Goal: Task Accomplishment & Management: Use online tool/utility

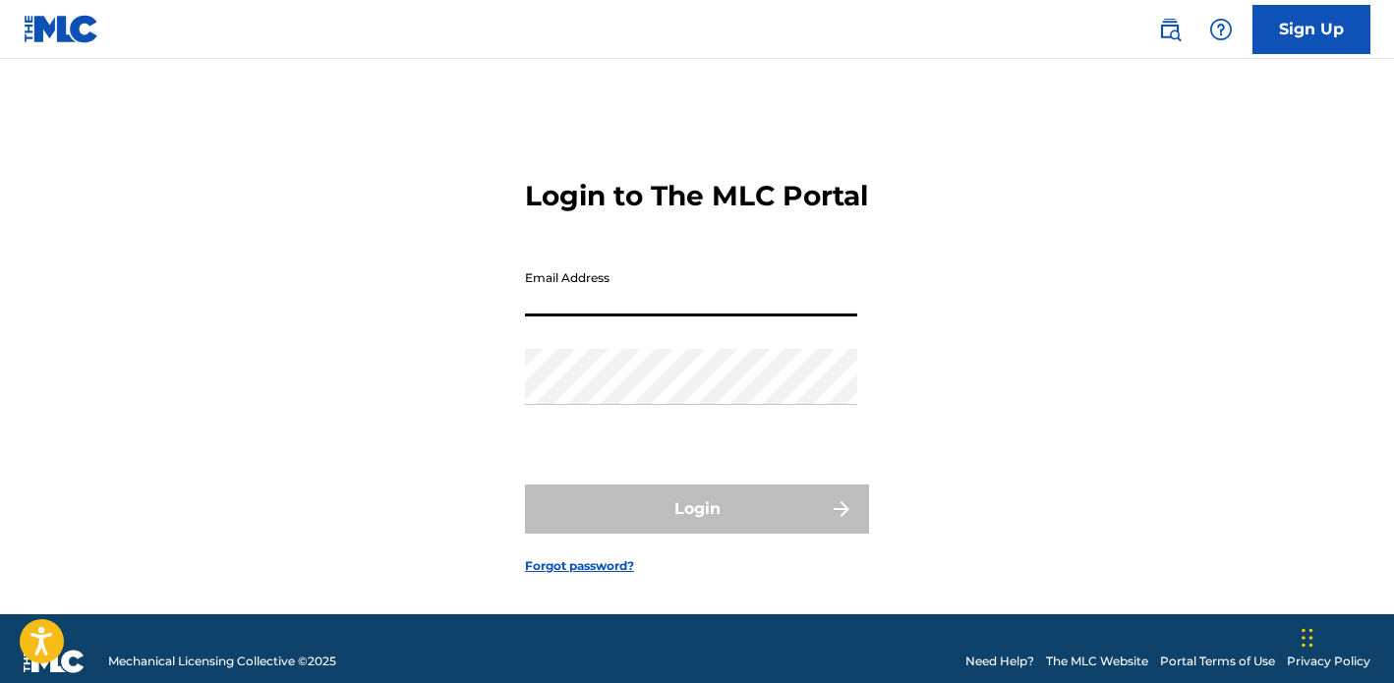
click at [588, 316] on input "Email Address" at bounding box center [691, 288] width 332 height 56
type input "[EMAIL_ADDRESS][DOMAIN_NAME]"
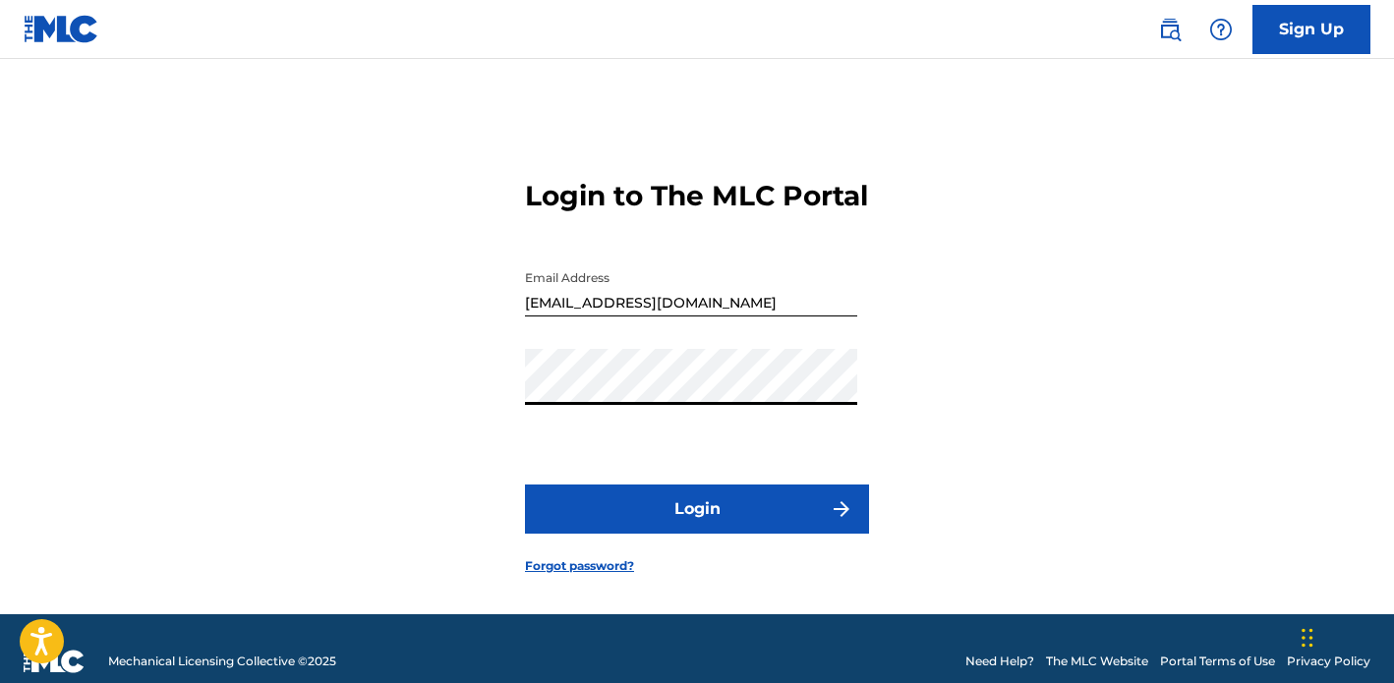
click at [644, 532] on button "Login" at bounding box center [697, 509] width 344 height 49
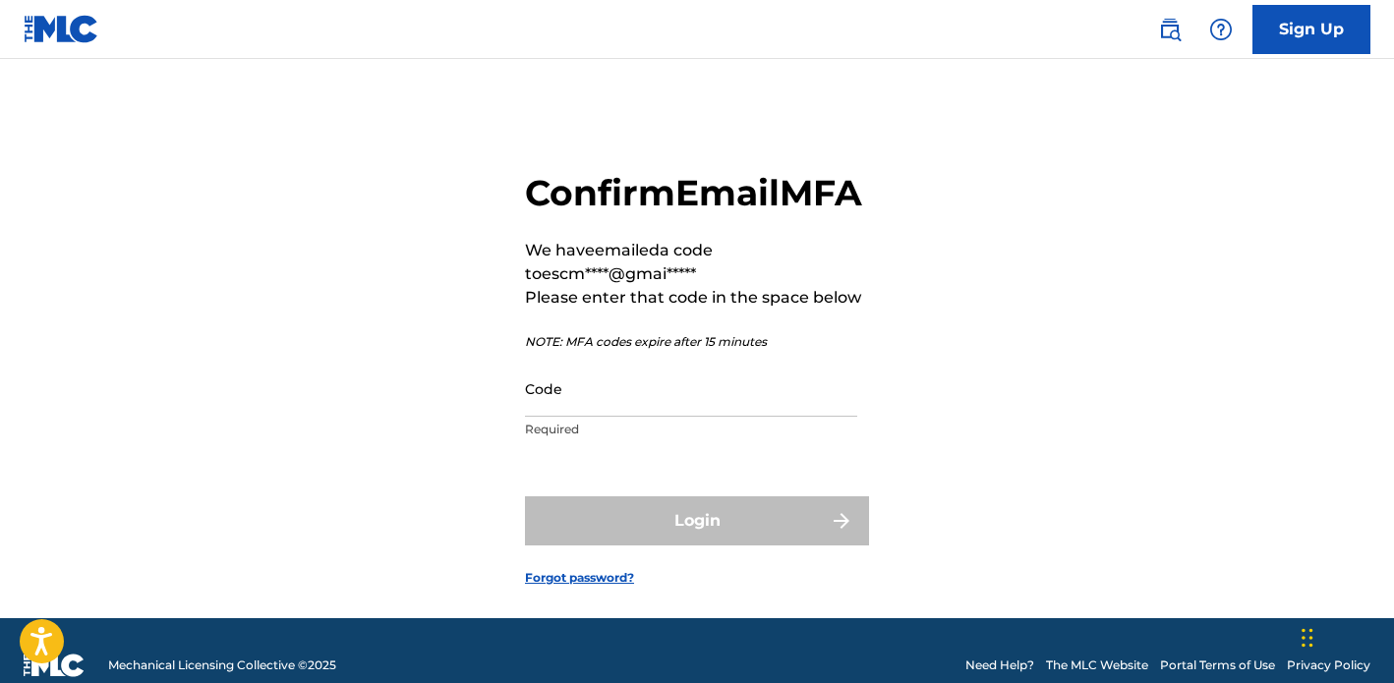
click at [716, 417] on input "Code" at bounding box center [691, 389] width 332 height 56
paste input "208239"
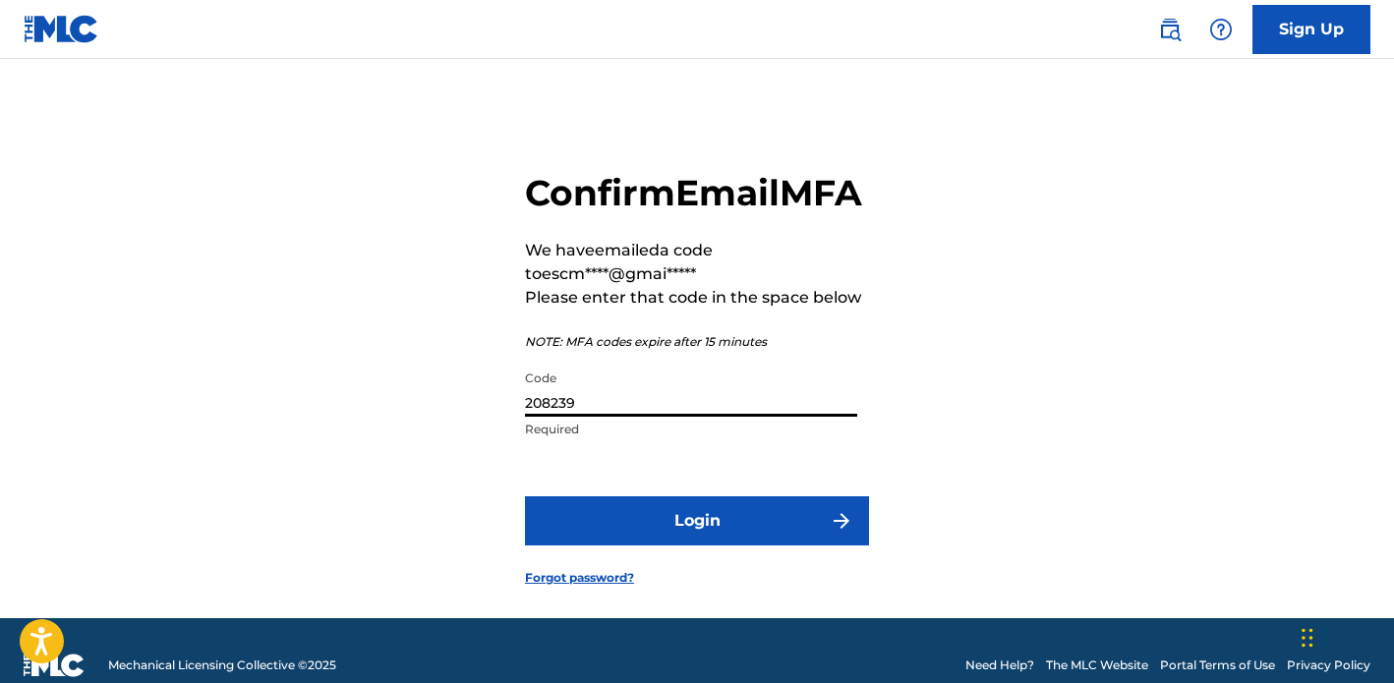
type input "208239"
click at [682, 545] on button "Login" at bounding box center [697, 520] width 344 height 49
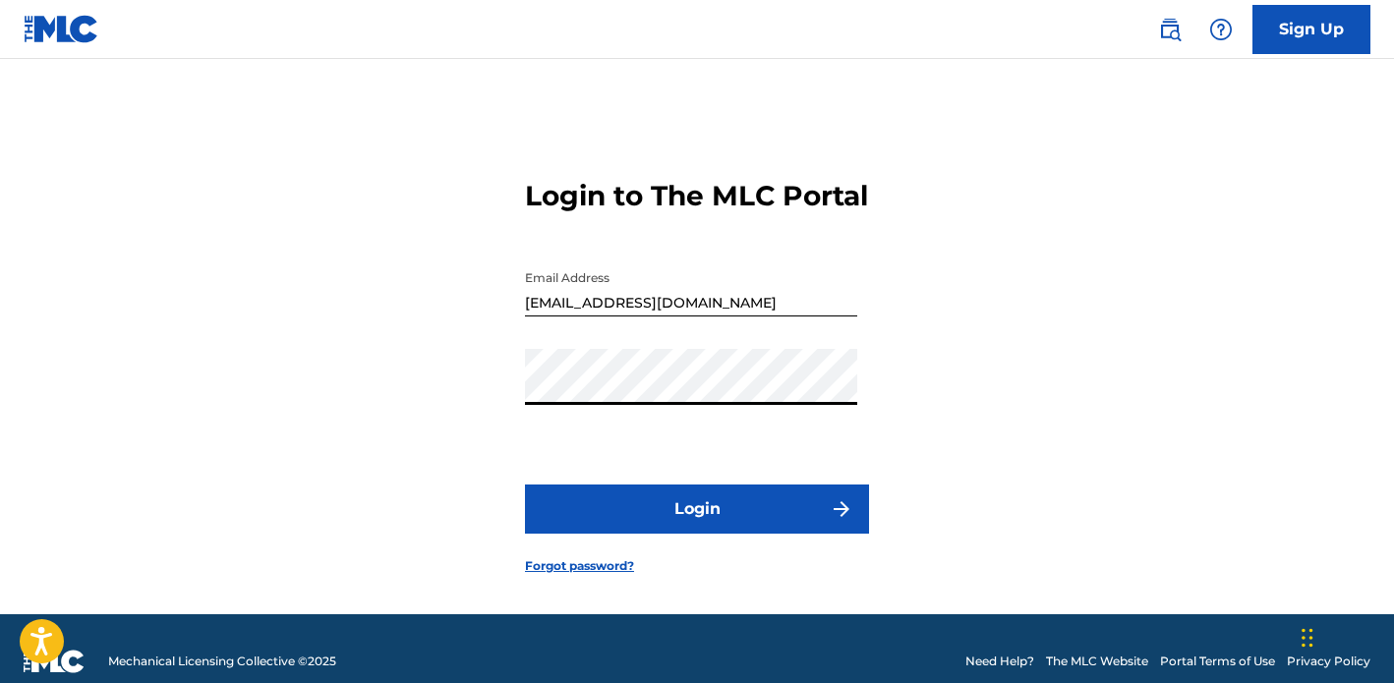
click at [661, 534] on button "Login" at bounding box center [697, 509] width 344 height 49
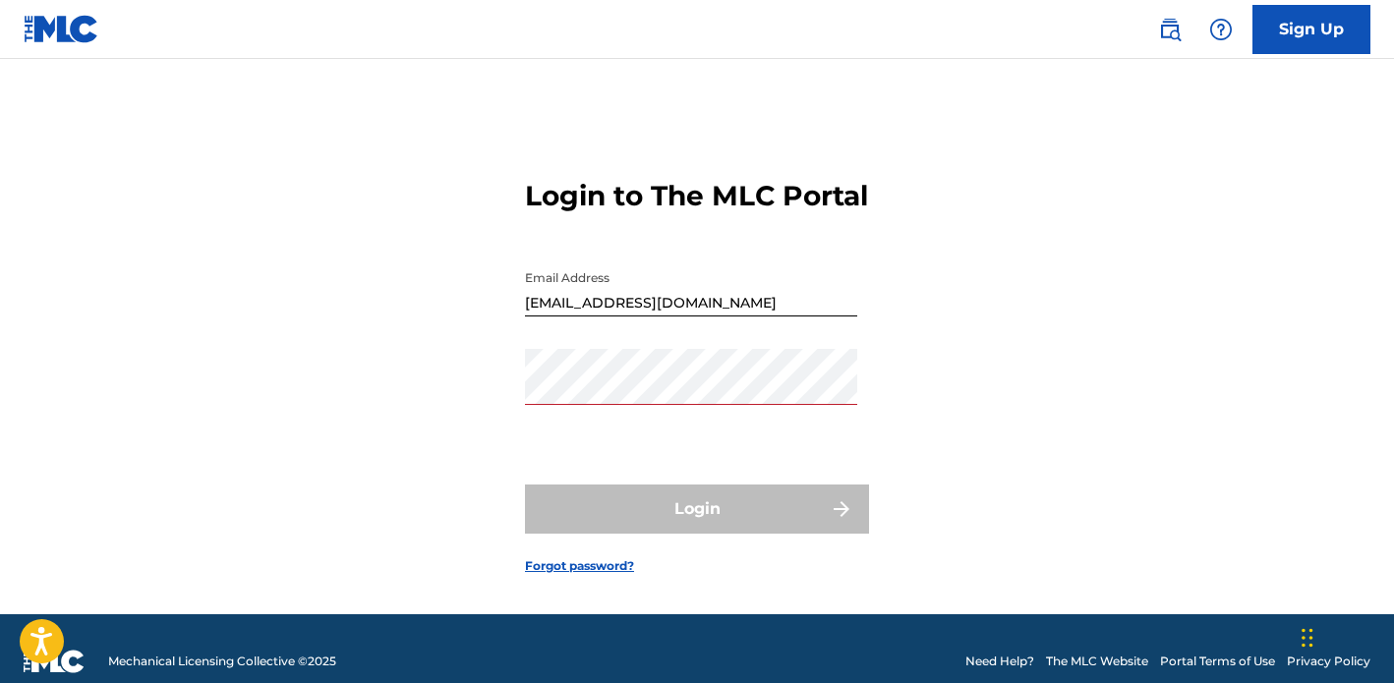
click at [1002, 388] on div "Login to The MLC Portal Email Address [EMAIL_ADDRESS][DOMAIN_NAME] Password Log…" at bounding box center [697, 361] width 1376 height 506
click at [595, 575] on link "Forgot password?" at bounding box center [579, 566] width 109 height 18
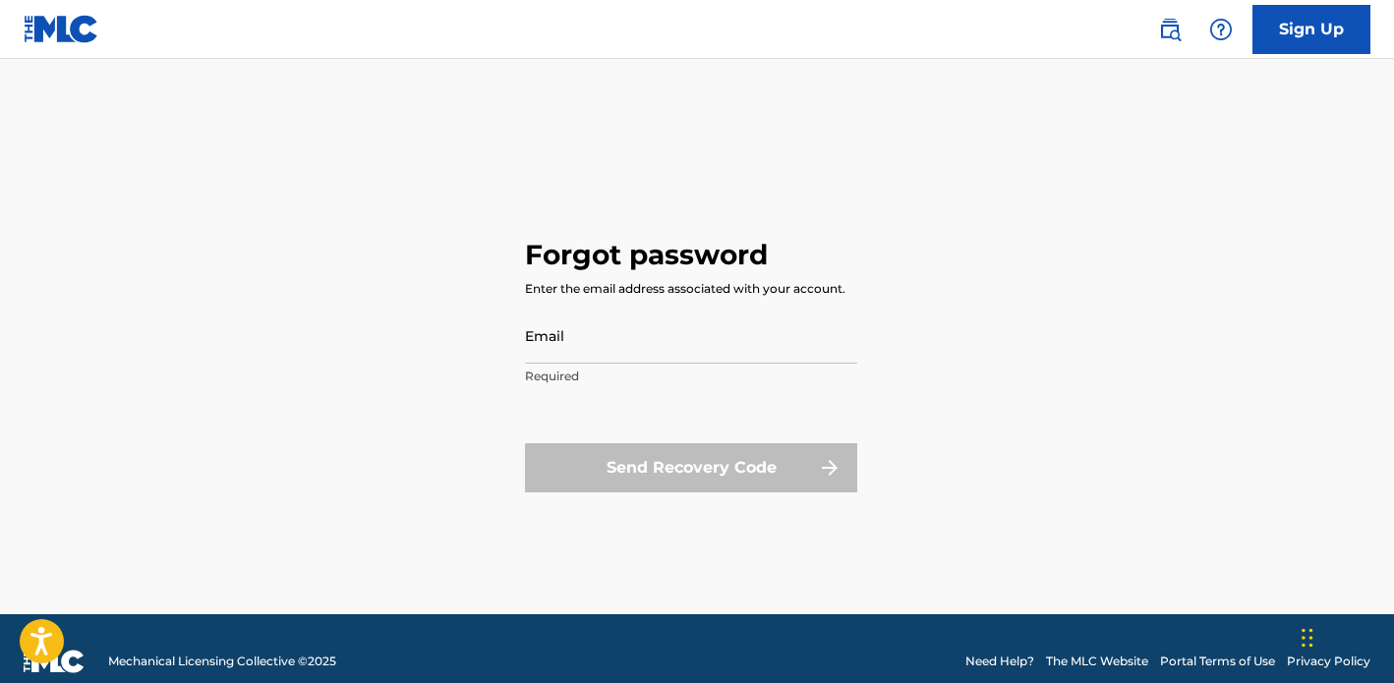
click at [663, 341] on input "Email" at bounding box center [691, 336] width 332 height 56
type input "c"
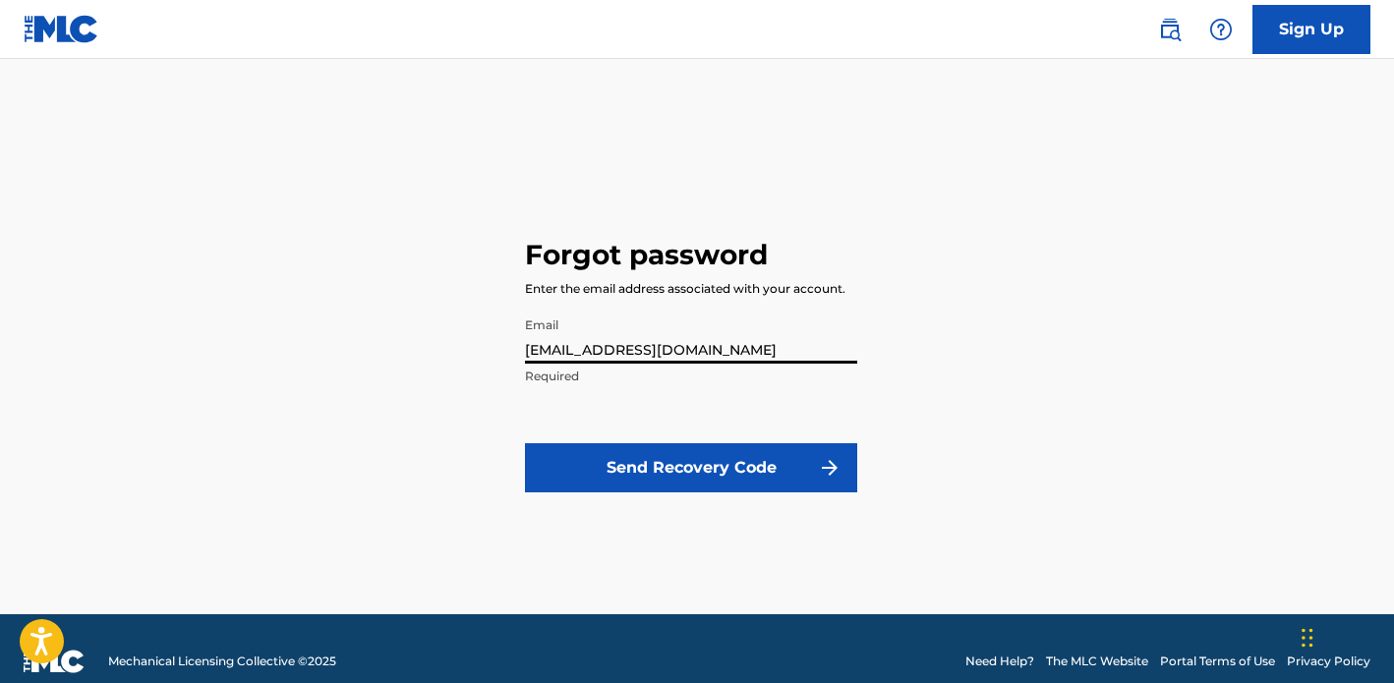
type input "[EMAIL_ADDRESS][DOMAIN_NAME]"
click at [678, 478] on button "Send Recovery Code" at bounding box center [691, 467] width 332 height 49
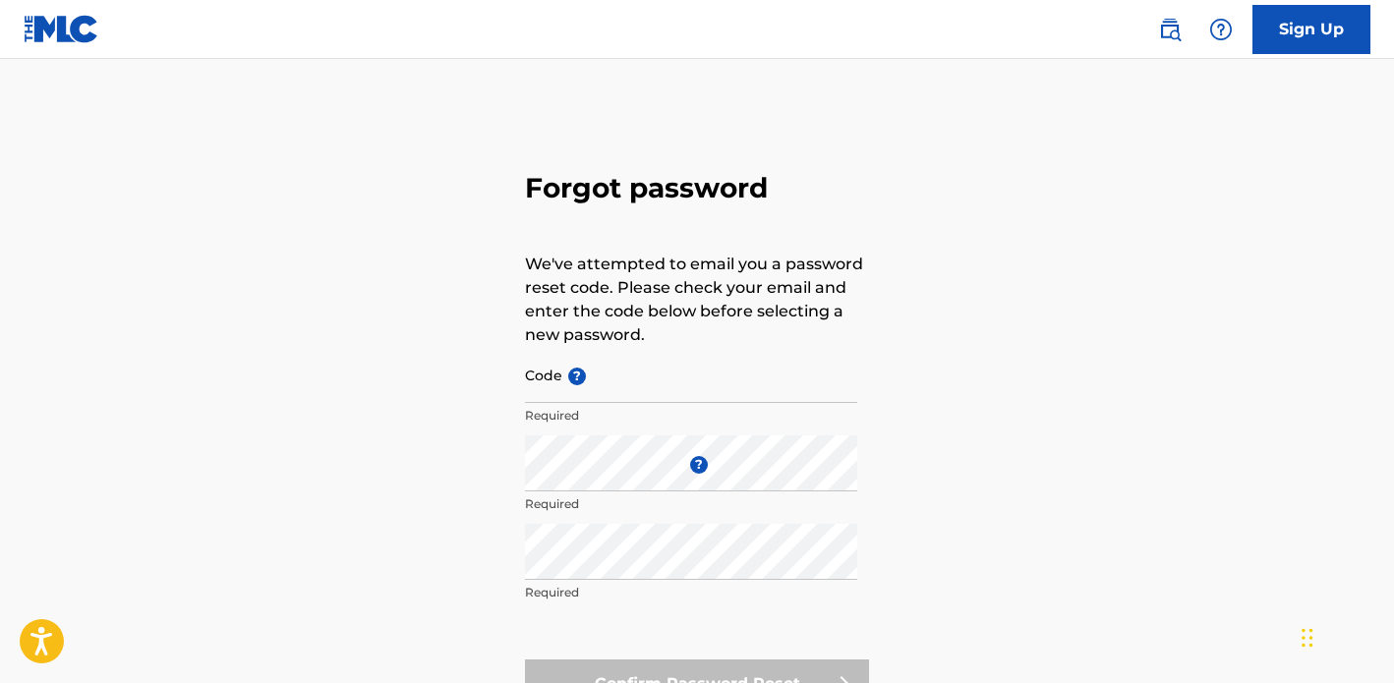
click at [626, 378] on input "Code ?" at bounding box center [691, 375] width 332 height 56
click at [656, 402] on input "Code ?" at bounding box center [691, 375] width 332 height 56
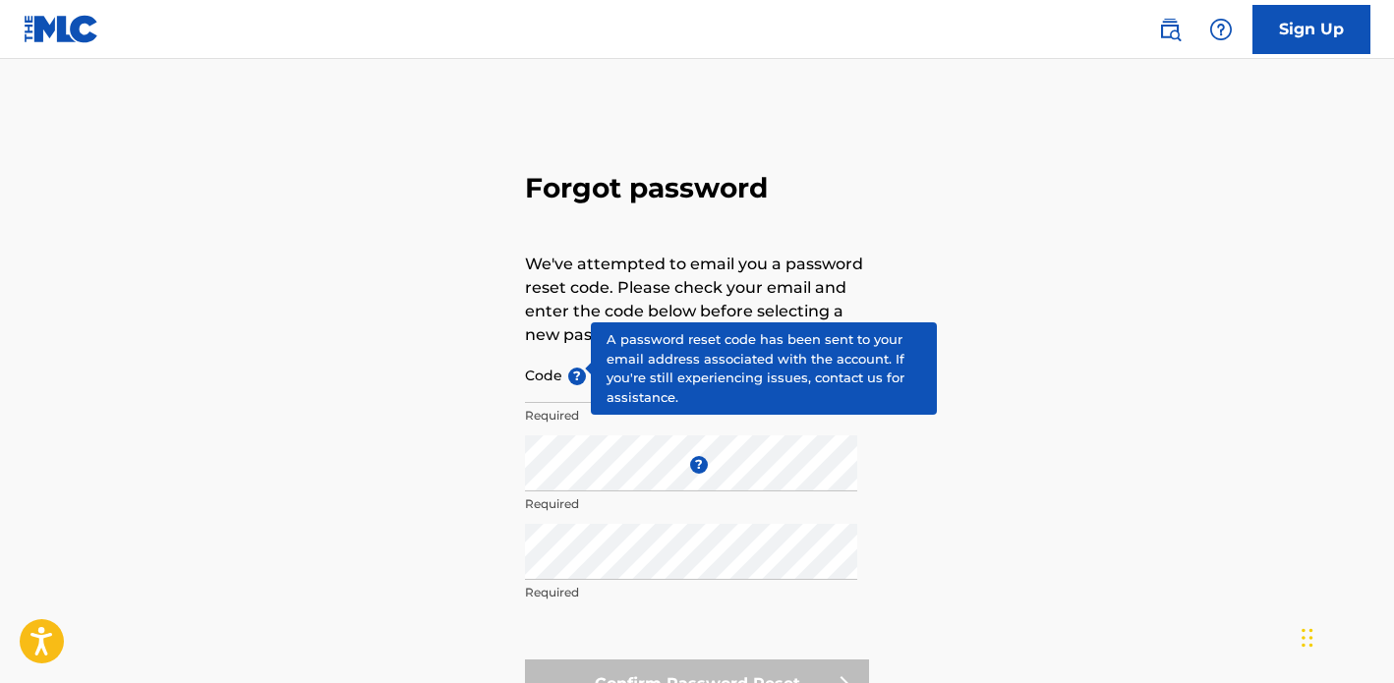
click at [567, 364] on div "Code ? Required" at bounding box center [691, 391] width 332 height 88
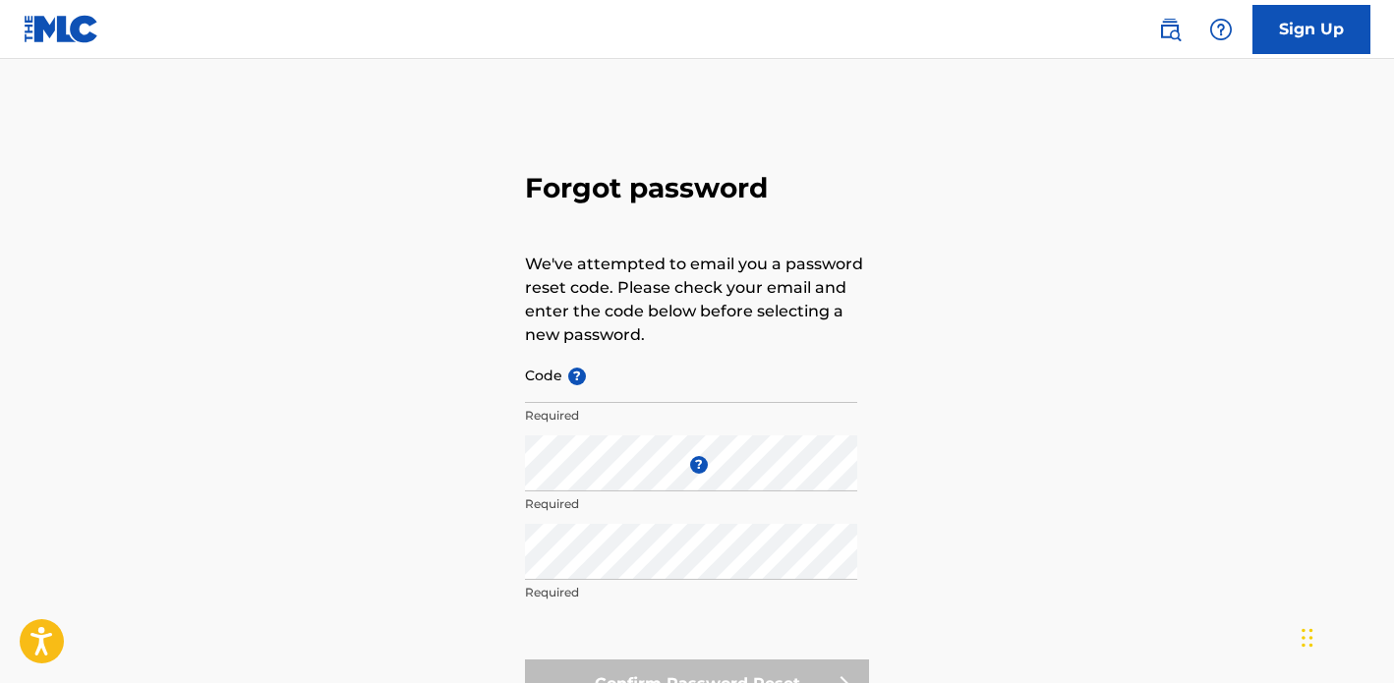
click at [567, 364] on div "Code ? Required" at bounding box center [691, 391] width 332 height 88
click at [552, 381] on input "Code ?" at bounding box center [691, 375] width 332 height 56
paste input "FP_2e3beaf927835099e095d2e00296"
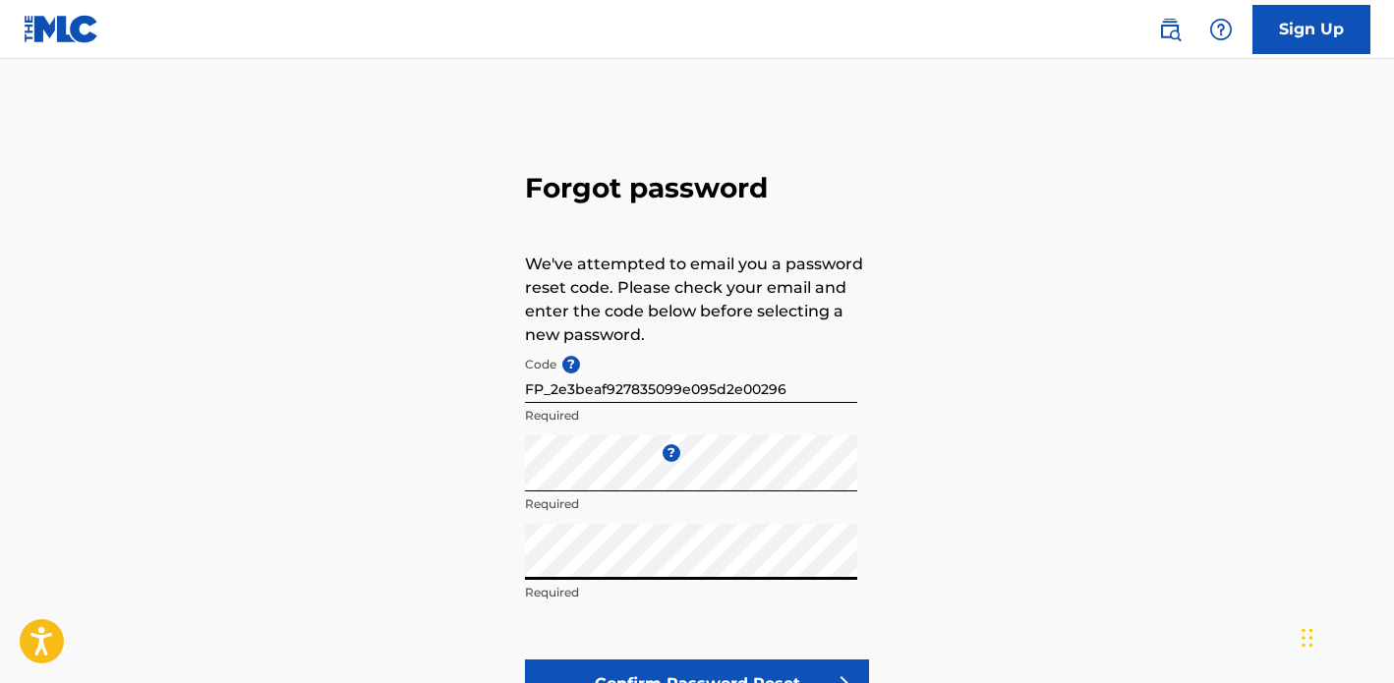
click at [1002, 579] on div "Forgot password We've attempted to email you a password reset code. Please chec…" at bounding box center [697, 436] width 1376 height 656
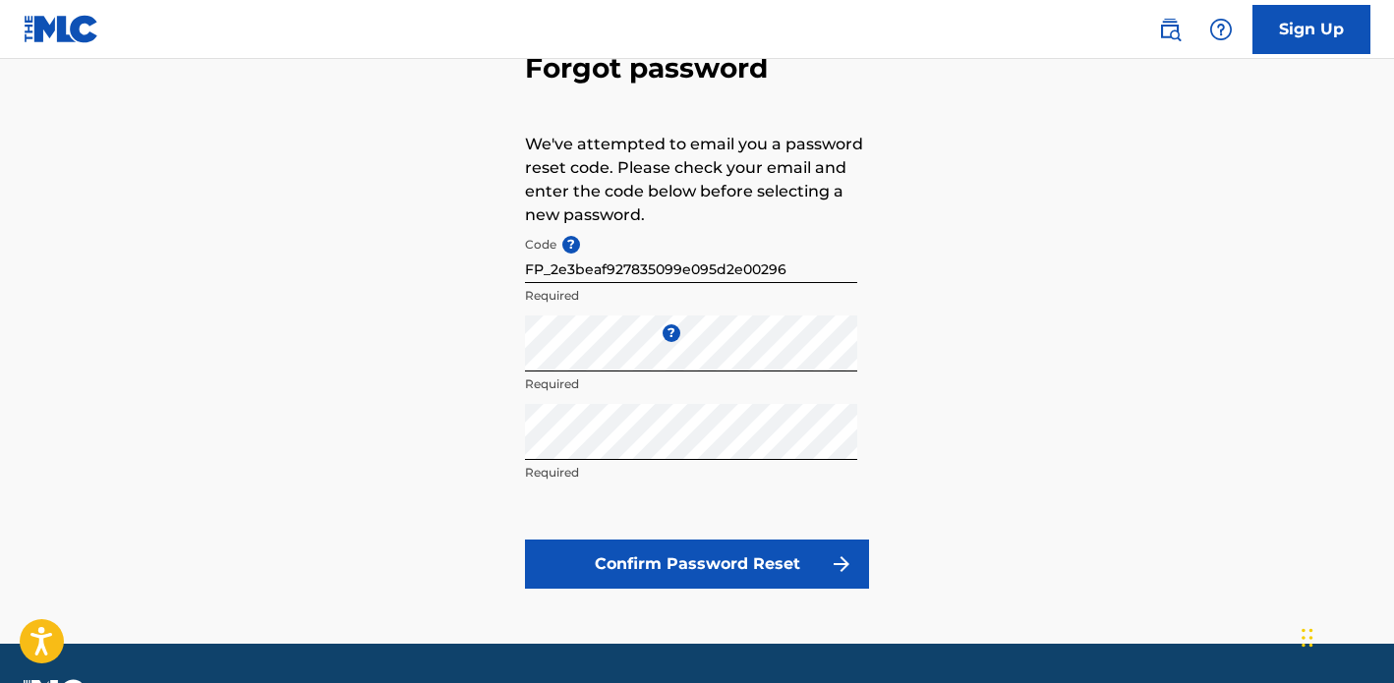
scroll to position [157, 0]
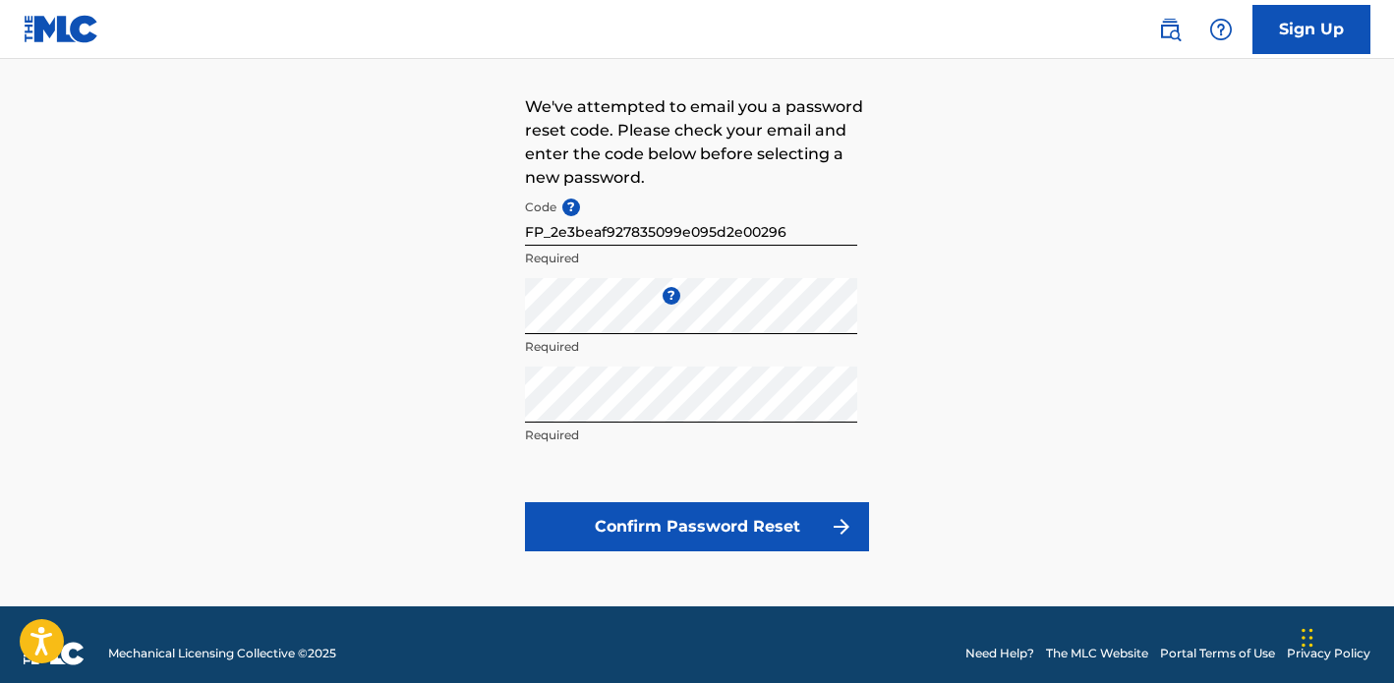
click at [761, 528] on button "Confirm Password Reset" at bounding box center [697, 526] width 344 height 49
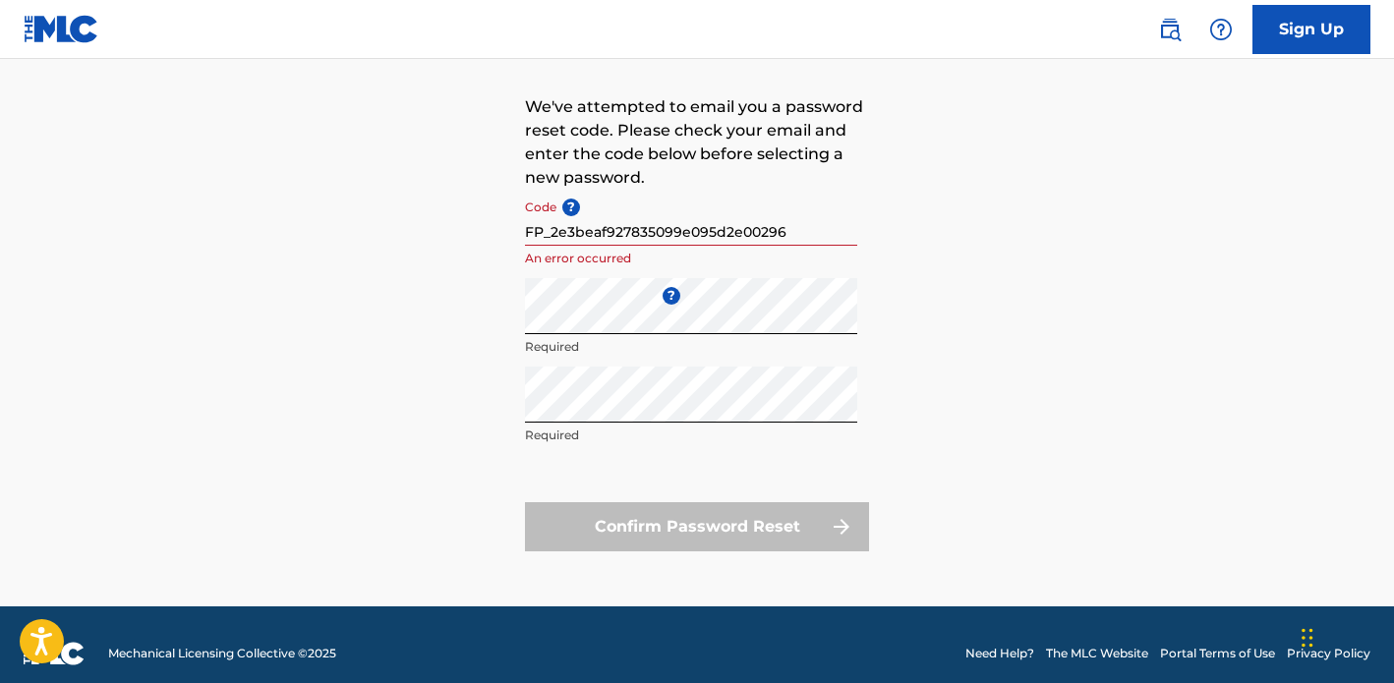
click at [1038, 166] on div "Forgot password We've attempted to email you a password reset code. Please chec…" at bounding box center [697, 279] width 1376 height 656
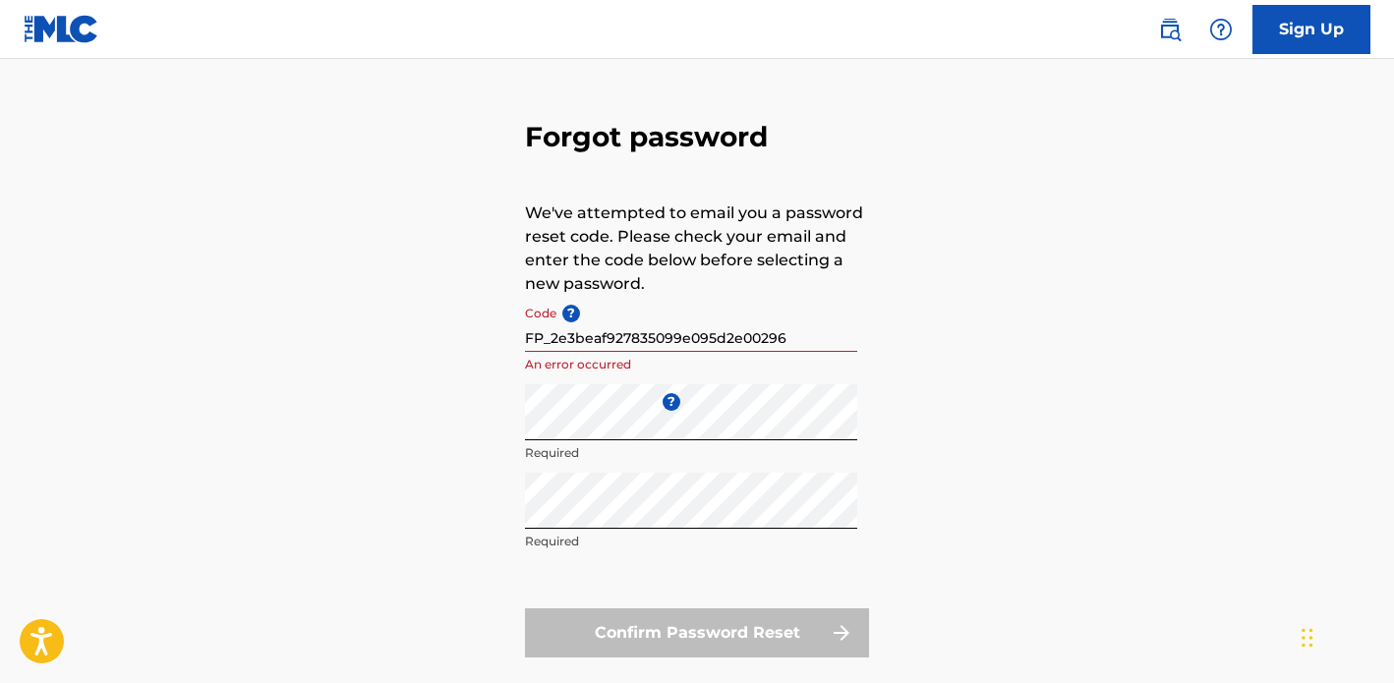
scroll to position [79, 0]
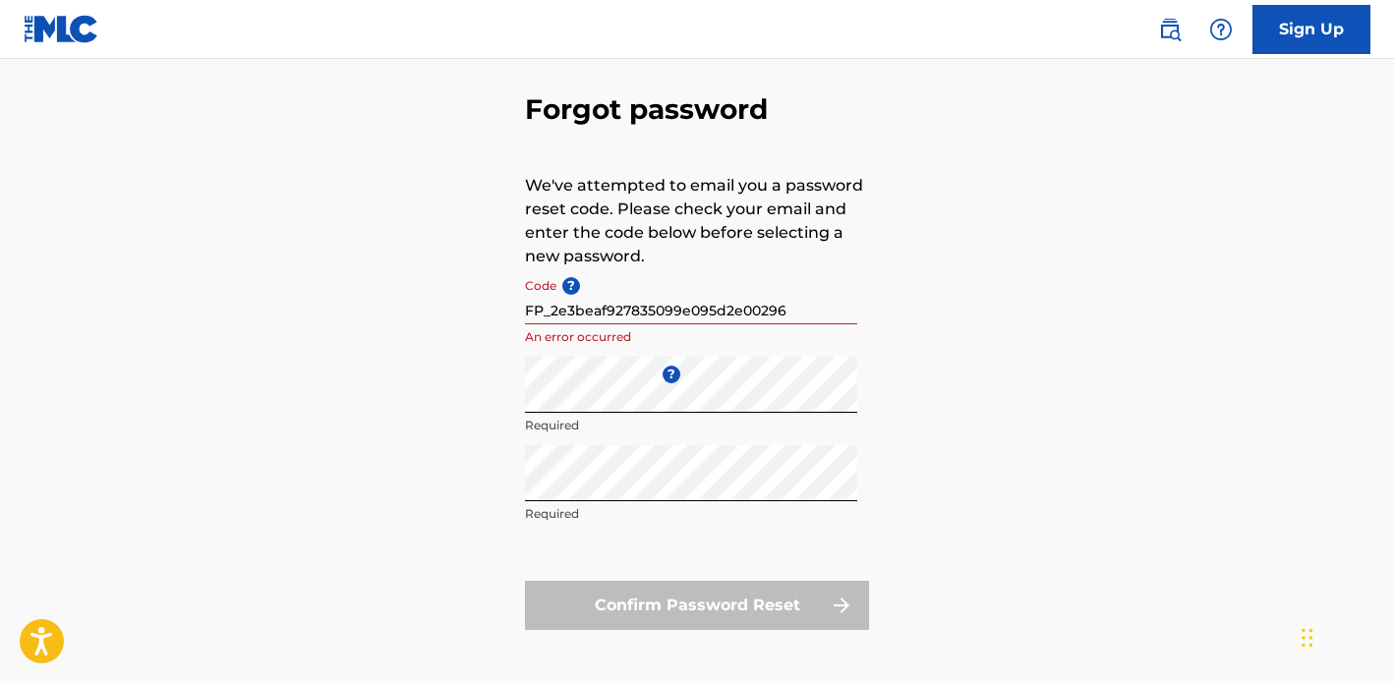
click at [811, 315] on input "FP_2e3beaf927835099e095d2e00296" at bounding box center [691, 296] width 332 height 56
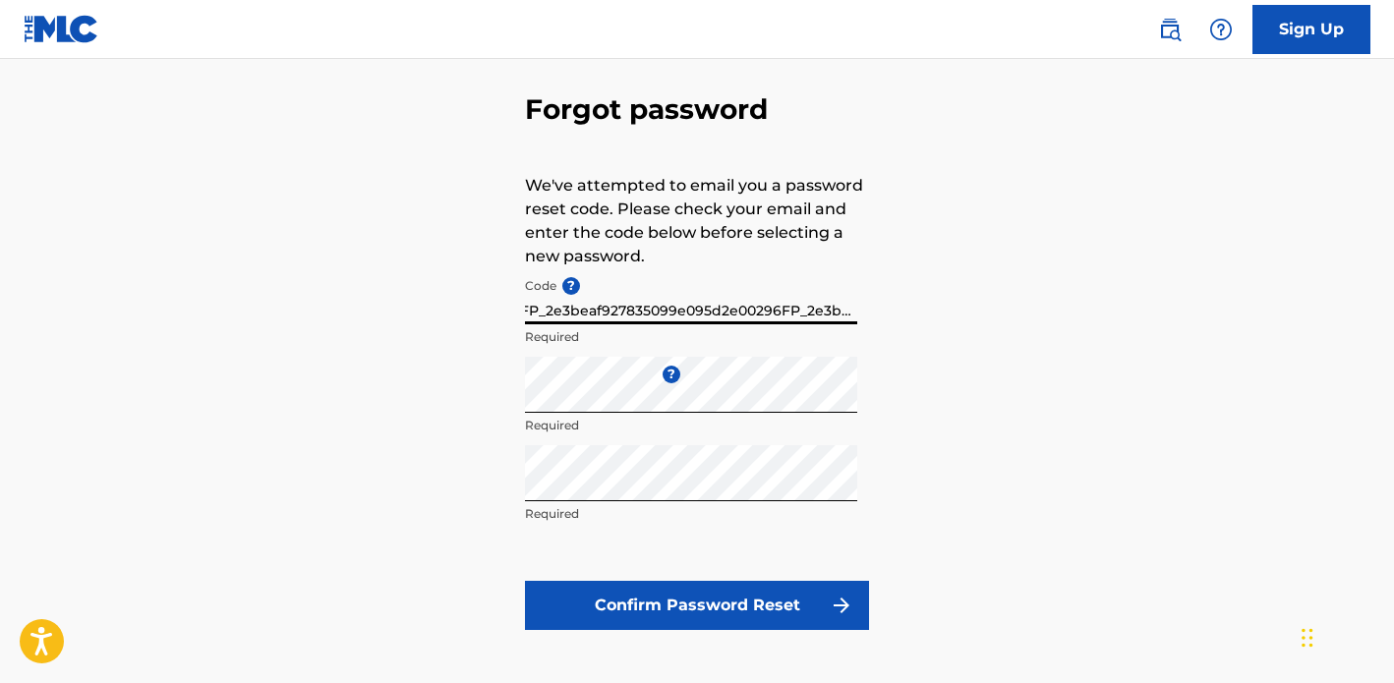
scroll to position [0, 9]
click at [598, 310] on input "FP_2e3beaf927835099e095d2e00296FP_2e3beaf" at bounding box center [691, 296] width 332 height 56
click at [798, 300] on input "927835099e095d2e00296FP_2e3beaf" at bounding box center [691, 296] width 332 height 56
click at [788, 315] on input "927835099e095d2e00296FP_2e3beaf" at bounding box center [691, 296] width 332 height 56
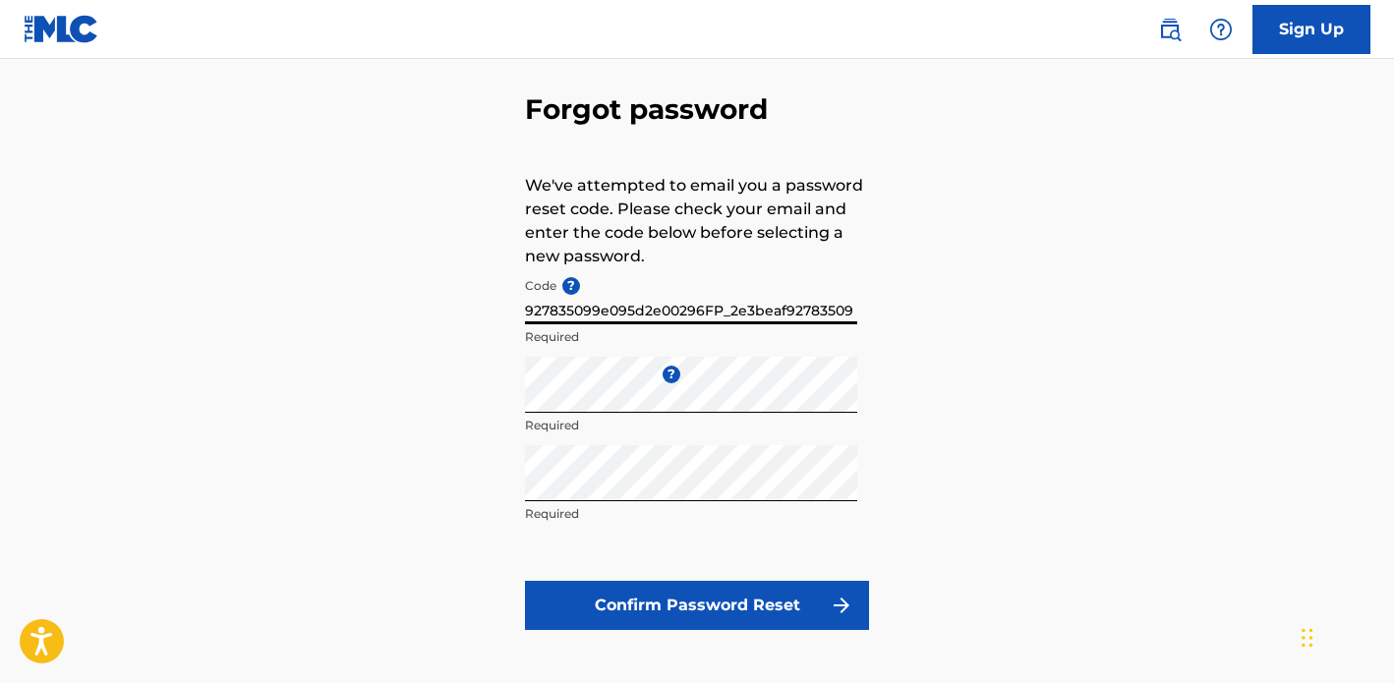
click at [593, 302] on input "927835099e095d2e00296FP_2e3beaf92783509" at bounding box center [691, 296] width 332 height 56
click at [799, 303] on input "9e095d2e00296FP_2e3beaf92783509" at bounding box center [691, 296] width 332 height 56
click at [538, 303] on input "9e095d2e00296FP_2e3beaf927835099" at bounding box center [691, 296] width 332 height 56
click at [802, 308] on input "e095d2e00296FP_2e3beaf927835099" at bounding box center [691, 296] width 332 height 56
click at [591, 308] on input "e095d2e00296FP_2e3beaf927835099e095d2e" at bounding box center [691, 296] width 332 height 56
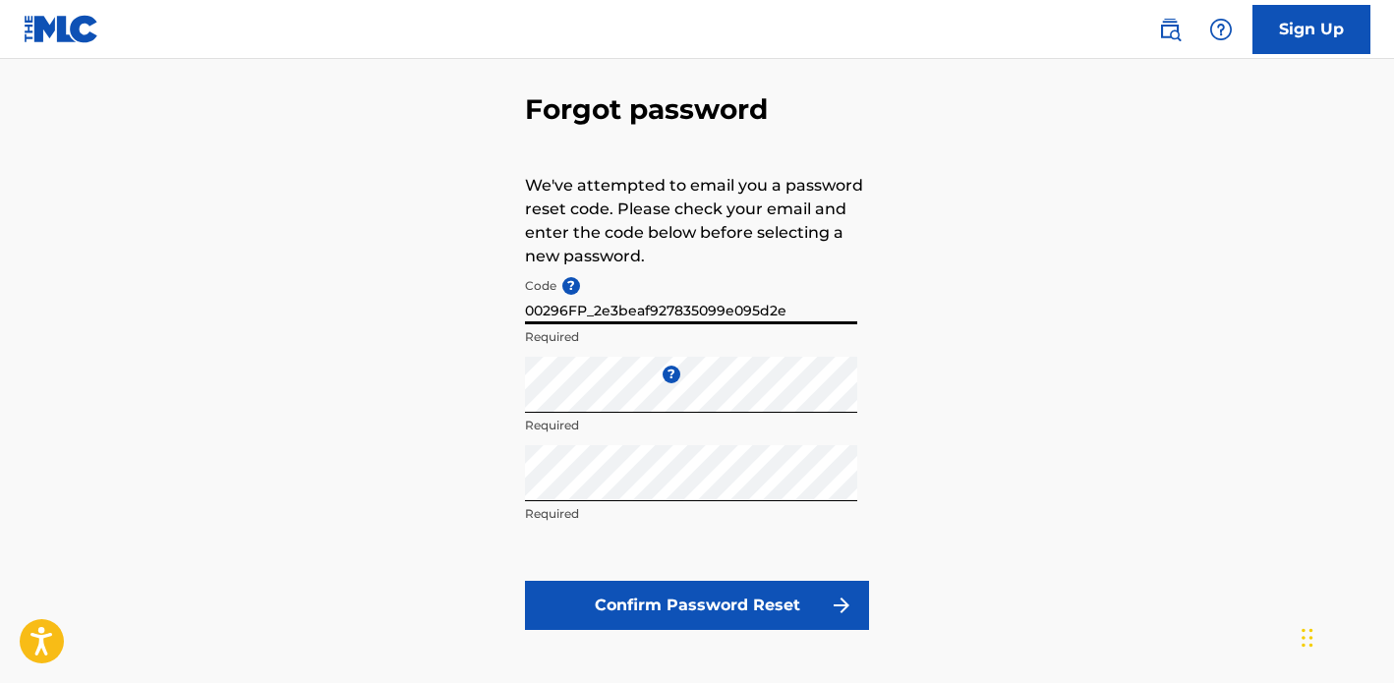
click at [795, 307] on input "00296FP_2e3beaf927835099e095d2e" at bounding box center [691, 296] width 332 height 56
click at [570, 307] on input "00296FP_2e3beaf927835099e095d2e00296" at bounding box center [691, 296] width 332 height 56
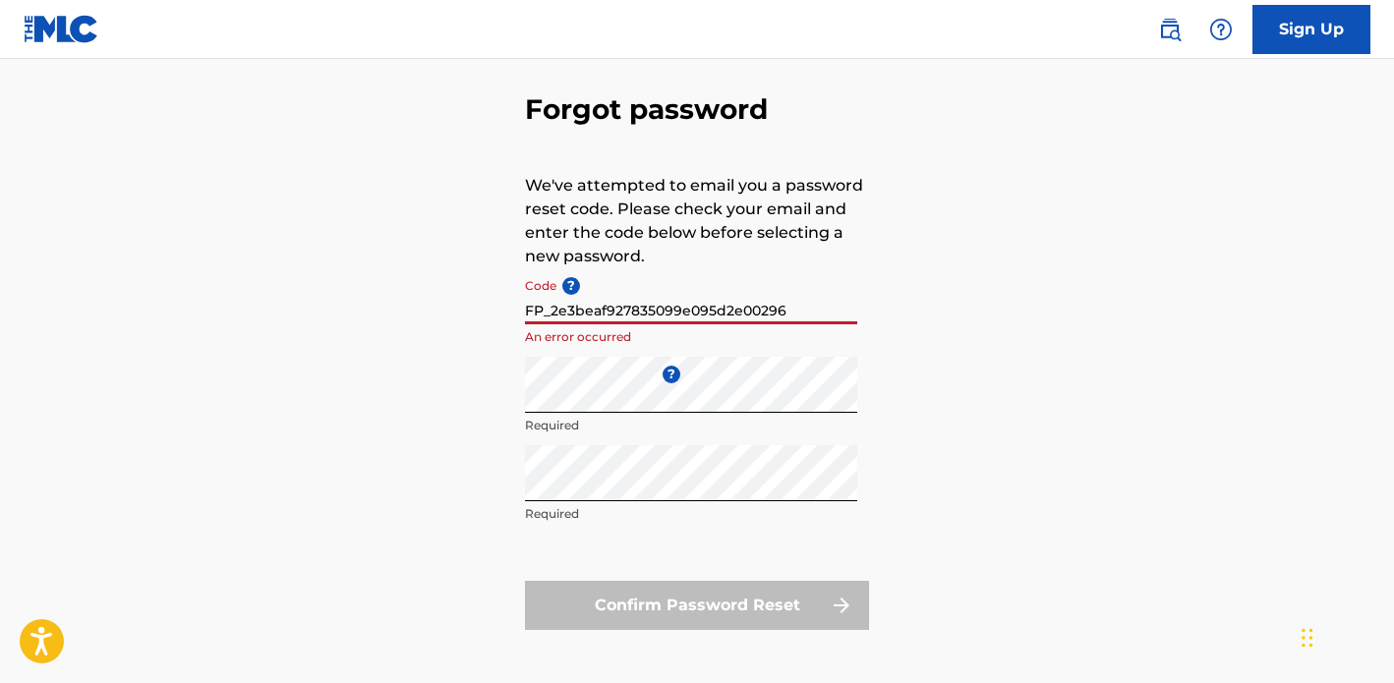
type input "FP_2e3beaf927835099e095d2e00296"
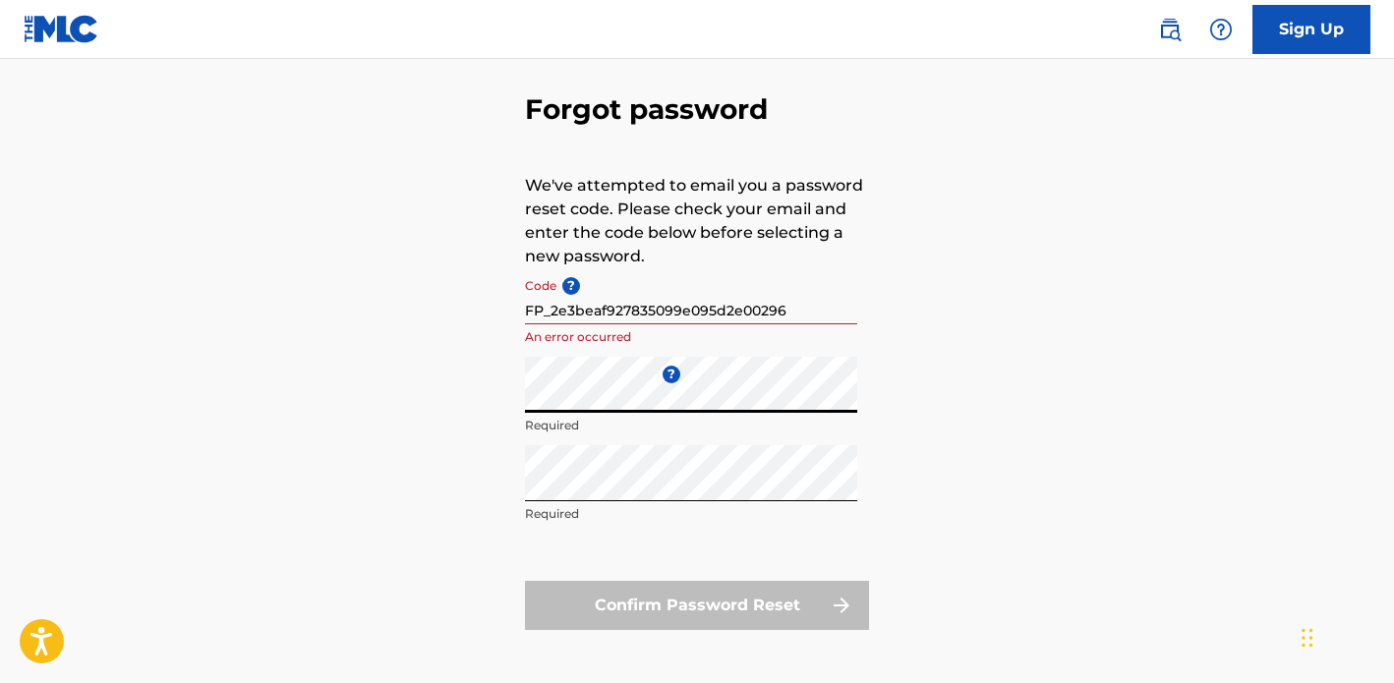
click at [480, 397] on div "Forgot password We've attempted to email you a password reset code. Please chec…" at bounding box center [697, 357] width 1376 height 656
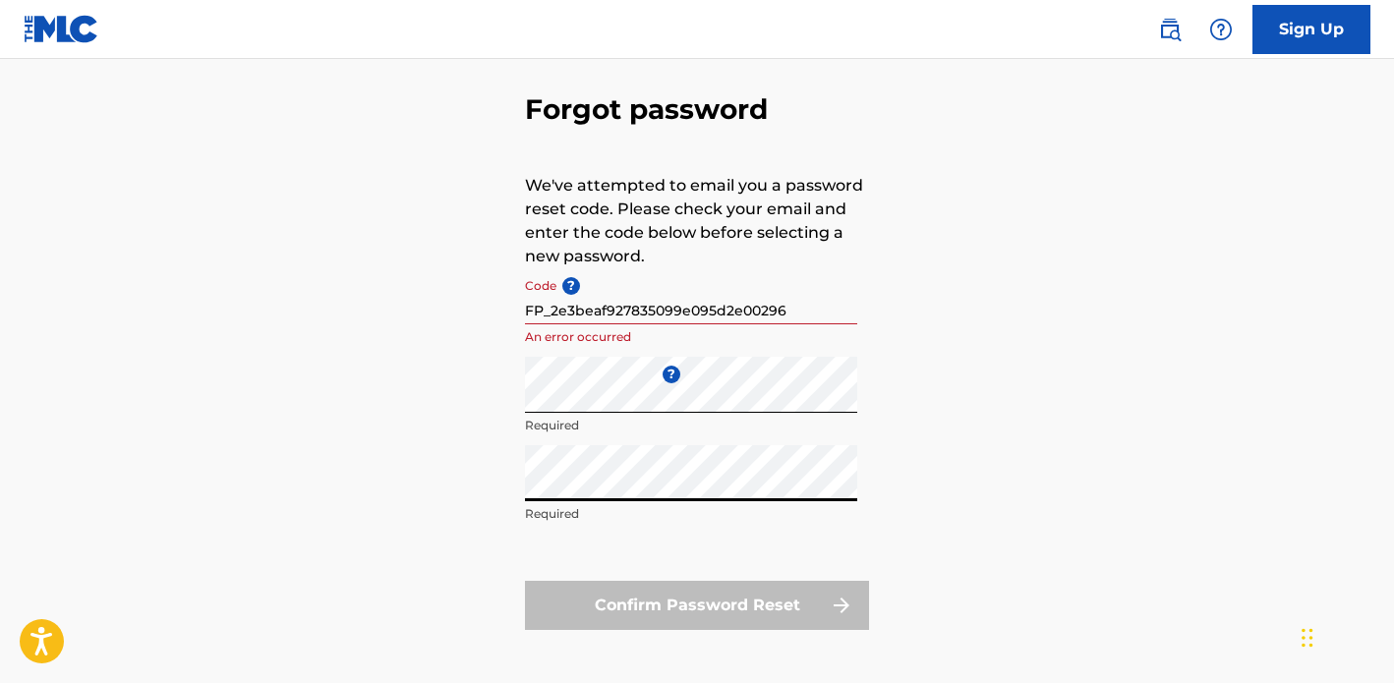
click at [1110, 498] on div "Forgot password We've attempted to email you a password reset code. Please chec…" at bounding box center [697, 357] width 1376 height 656
click at [704, 612] on div "Confirm Password Reset" at bounding box center [697, 605] width 344 height 49
click at [1046, 460] on div "Forgot password We've attempted to email you a password reset code. Please chec…" at bounding box center [697, 357] width 1376 height 656
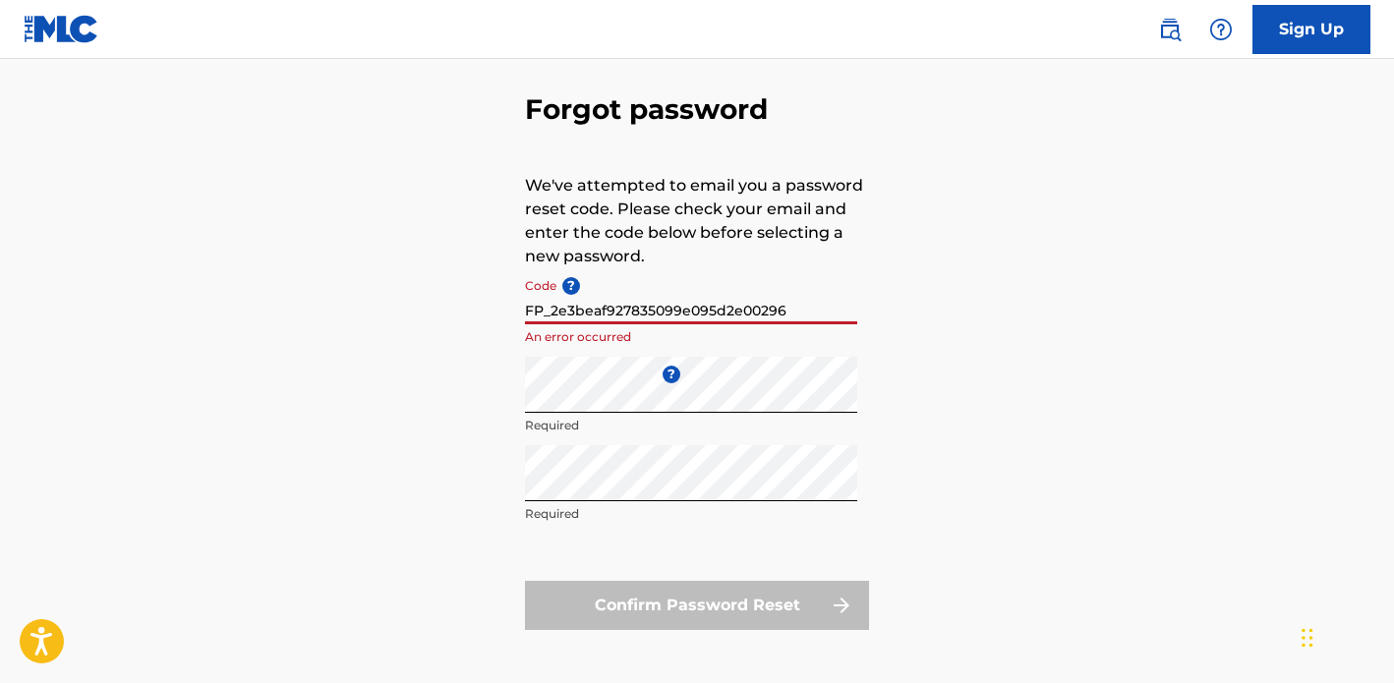
click at [699, 309] on input "FP_2e3beaf927835099e095d2e00296" at bounding box center [691, 296] width 332 height 56
drag, startPoint x: 808, startPoint y: 314, endPoint x: 528, endPoint y: 315, distance: 280.1
click at [528, 315] on input "FP_2e3beaf927835099e095d2e00296" at bounding box center [691, 296] width 332 height 56
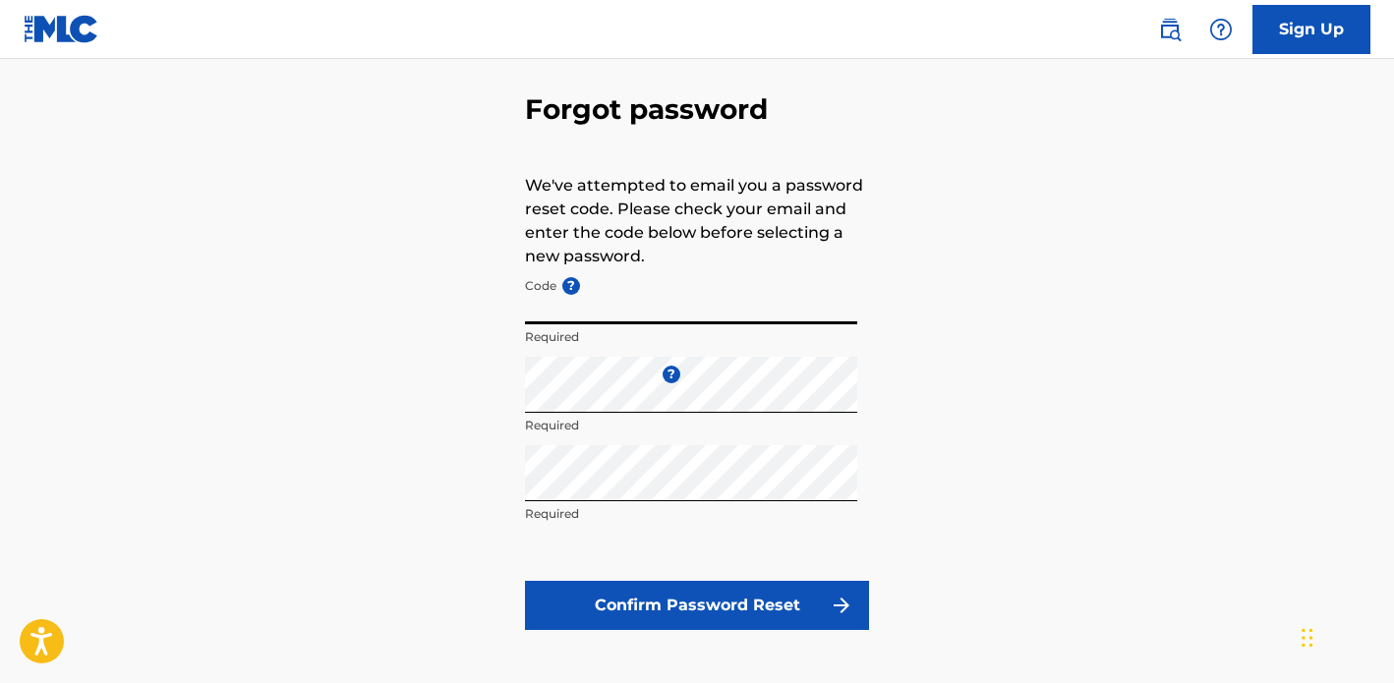
click at [1245, 430] on div "Forgot password We've attempted to email you a password reset code. Please chec…" at bounding box center [697, 357] width 1376 height 656
click at [649, 299] on input "Code ?" at bounding box center [691, 296] width 332 height 56
paste input "FP_2e3beaf927835099e095d2e00296"
click at [1032, 374] on div "Forgot password We've attempted to email you a password reset code. Please chec…" at bounding box center [697, 357] width 1376 height 656
click at [740, 599] on button "Confirm Password Reset" at bounding box center [697, 605] width 344 height 49
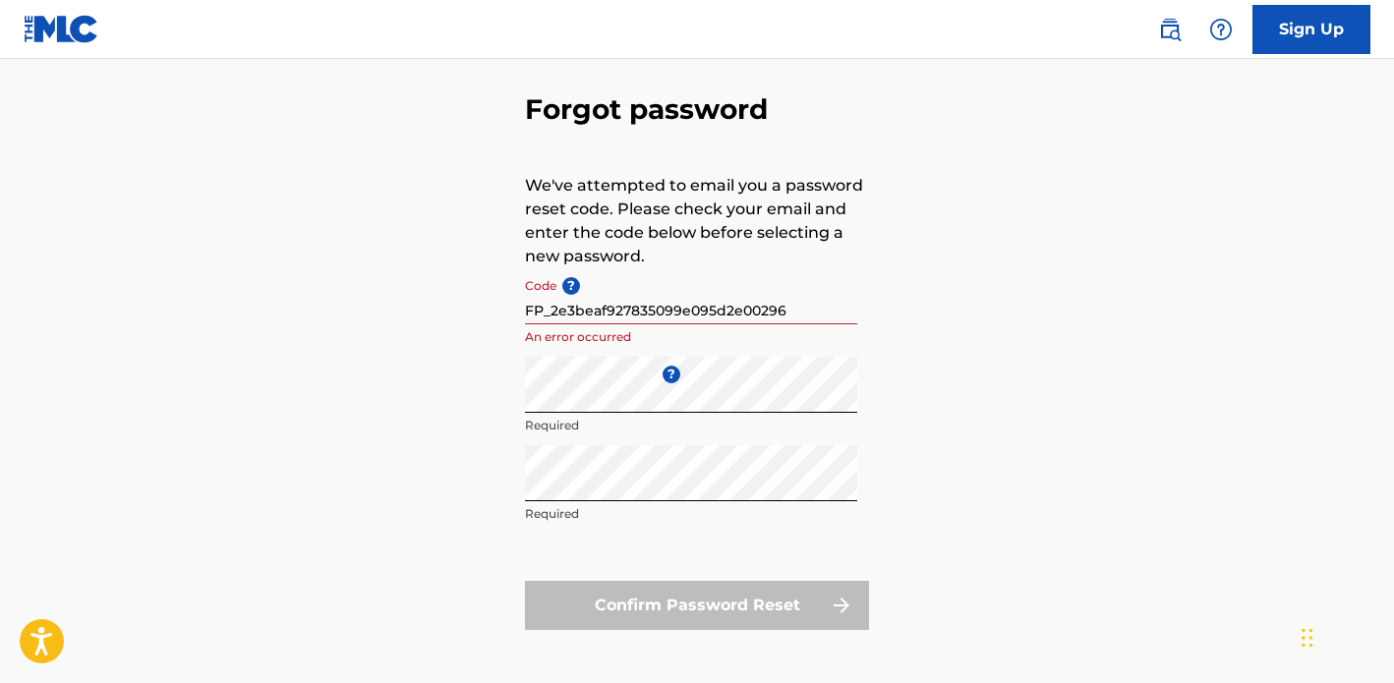
click at [543, 313] on input "FP_2e3beaf927835099e095d2e00296" at bounding box center [691, 296] width 332 height 56
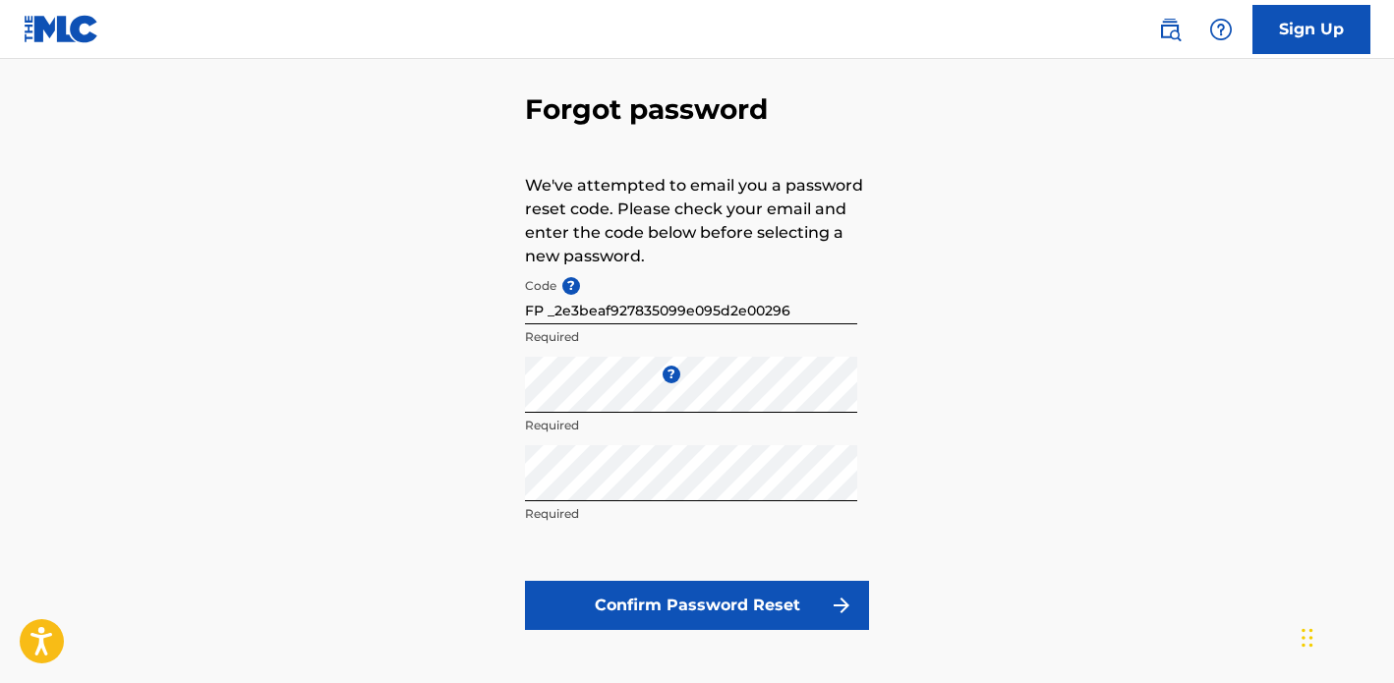
click at [1064, 429] on div "Forgot password We've attempted to email you a password reset code. Please chec…" at bounding box center [697, 357] width 1376 height 656
click at [870, 308] on div "Forgot password We've attempted to email you a password reset code. Please chec…" at bounding box center [697, 357] width 1376 height 656
click at [809, 315] on input "FP _2e3beaf927835099e095d2e00296" at bounding box center [691, 296] width 332 height 56
click at [545, 309] on input "FP _2e3beaf927835099e095d2e00296" at bounding box center [691, 296] width 332 height 56
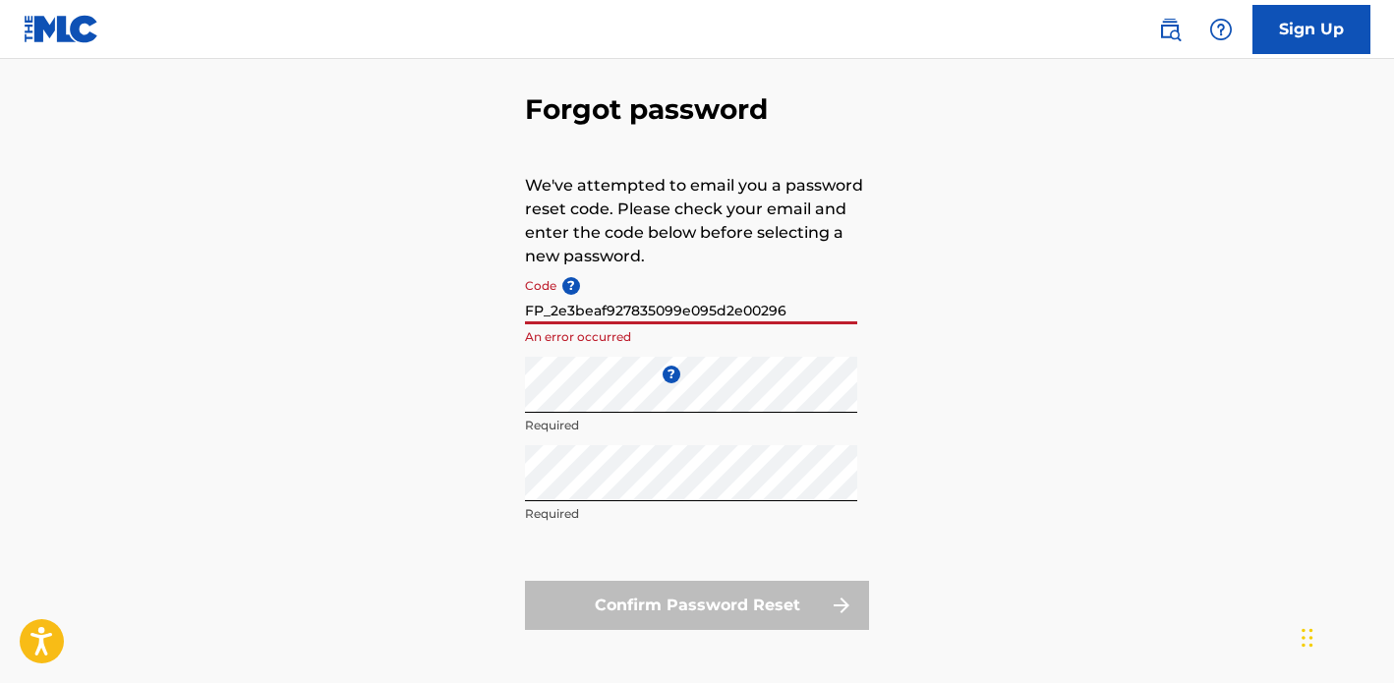
click at [969, 337] on div "Forgot password We've attempted to email you a password reset code. Please chec…" at bounding box center [697, 357] width 1376 height 656
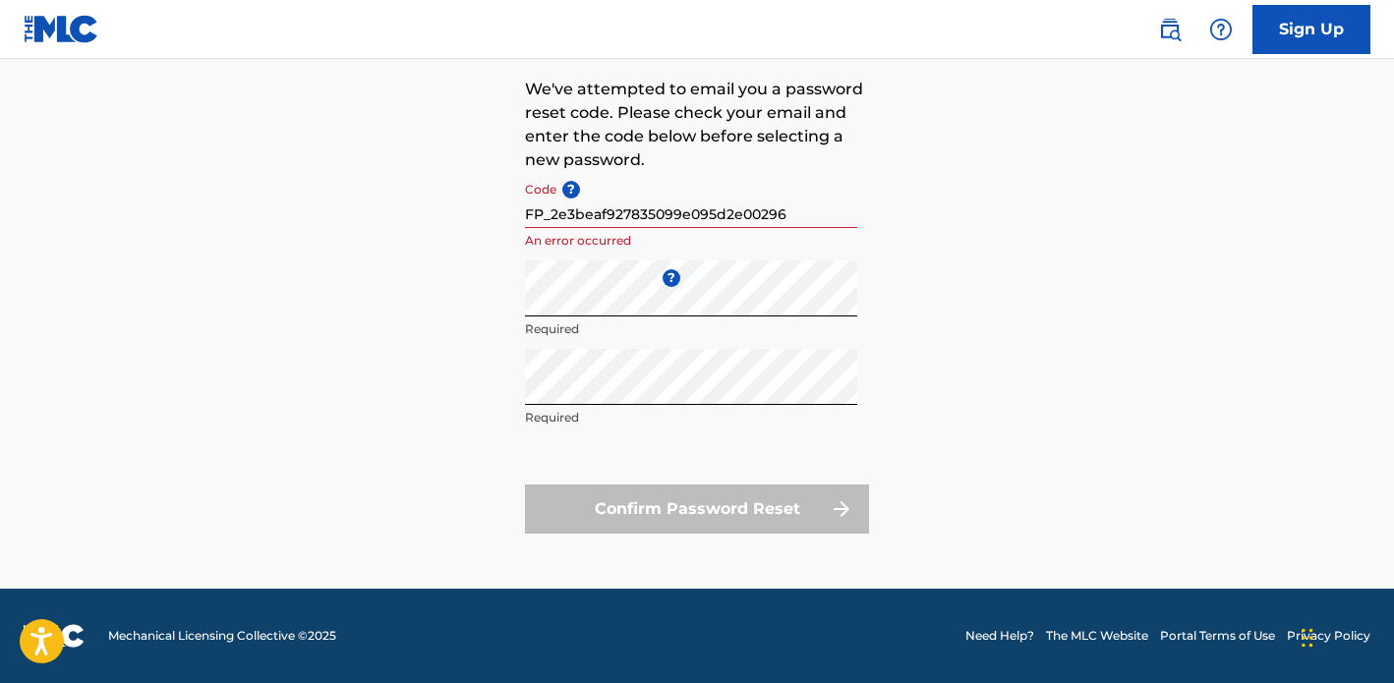
click at [543, 209] on input "FP_2e3beaf927835099e095d2e00296" at bounding box center [691, 200] width 332 height 56
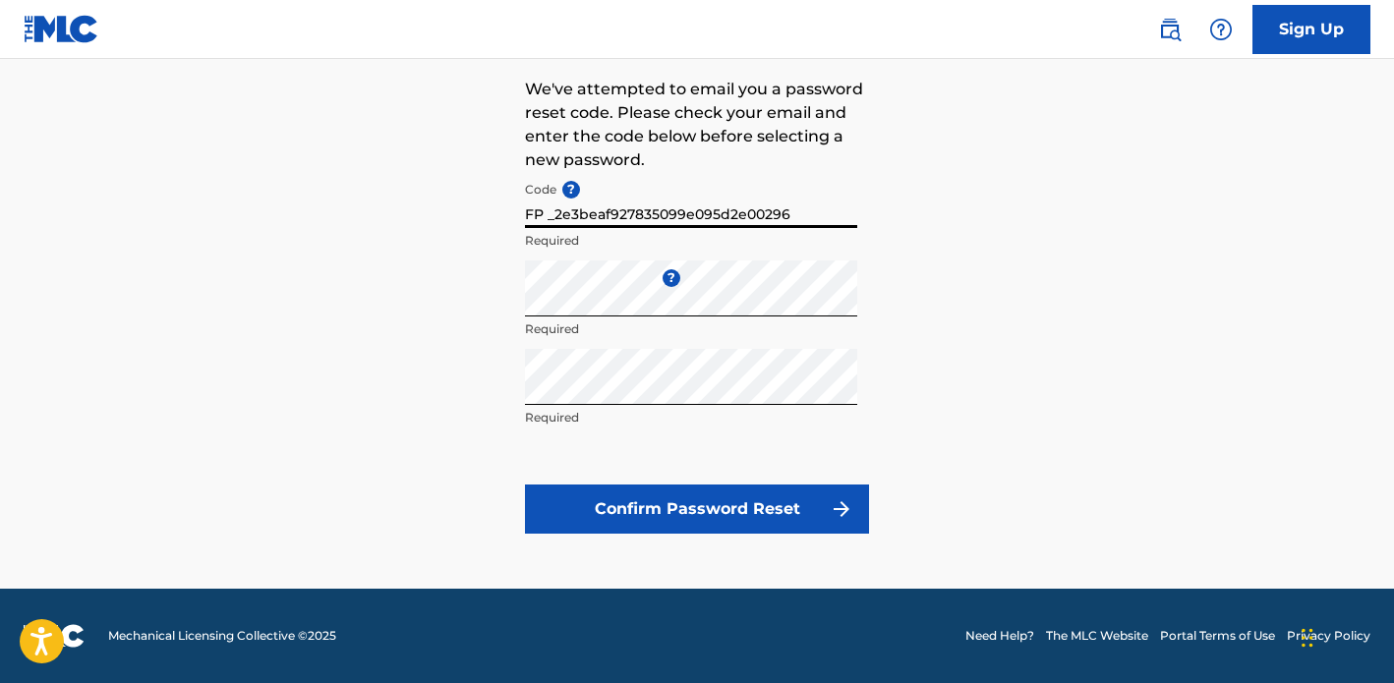
type input "FP _2e3beaf927835099e095d2e00296"
click at [1008, 281] on div "Forgot password We've attempted to email you a password reset code. Please chec…" at bounding box center [697, 261] width 1376 height 656
click at [696, 516] on button "Confirm Password Reset" at bounding box center [697, 509] width 344 height 49
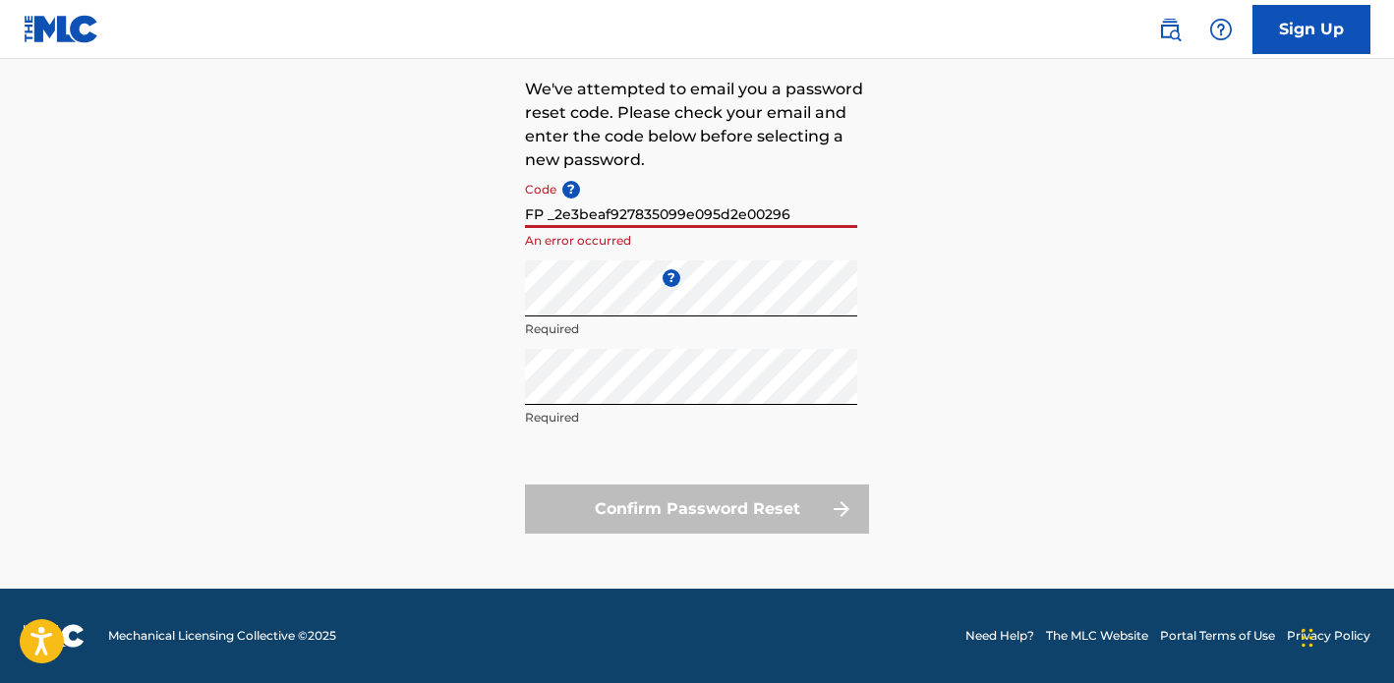
drag, startPoint x: 802, startPoint y: 215, endPoint x: 518, endPoint y: 211, distance: 284.1
click at [518, 211] on div "Forgot password We've attempted to email you a password reset code. Please chec…" at bounding box center [697, 261] width 1376 height 656
click at [711, 211] on input "Code ?" at bounding box center [691, 200] width 332 height 56
paste input "FP_2e3beaf927835099e095d2e00296"
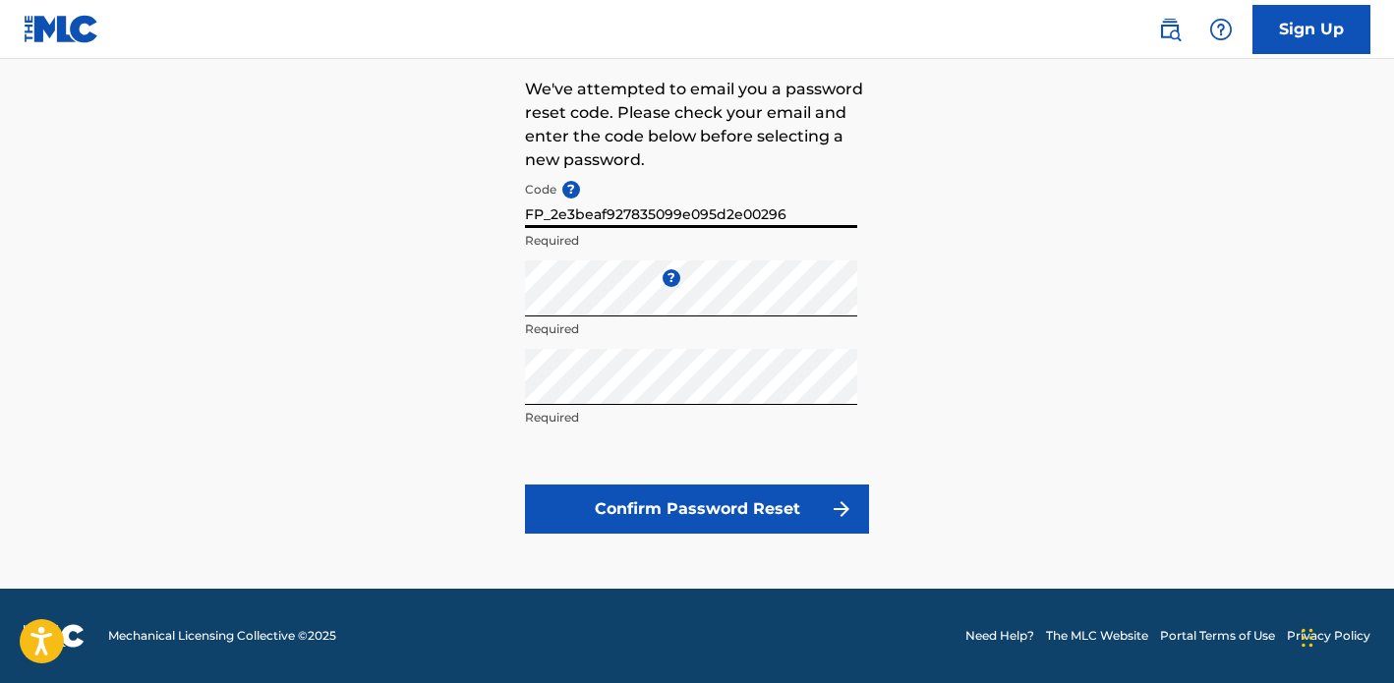
type input "FP_2e3beaf927835099e095d2e00296"
click at [1110, 322] on div "Forgot password We've attempted to email you a password reset code. Please chec…" at bounding box center [697, 261] width 1376 height 656
click at [724, 502] on button "Confirm Password Reset" at bounding box center [697, 509] width 344 height 49
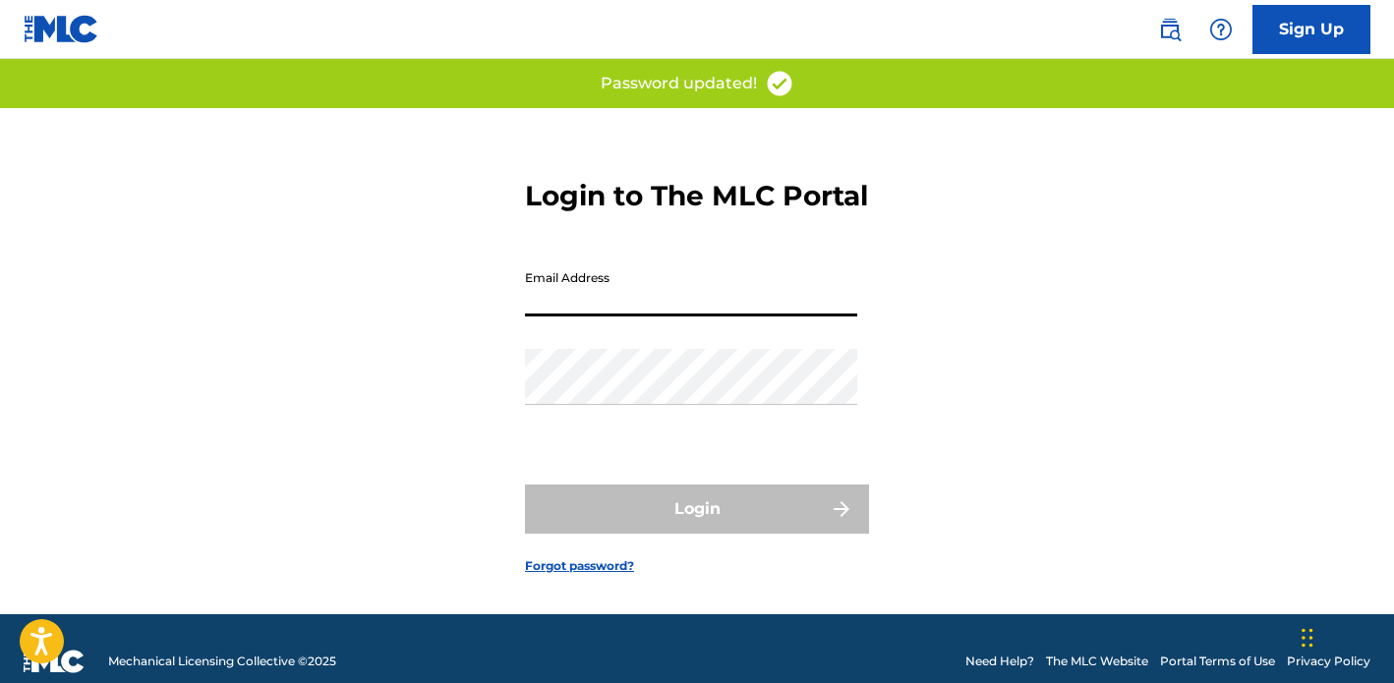
click at [664, 313] on input "Email Address" at bounding box center [691, 288] width 332 height 56
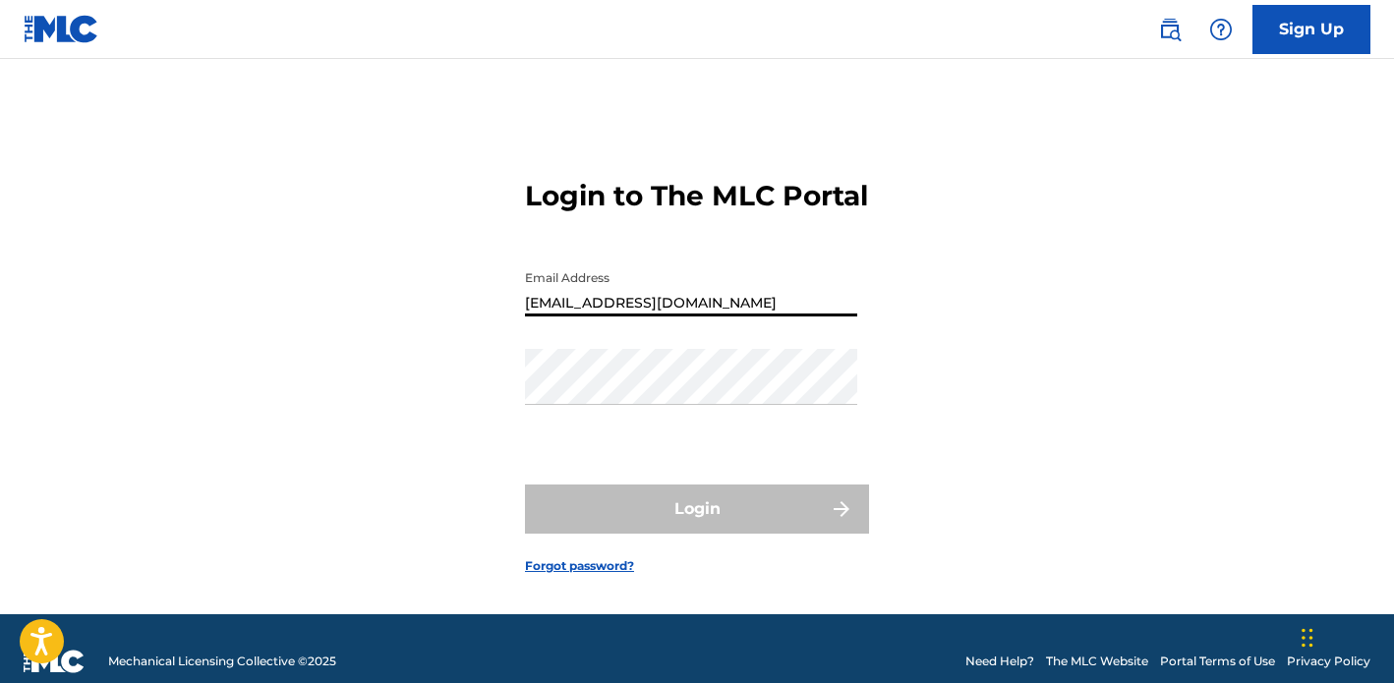
type input "[EMAIL_ADDRESS][DOMAIN_NAME]"
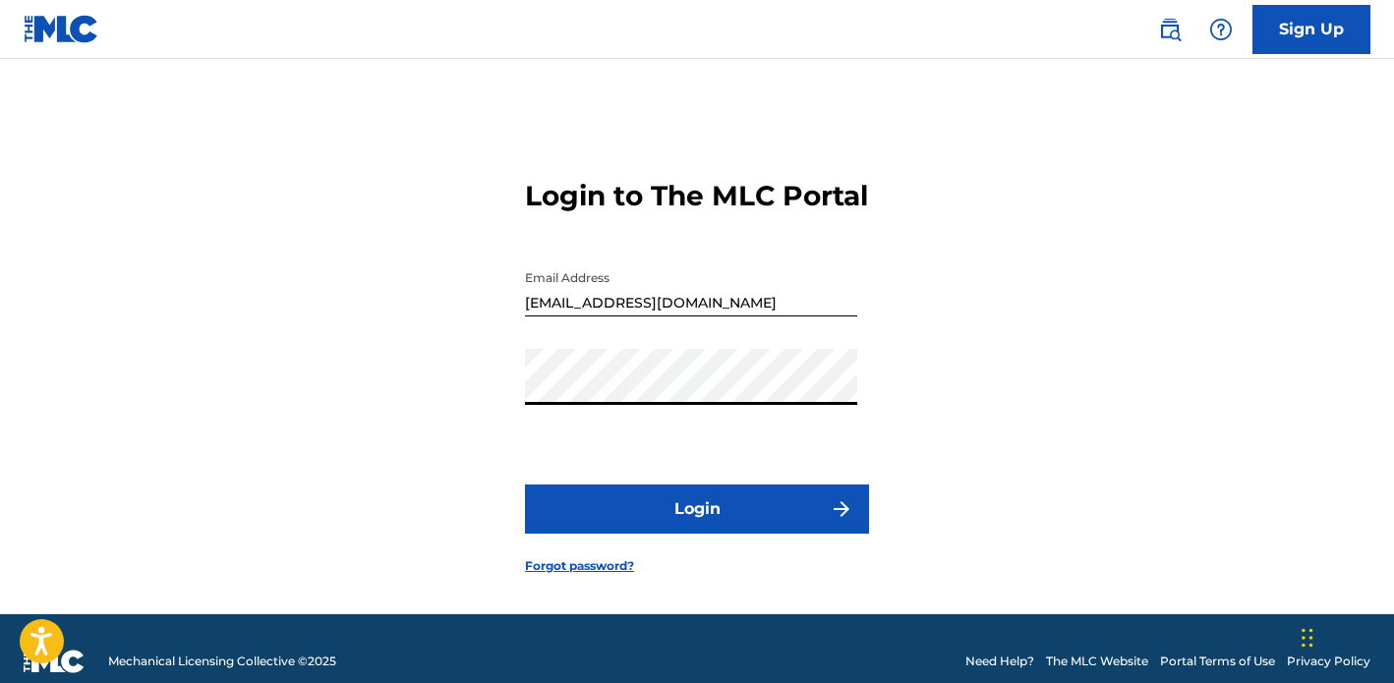
click at [757, 529] on button "Login" at bounding box center [697, 509] width 344 height 49
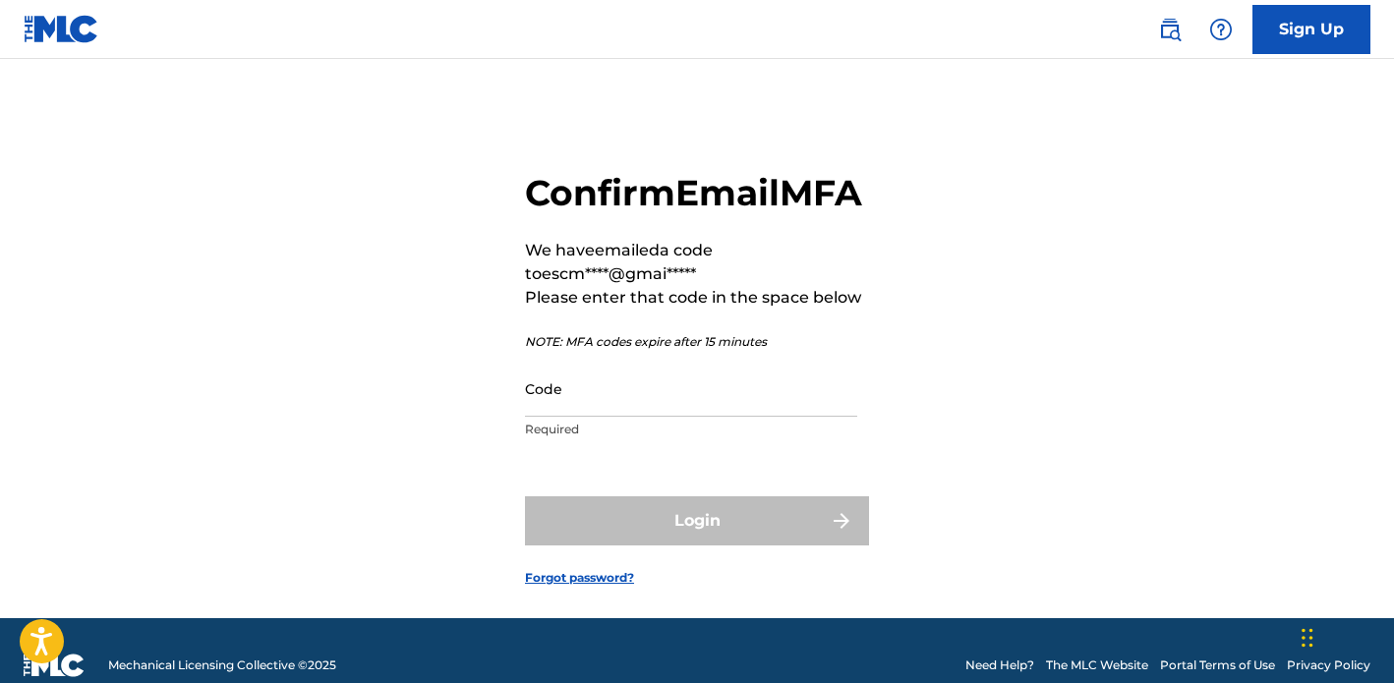
click at [800, 417] on input "Code" at bounding box center [691, 389] width 332 height 56
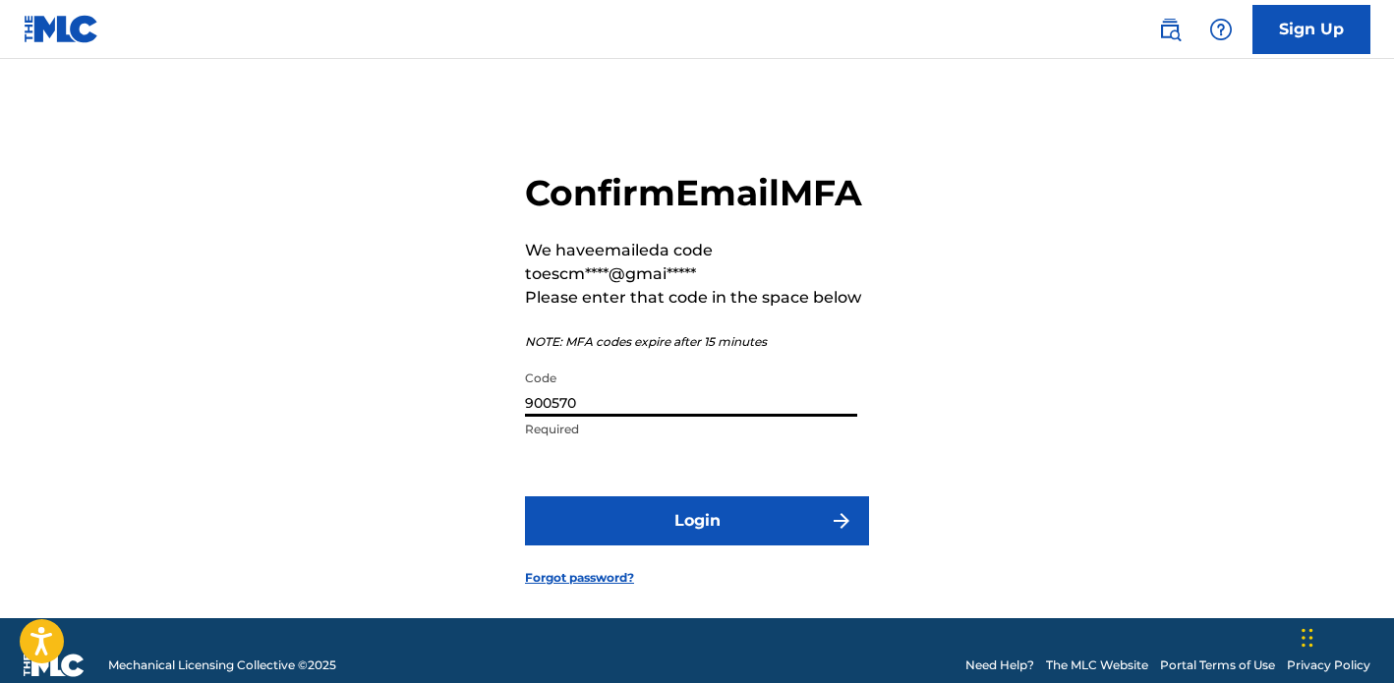
type input "900570"
click at [764, 545] on button "Login" at bounding box center [697, 520] width 344 height 49
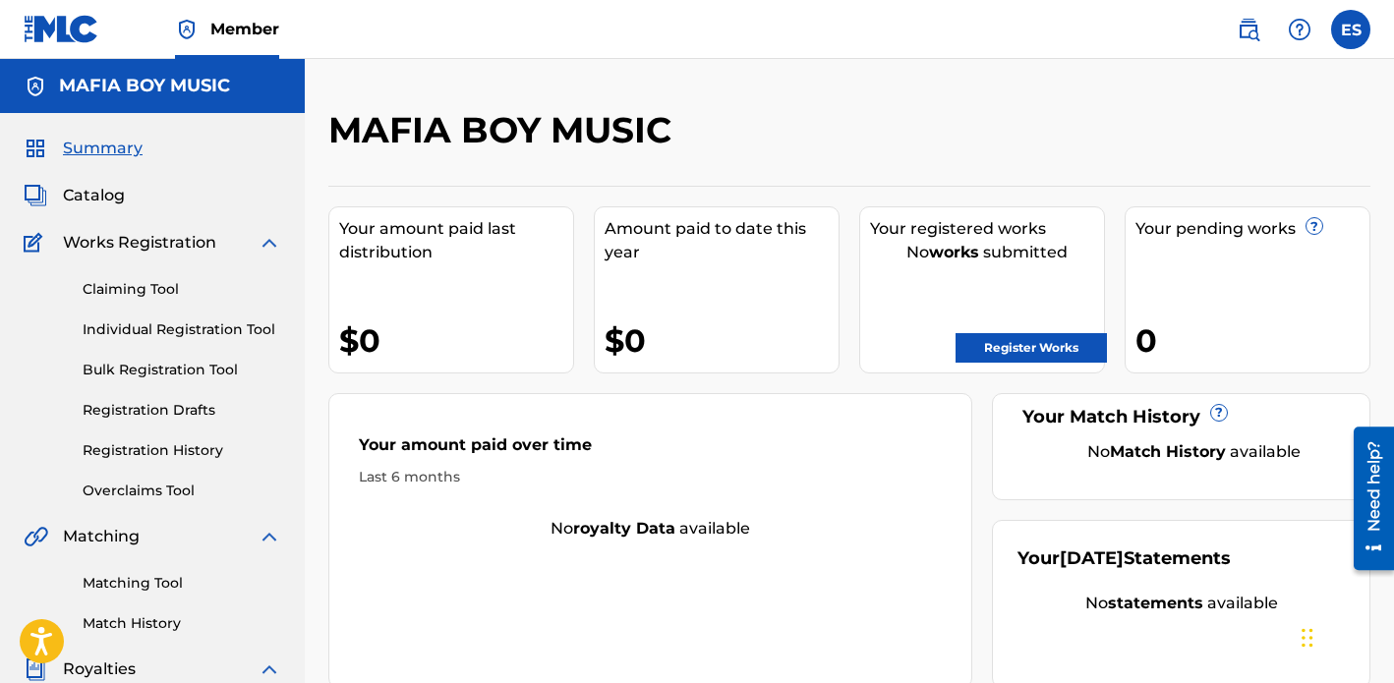
click at [1171, 146] on div at bounding box center [1250, 137] width 240 height 58
click at [148, 281] on link "Claiming Tool" at bounding box center [182, 289] width 199 height 21
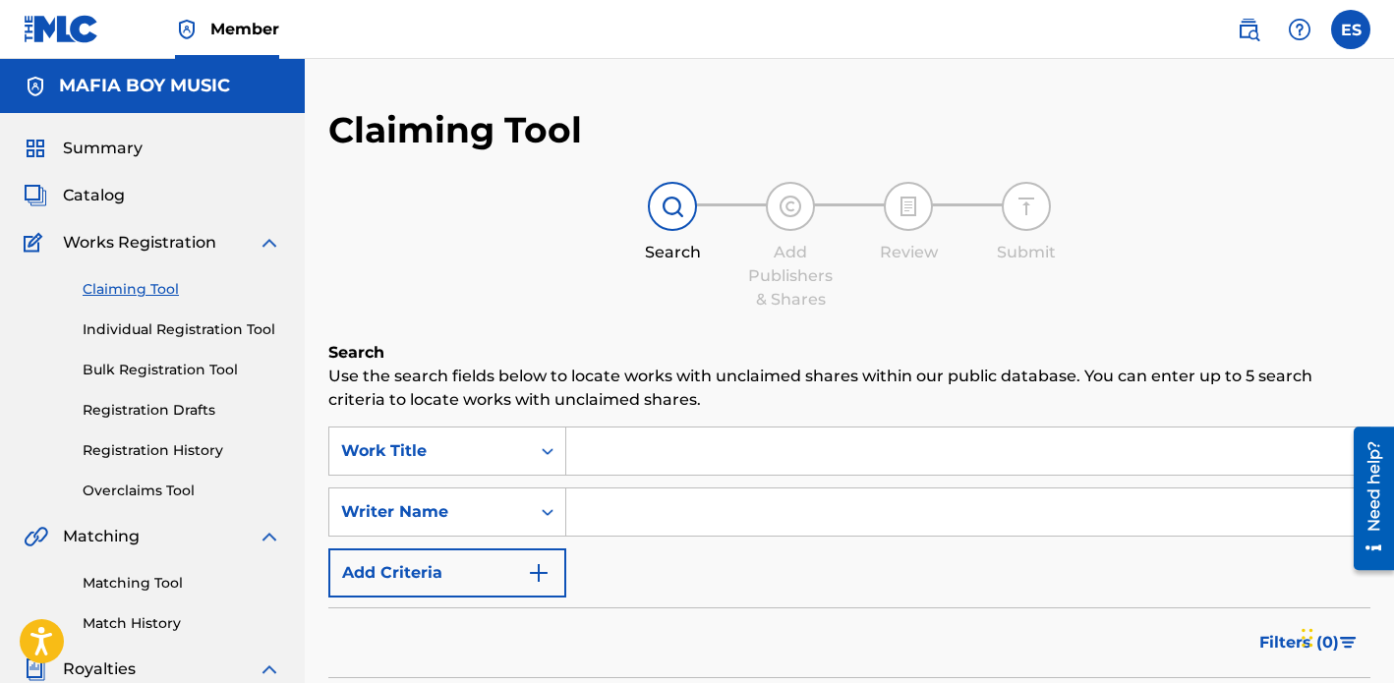
click at [1273, 249] on div "Search Add Publishers & Shares Review Submit" at bounding box center [849, 247] width 1042 height 130
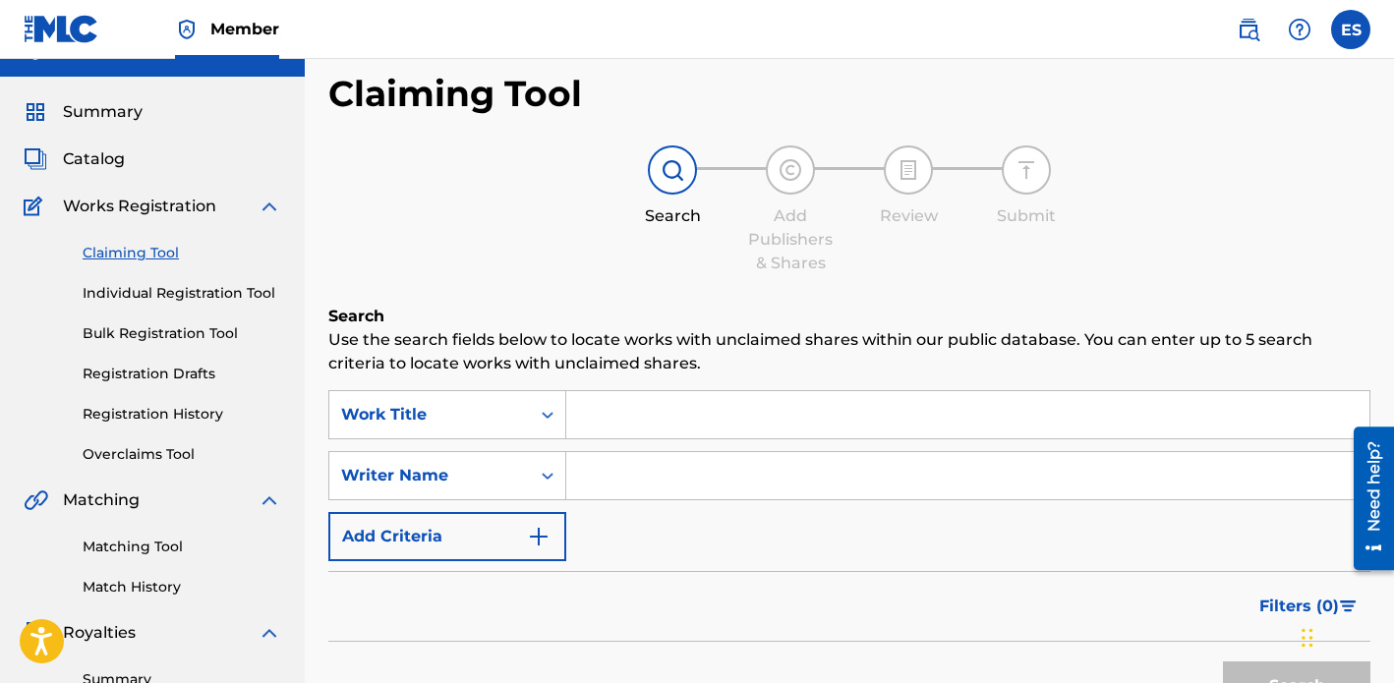
scroll to position [39, 0]
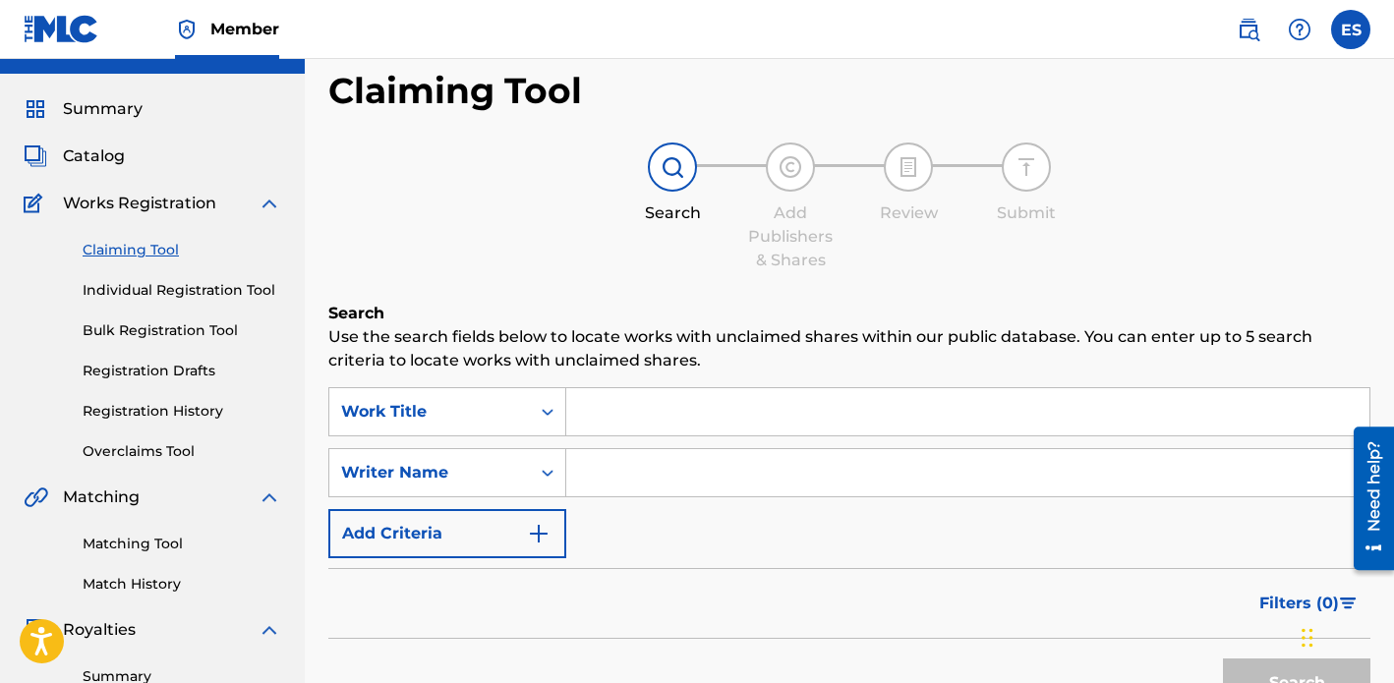
click at [13, 406] on div "Summary Catalog Works Registration Claiming Tool Individual Registration Tool B…" at bounding box center [152, 579] width 305 height 1011
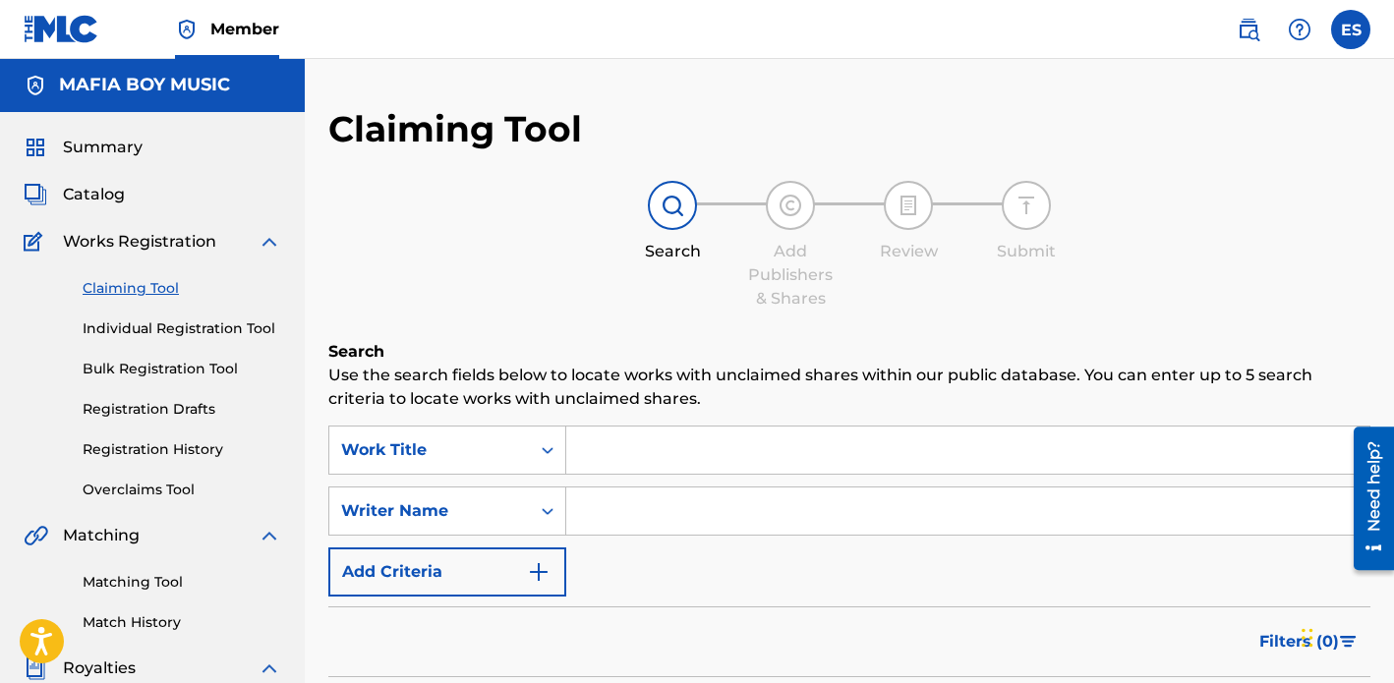
scroll to position [0, 0]
click at [1217, 215] on div "Search Add Publishers & Shares Review Submit" at bounding box center [849, 247] width 1042 height 130
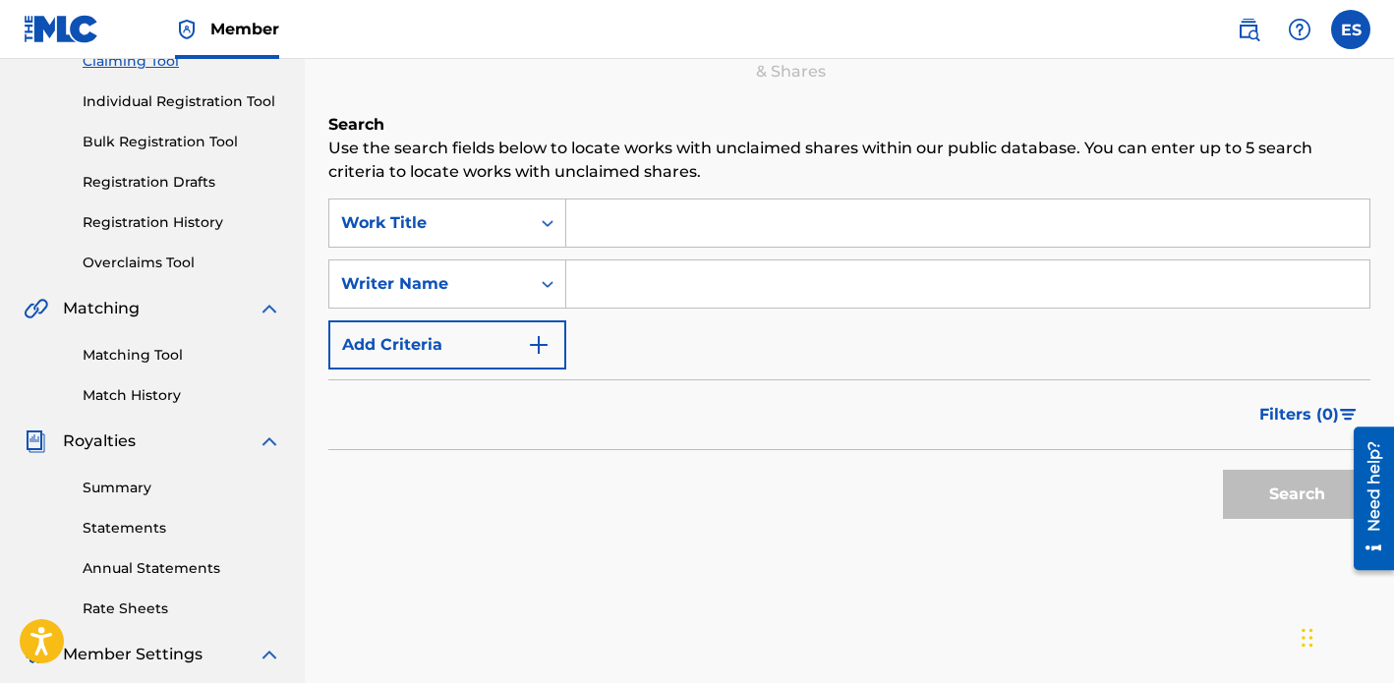
scroll to position [236, 0]
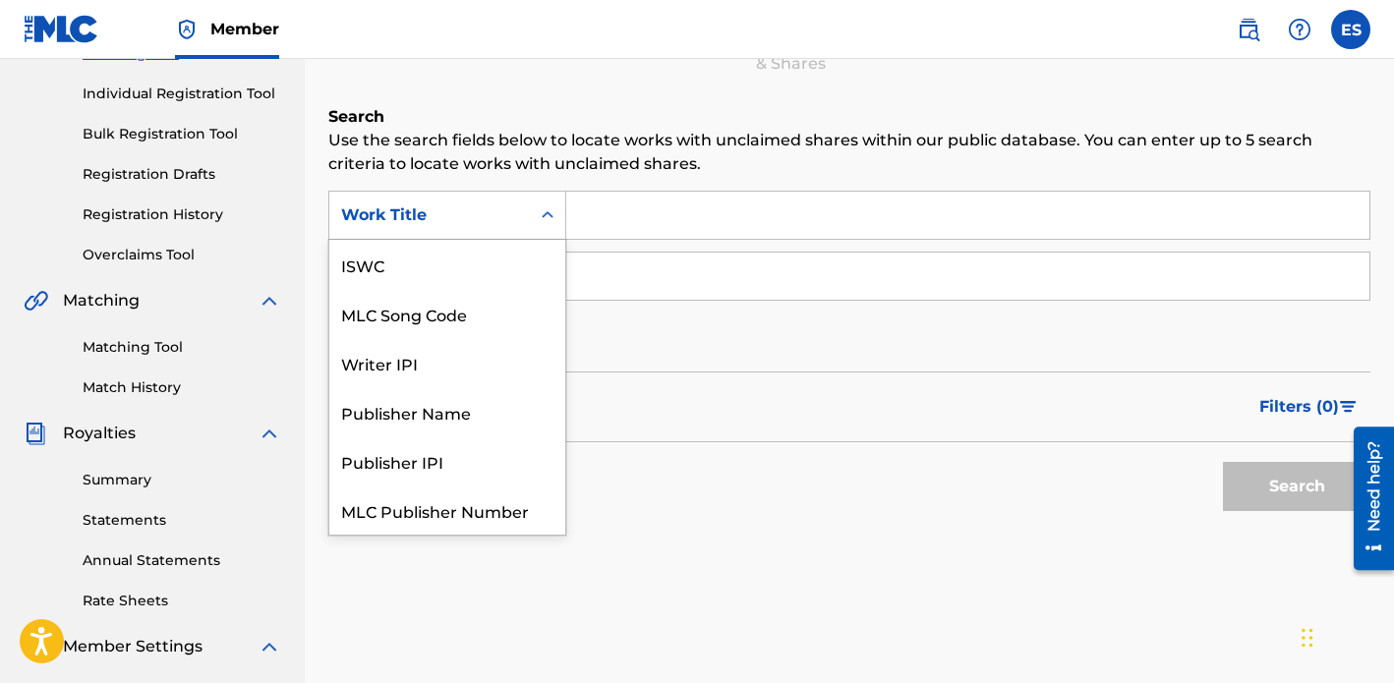
click at [517, 217] on div "Work Title" at bounding box center [429, 215] width 177 height 24
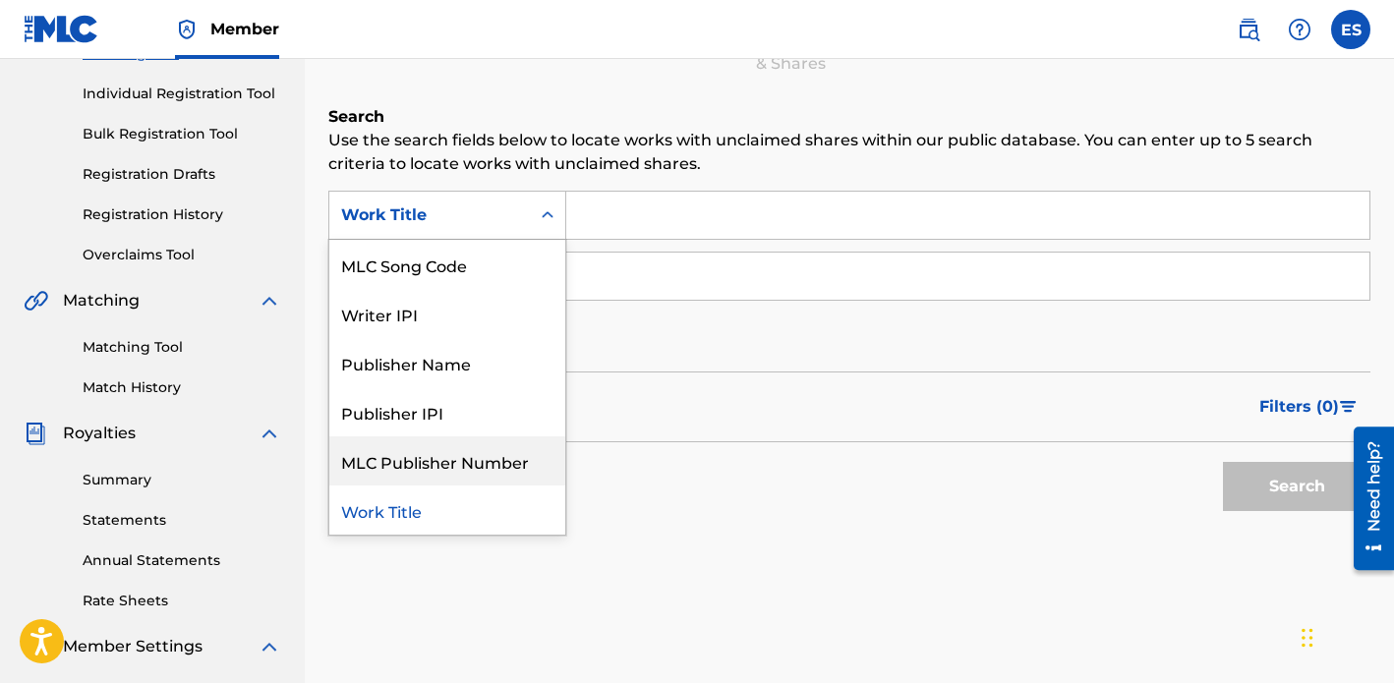
click at [811, 86] on div "Claiming Tool Search Add Publishers & Shares Review Submit Search Use the searc…" at bounding box center [849, 245] width 1042 height 747
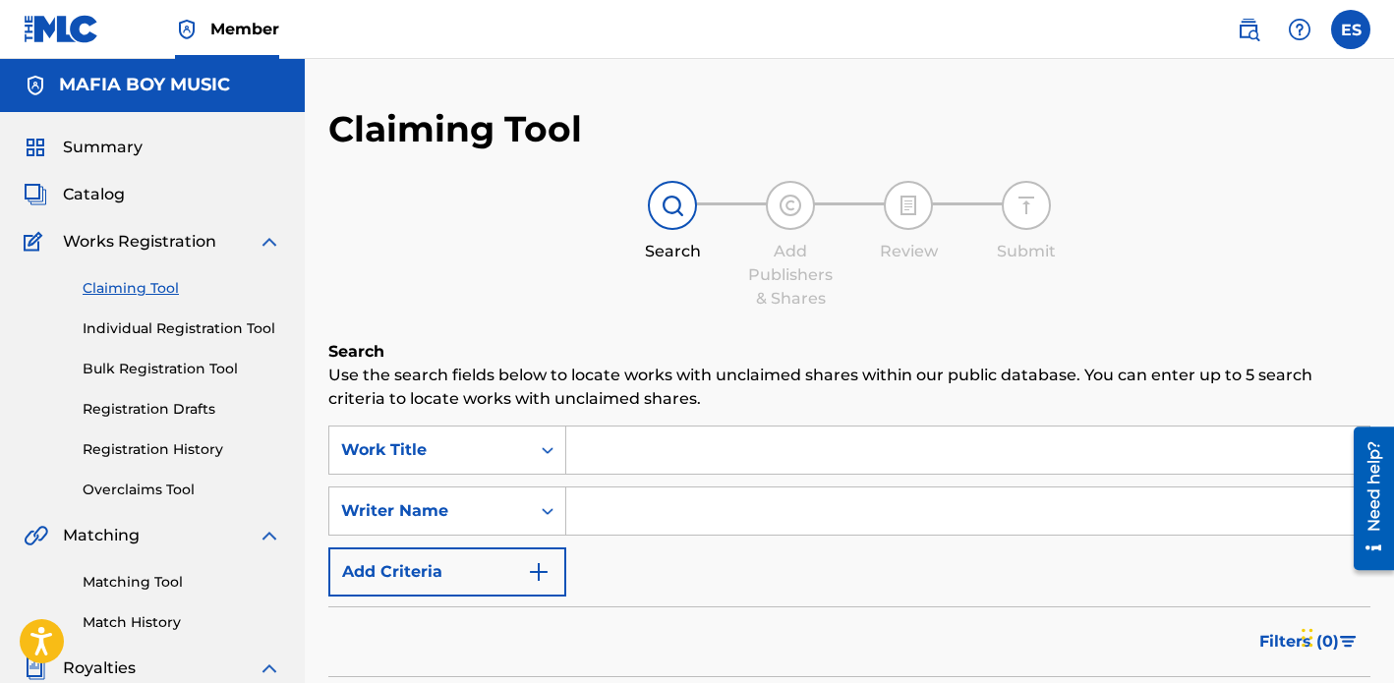
scroll to position [0, 0]
click at [86, 200] on span "Catalog" at bounding box center [94, 196] width 62 height 24
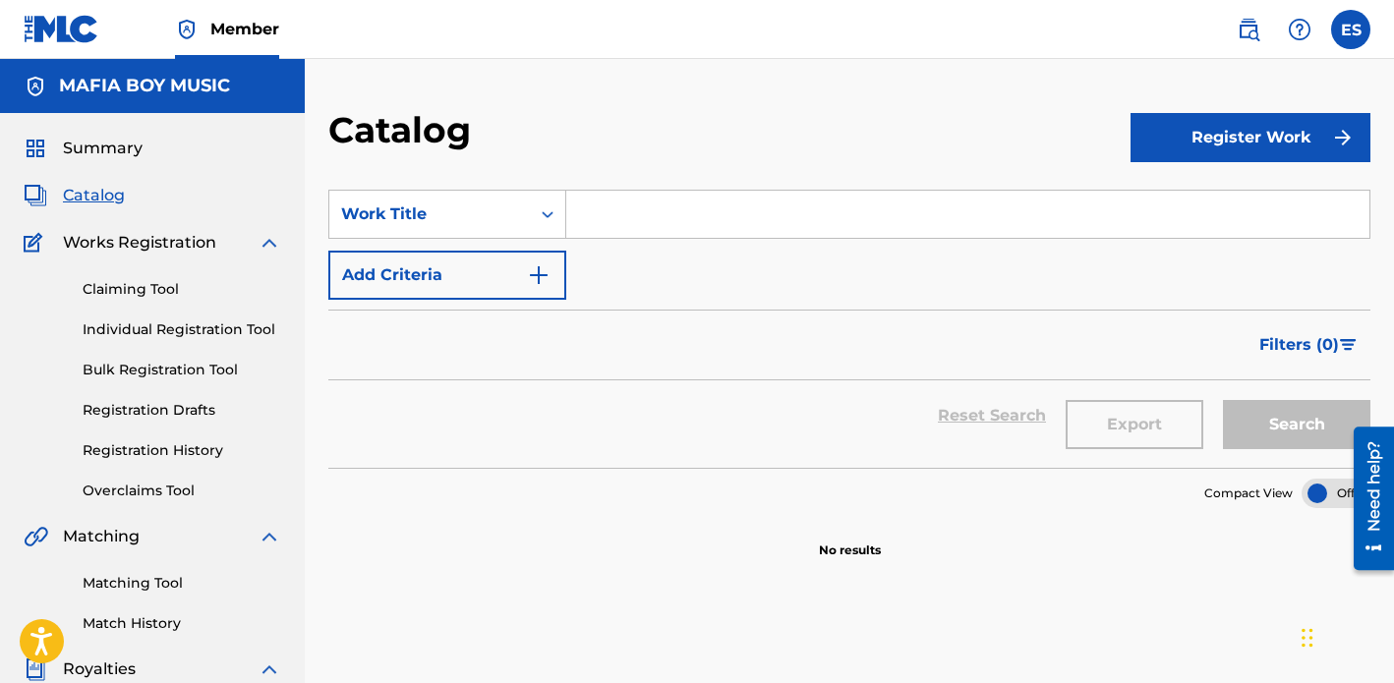
click at [116, 298] on link "Claiming Tool" at bounding box center [182, 289] width 199 height 21
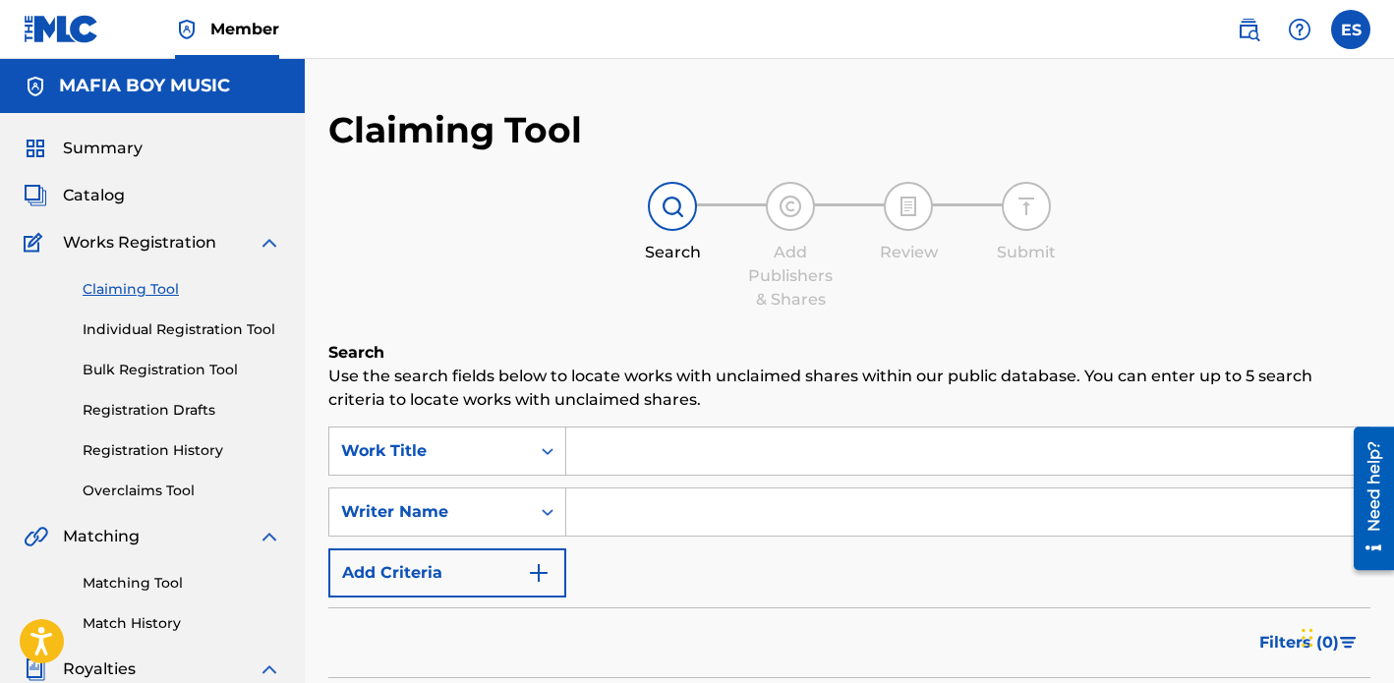
click at [569, 327] on div "Claiming Tool Search Add Publishers & Shares Review Submit Search Use the searc…" at bounding box center [849, 481] width 1042 height 747
click at [1247, 25] on img at bounding box center [1248, 30] width 24 height 24
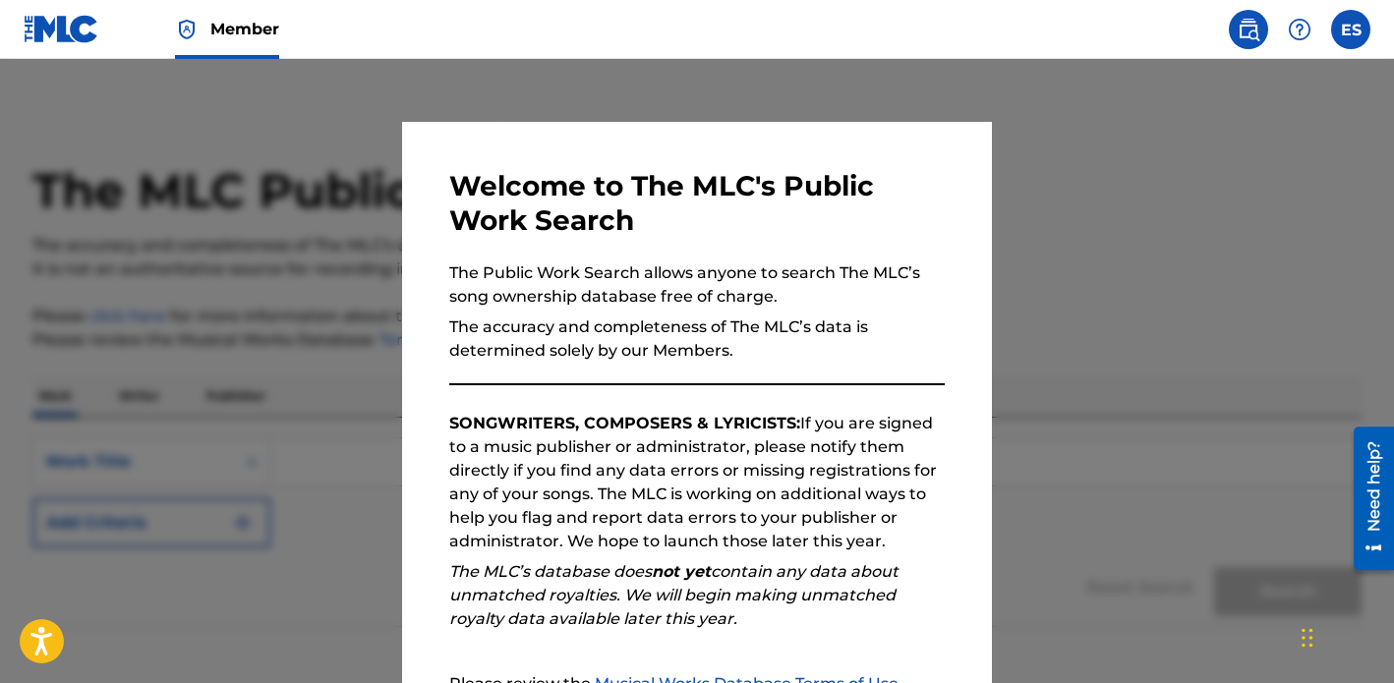
click at [1231, 254] on div at bounding box center [697, 400] width 1394 height 683
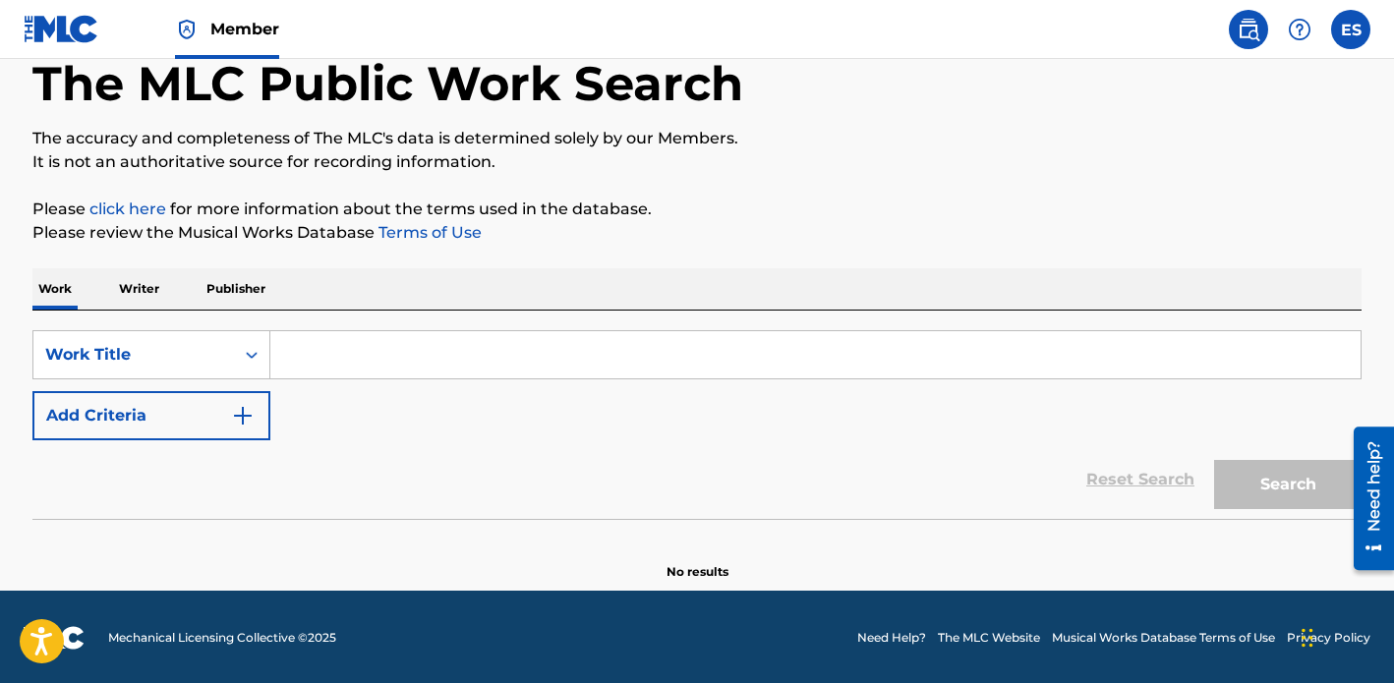
scroll to position [109, 0]
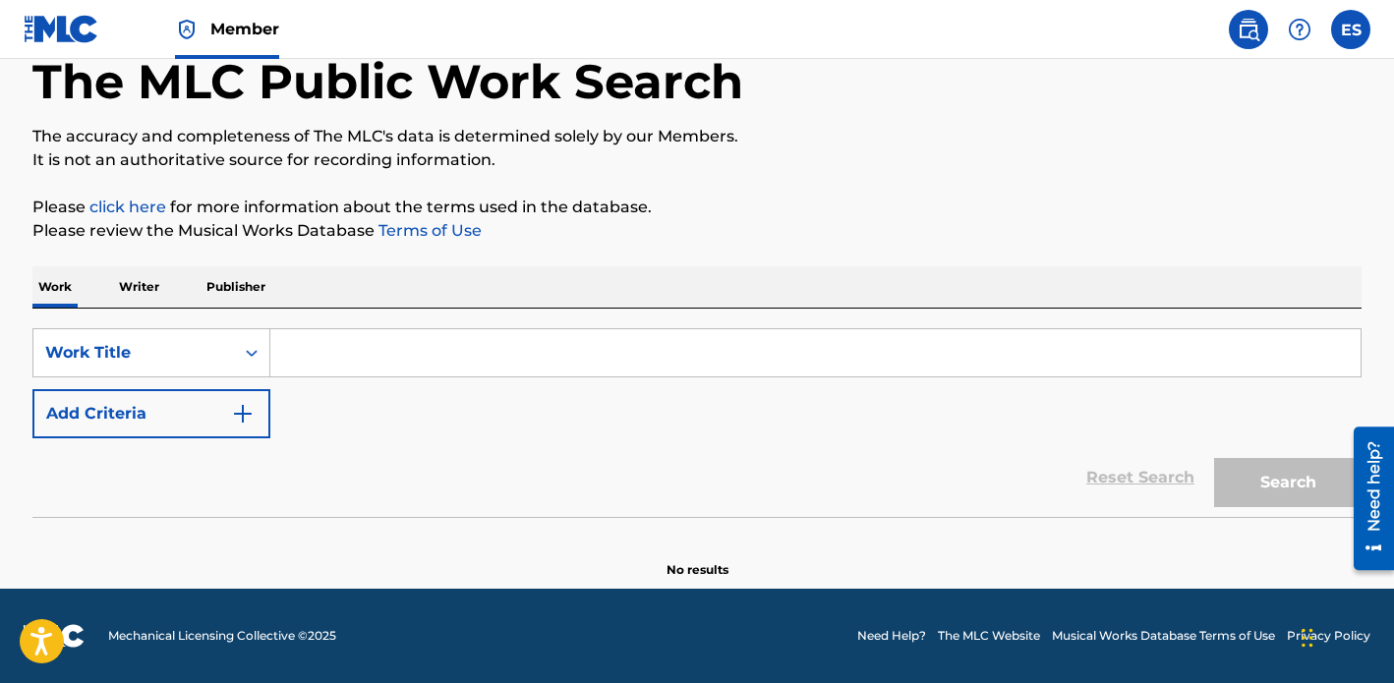
click at [1241, 19] on img at bounding box center [1248, 30] width 24 height 24
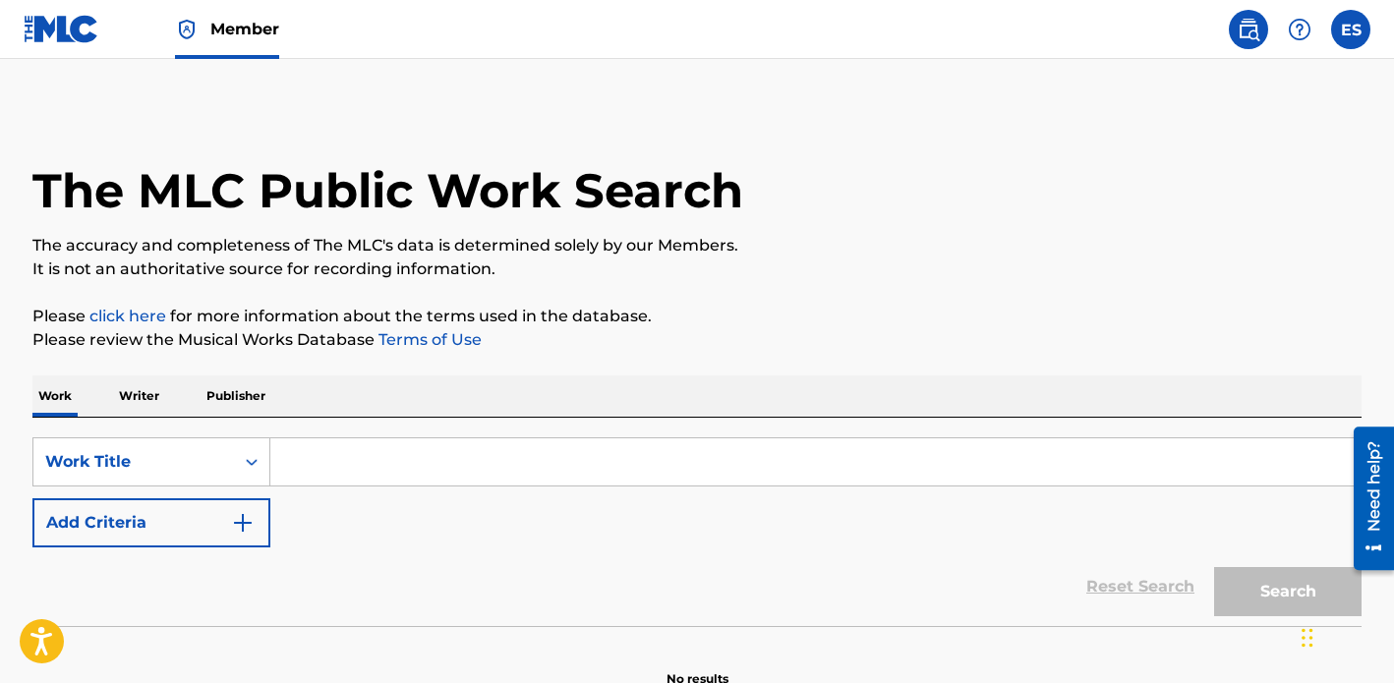
click at [1241, 21] on img at bounding box center [1248, 30] width 24 height 24
click at [1108, 196] on div "The MLC Public Work Search" at bounding box center [696, 179] width 1329 height 143
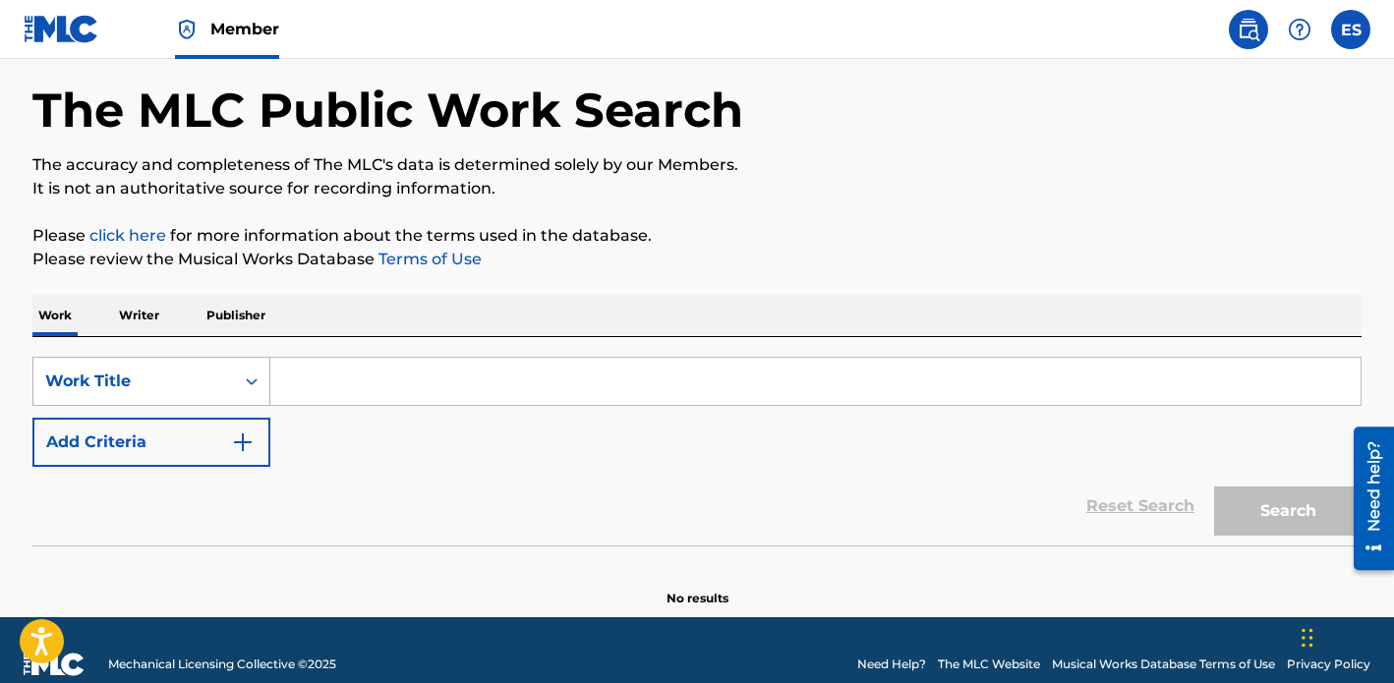
click at [159, 406] on div "Work Title" at bounding box center [151, 381] width 238 height 49
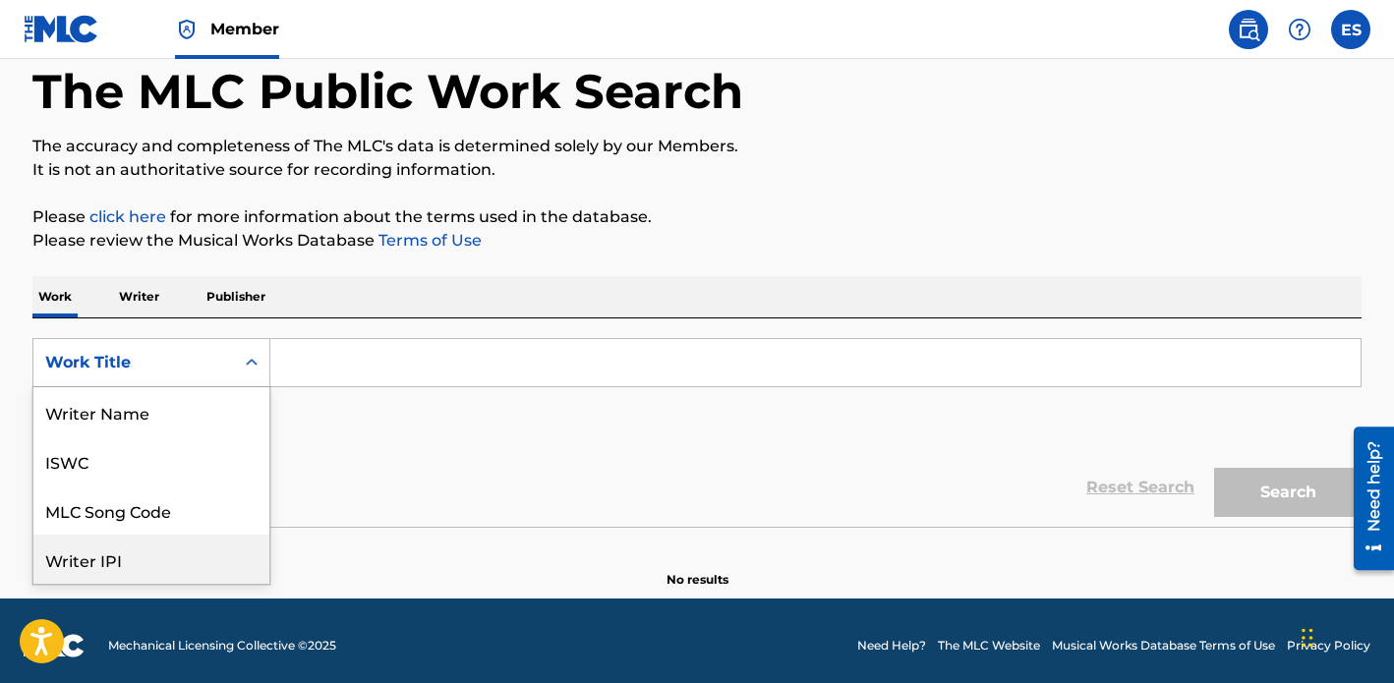
scroll to position [98, 0]
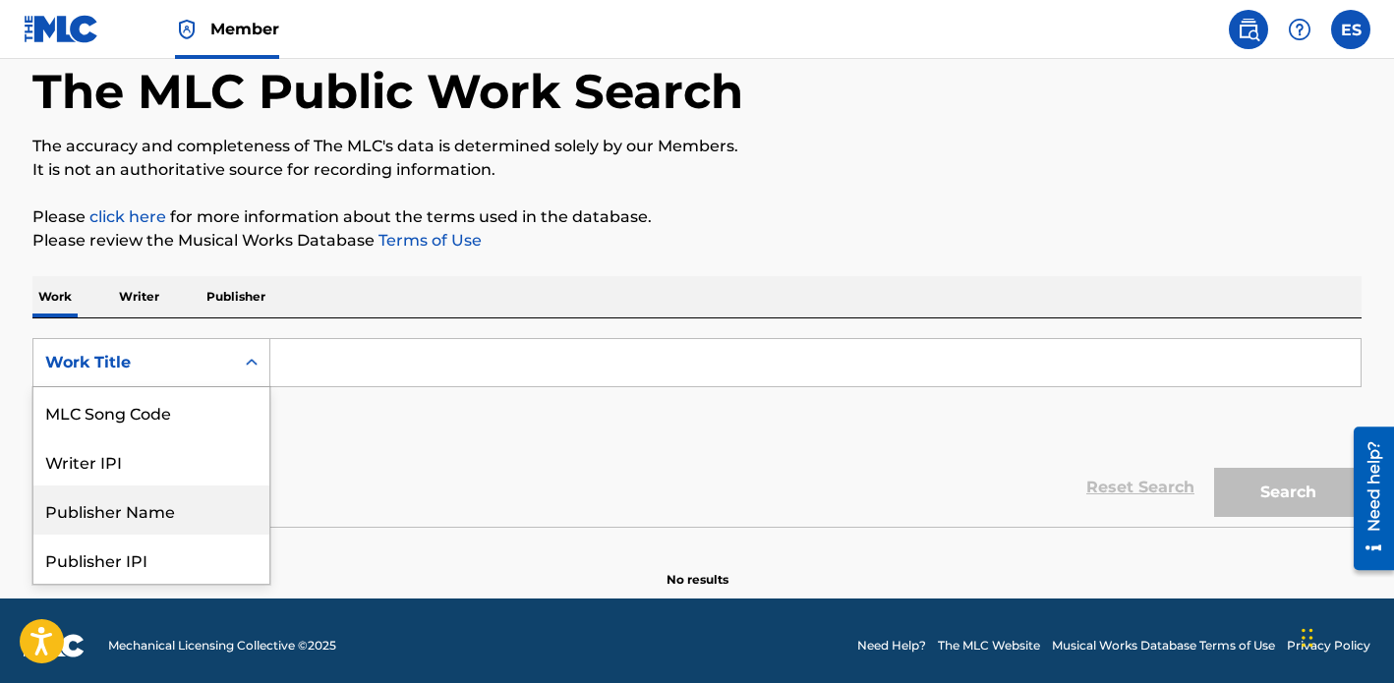
click at [159, 503] on div "Publisher Name" at bounding box center [151, 510] width 236 height 49
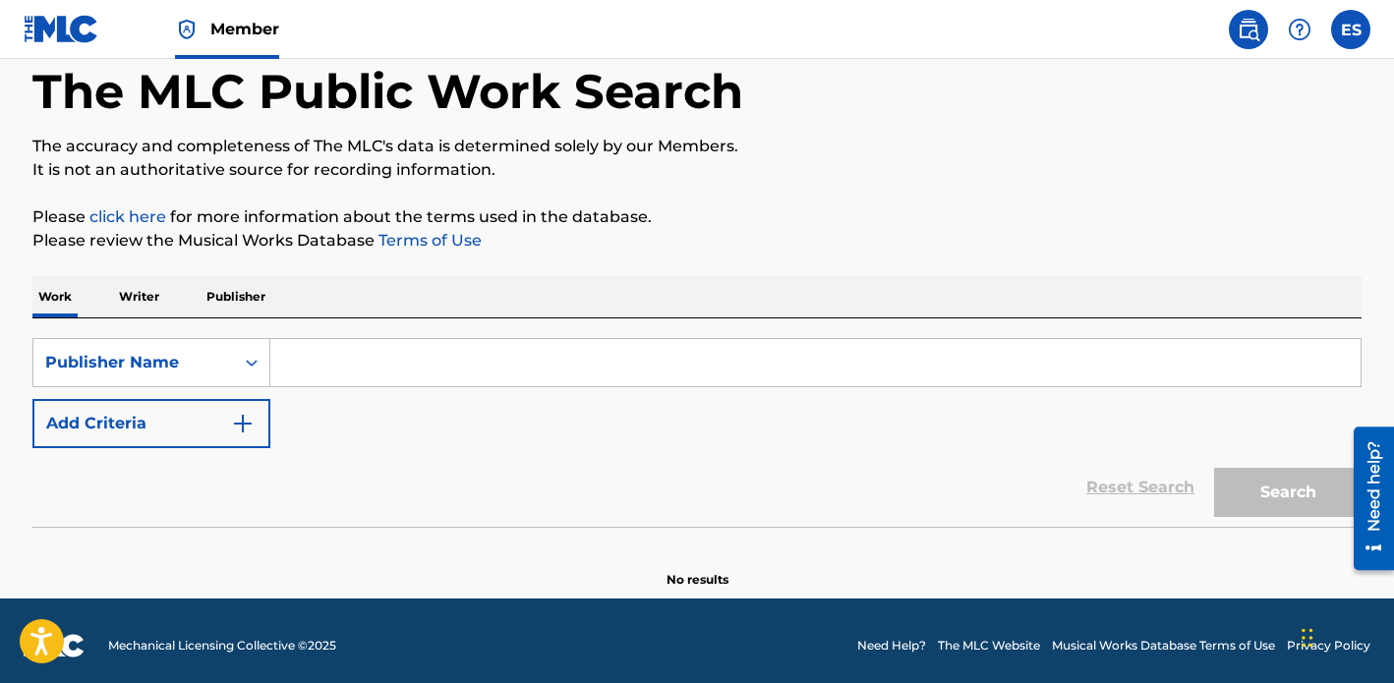
click at [360, 366] on input "Search Form" at bounding box center [815, 362] width 1090 height 47
click at [145, 295] on p "Writer" at bounding box center [139, 296] width 52 height 41
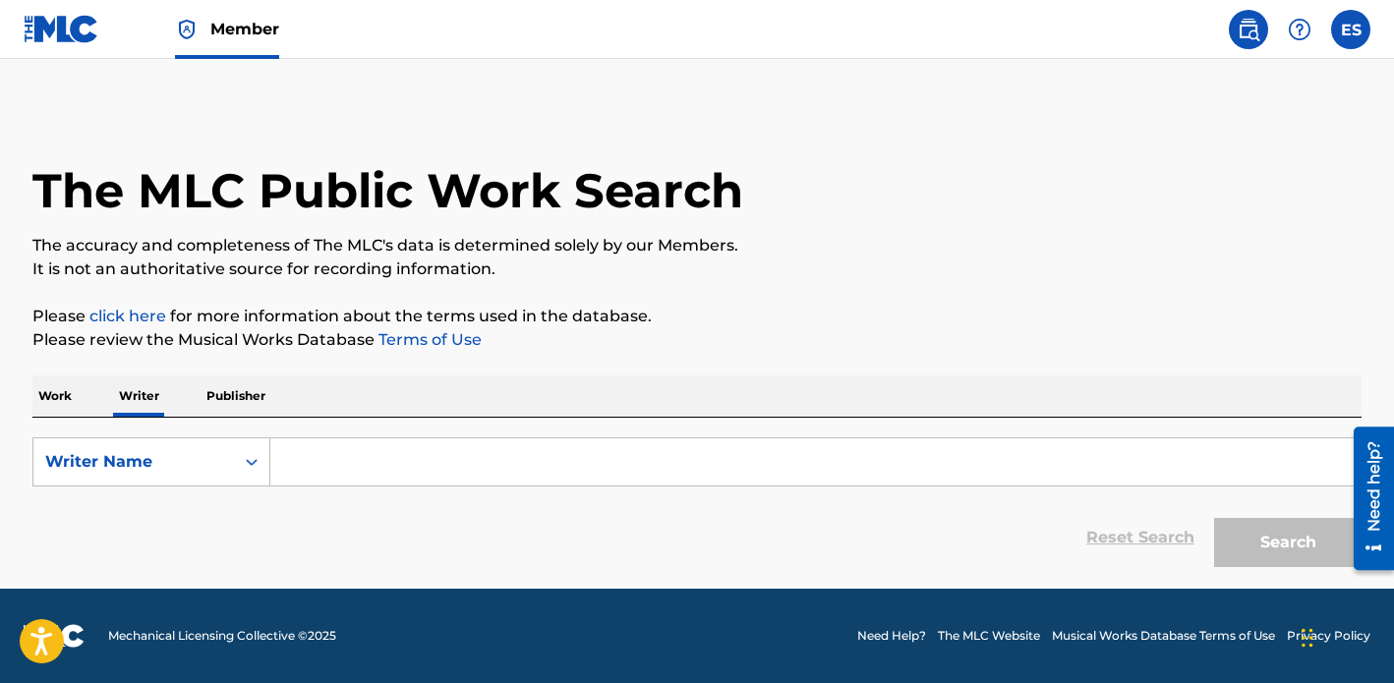
click at [44, 16] on img at bounding box center [62, 29] width 76 height 29
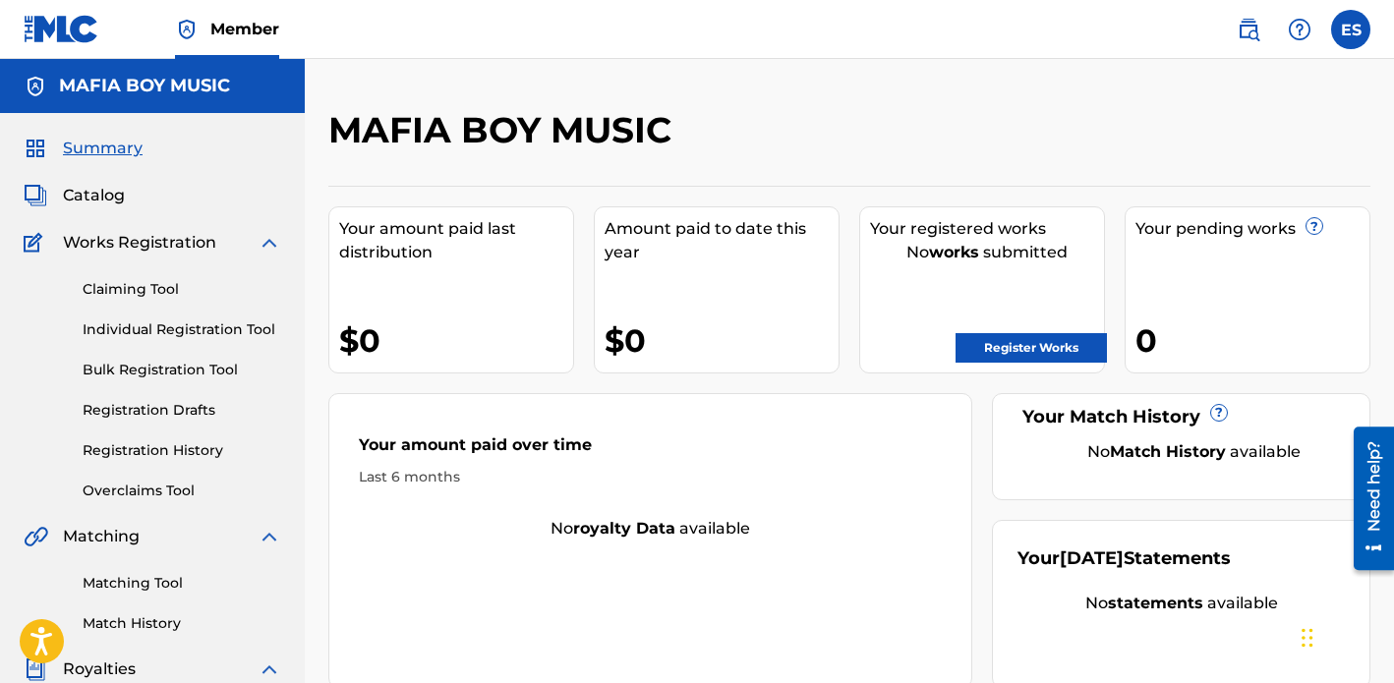
click at [95, 209] on div "Summary Catalog Works Registration Claiming Tool Individual Registration Tool B…" at bounding box center [152, 618] width 305 height 1011
click at [95, 196] on span "Catalog" at bounding box center [94, 196] width 62 height 24
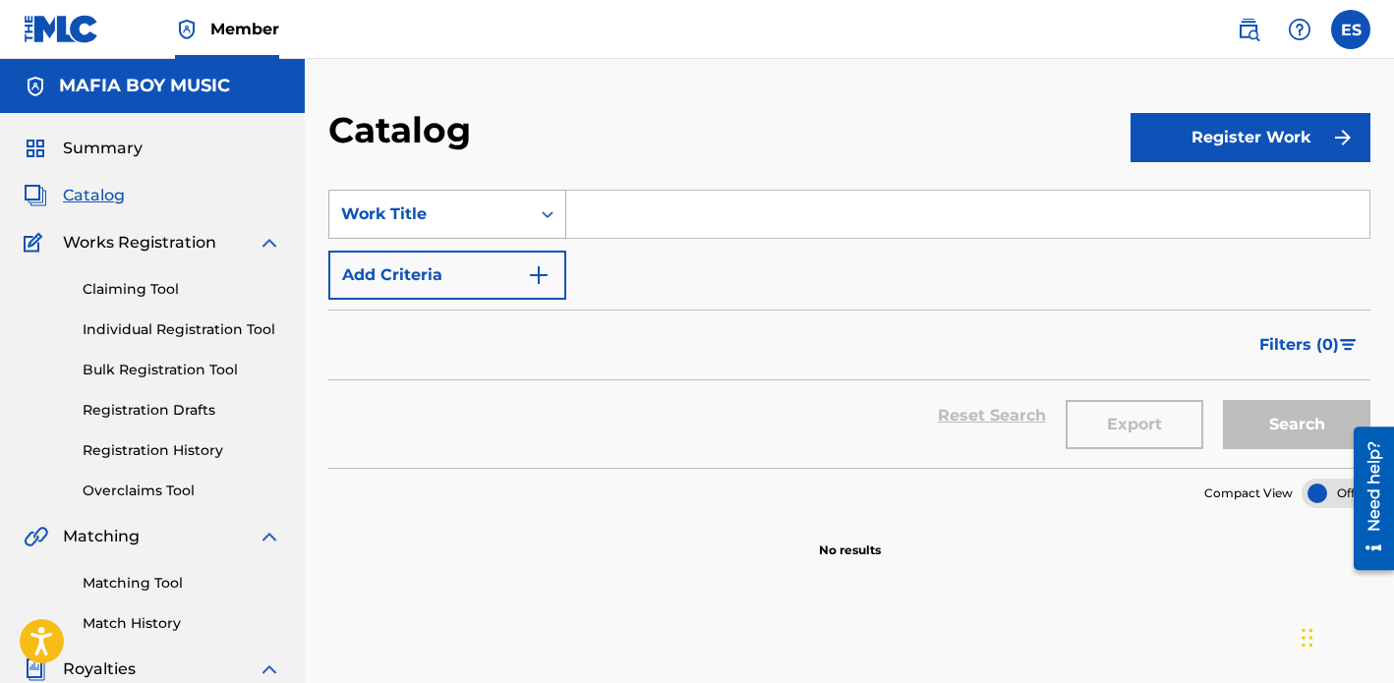
click at [482, 228] on div "Work Title" at bounding box center [429, 214] width 200 height 37
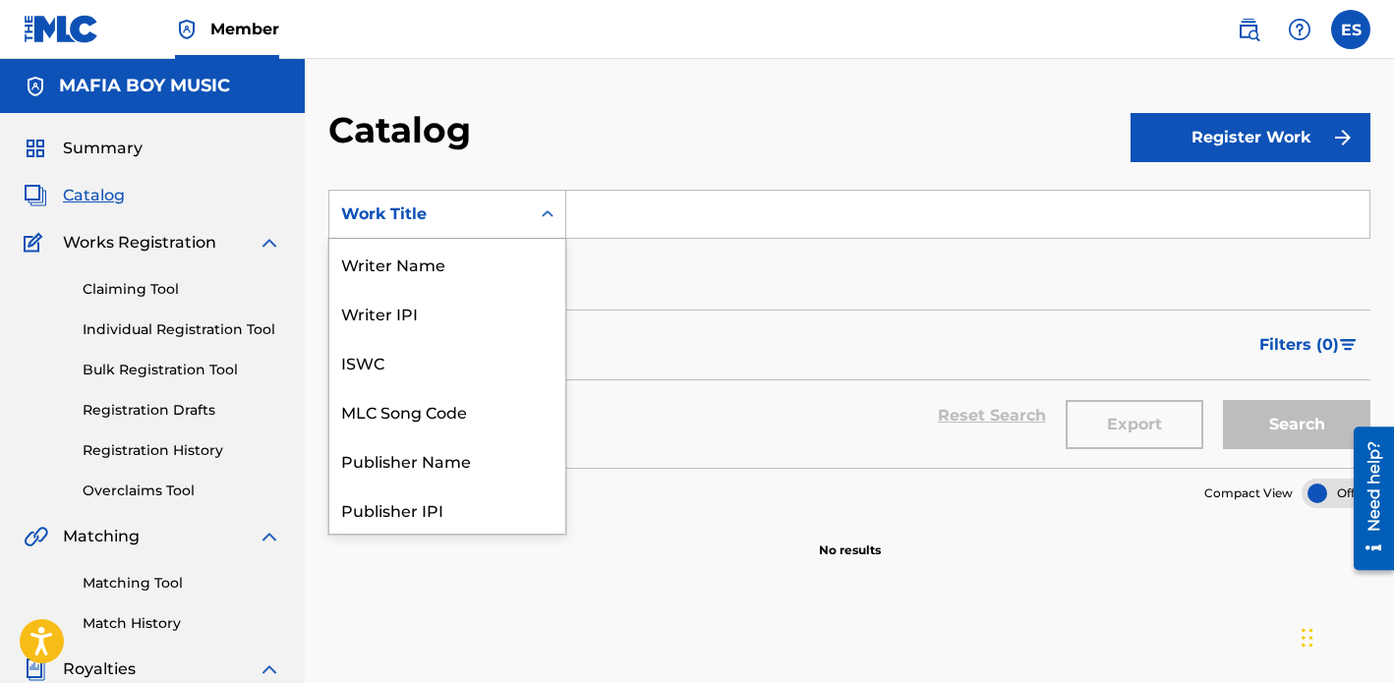
scroll to position [295, 0]
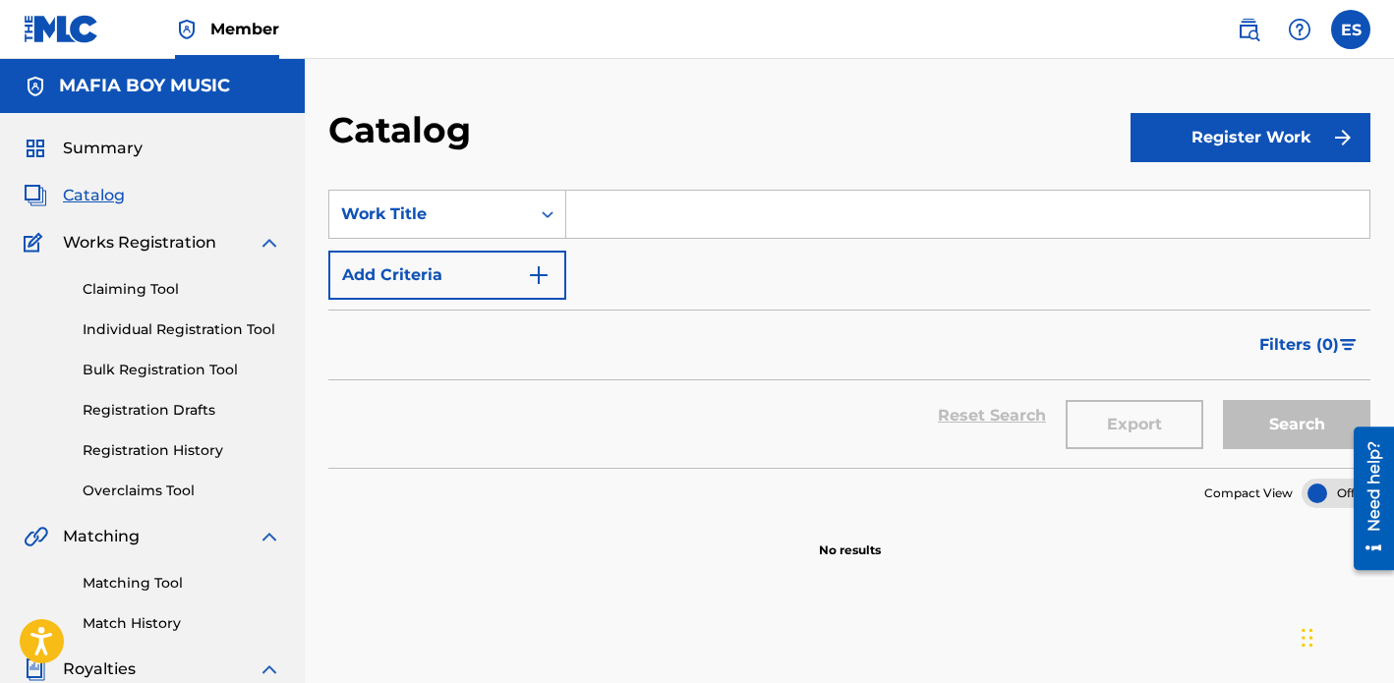
click at [641, 517] on section "No results" at bounding box center [849, 533] width 1042 height 51
click at [117, 291] on link "Claiming Tool" at bounding box center [182, 289] width 199 height 21
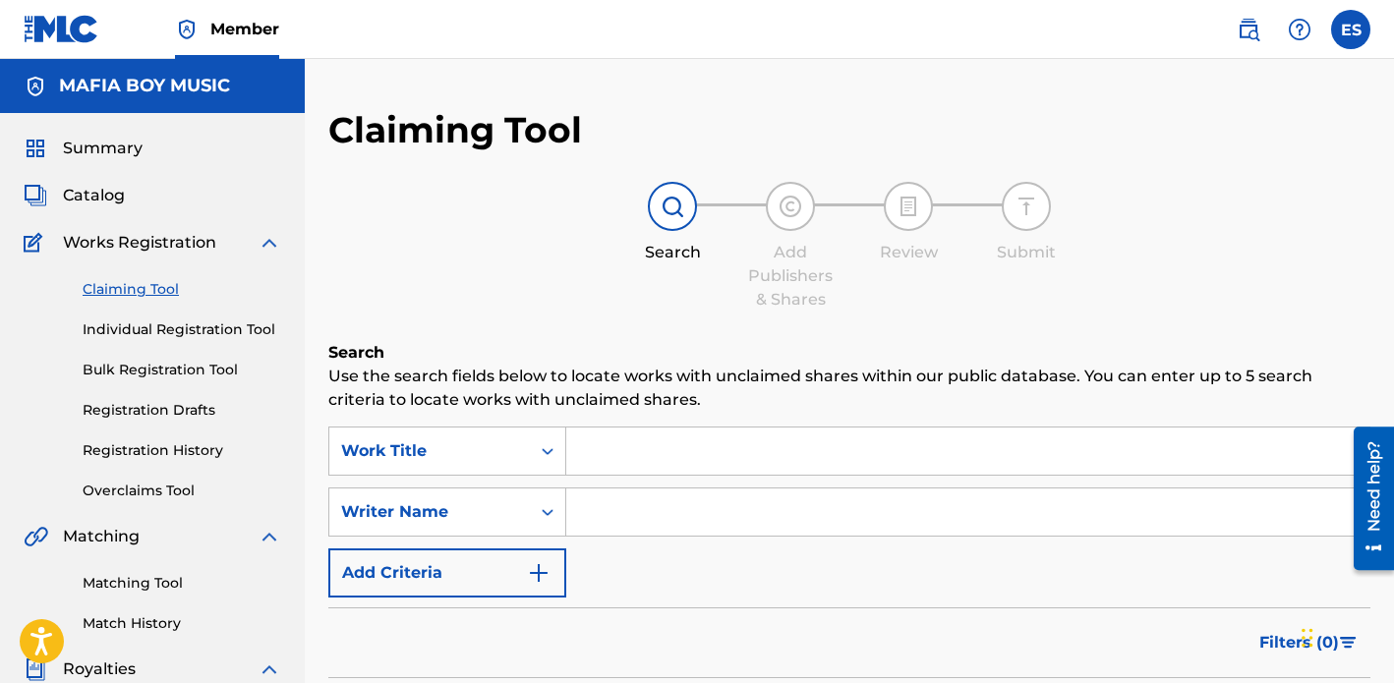
click at [630, 440] on input "Search Form" at bounding box center [967, 451] width 803 height 47
click at [611, 521] on input "Search Form" at bounding box center [967, 511] width 803 height 47
click at [676, 517] on input "Search Form" at bounding box center [967, 511] width 803 height 47
click at [694, 503] on input "Search Form" at bounding box center [967, 511] width 803 height 47
click at [712, 515] on input "Search Form" at bounding box center [967, 511] width 803 height 47
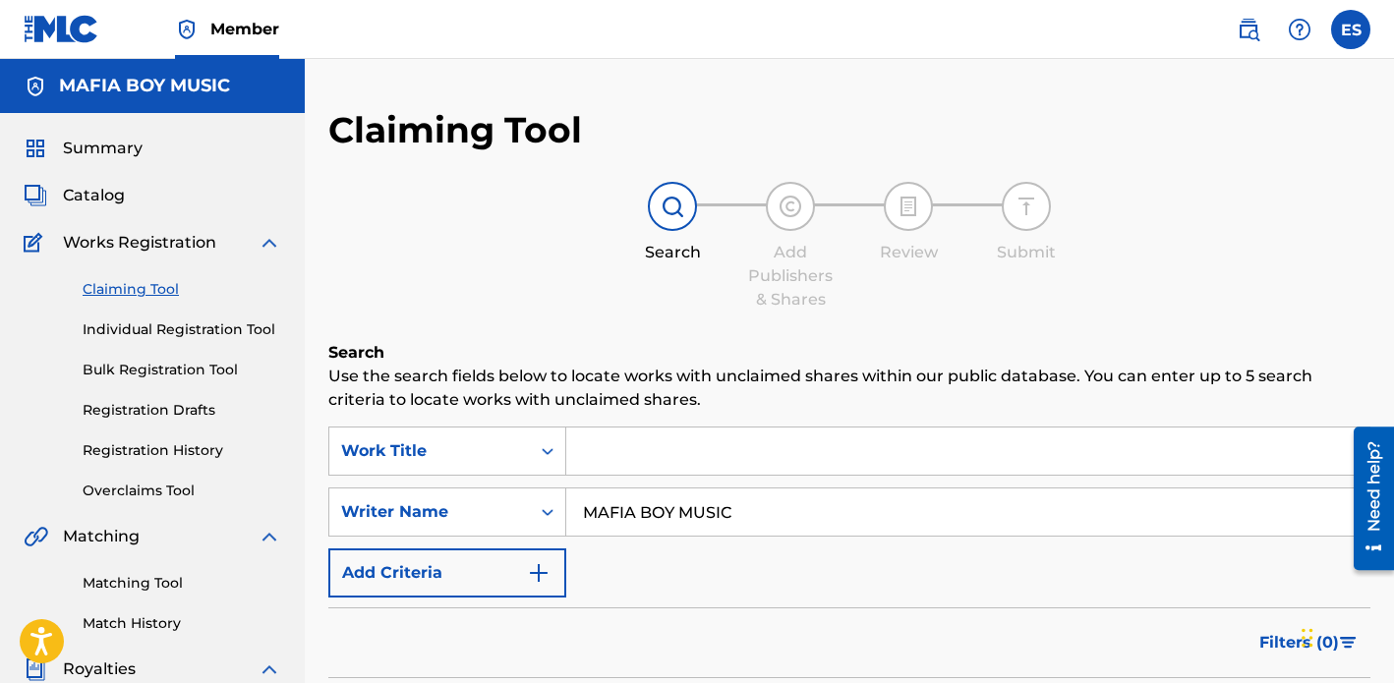
type input "MAFIA BOY MUSIC"
click at [1158, 308] on div "Search Add Publishers & Shares Review Submit" at bounding box center [849, 247] width 1042 height 130
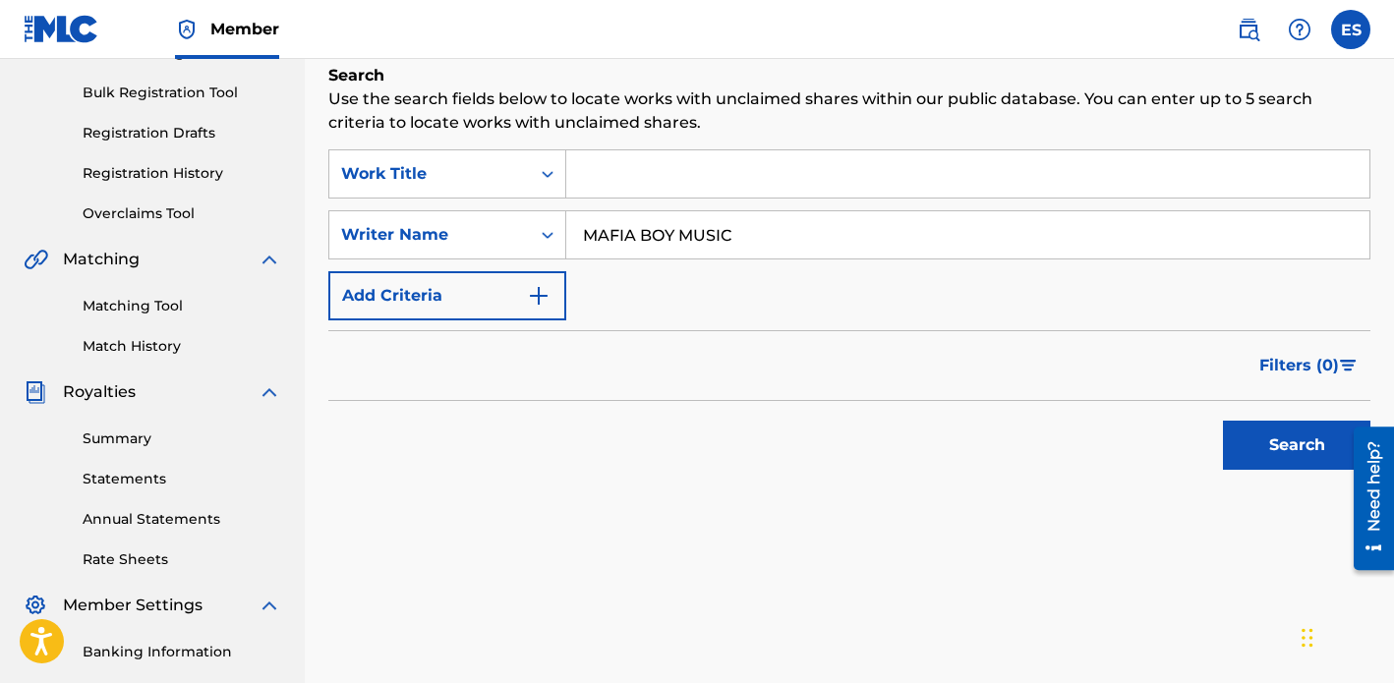
scroll to position [315, 0]
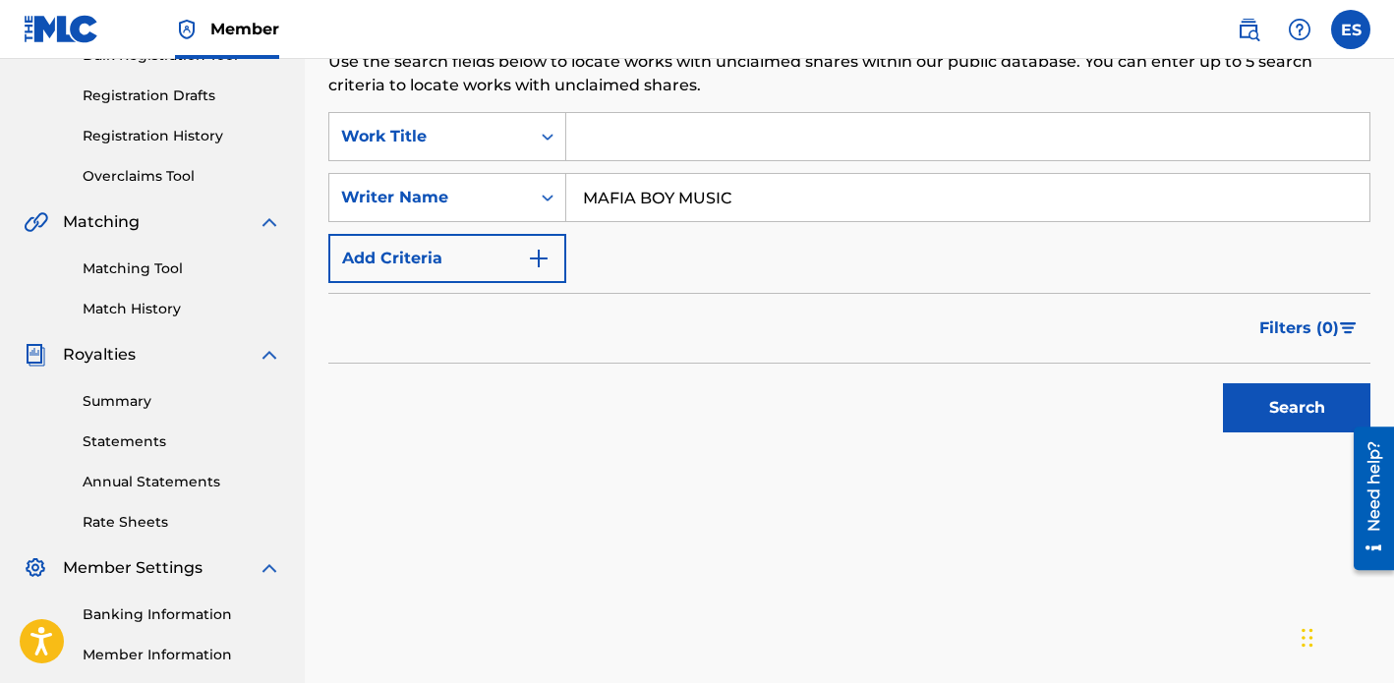
click at [1295, 428] on button "Search" at bounding box center [1296, 407] width 147 height 49
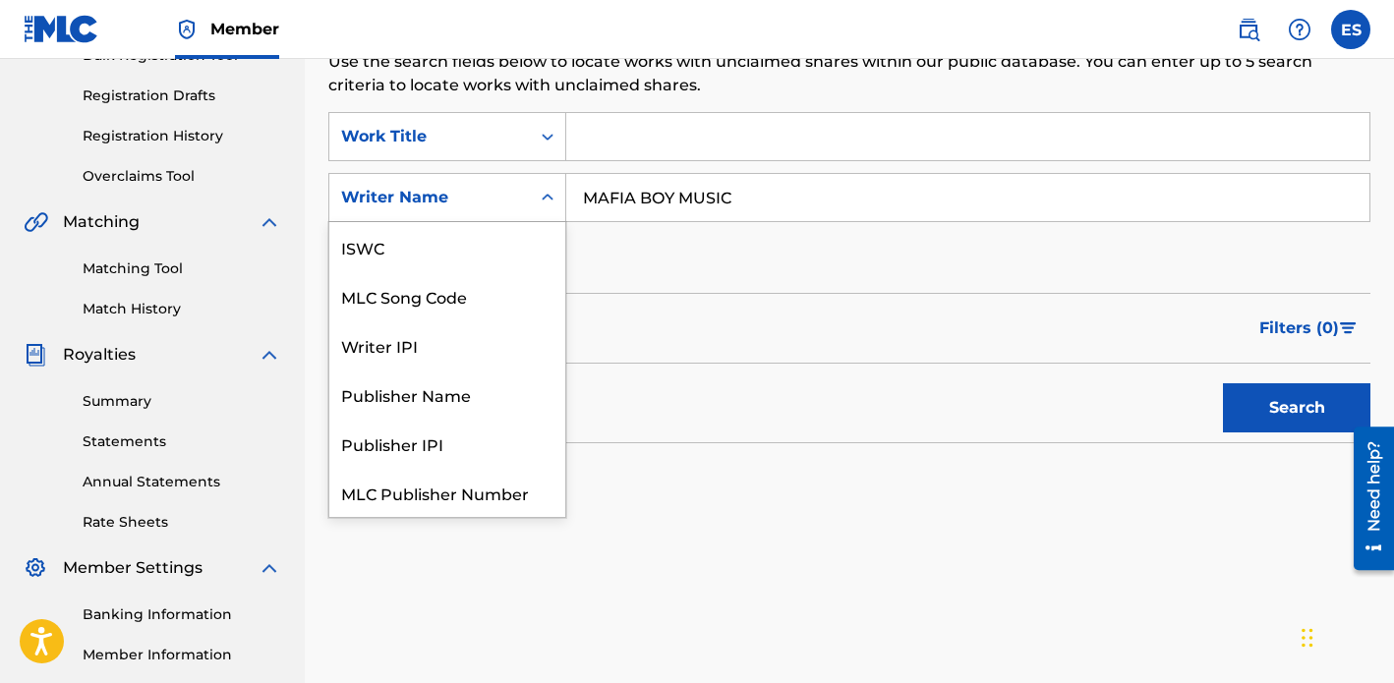
click at [480, 193] on div "Writer Name" at bounding box center [429, 198] width 177 height 24
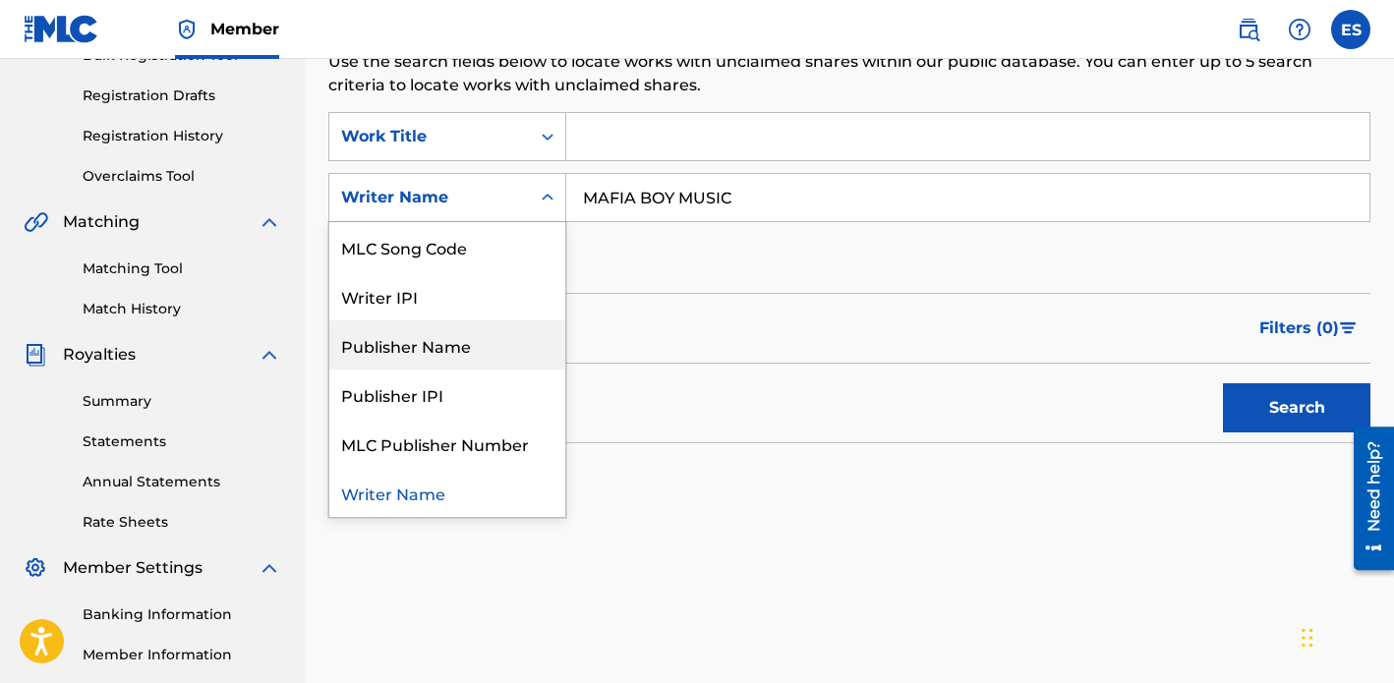
click at [426, 344] on div "Publisher Name" at bounding box center [447, 344] width 236 height 49
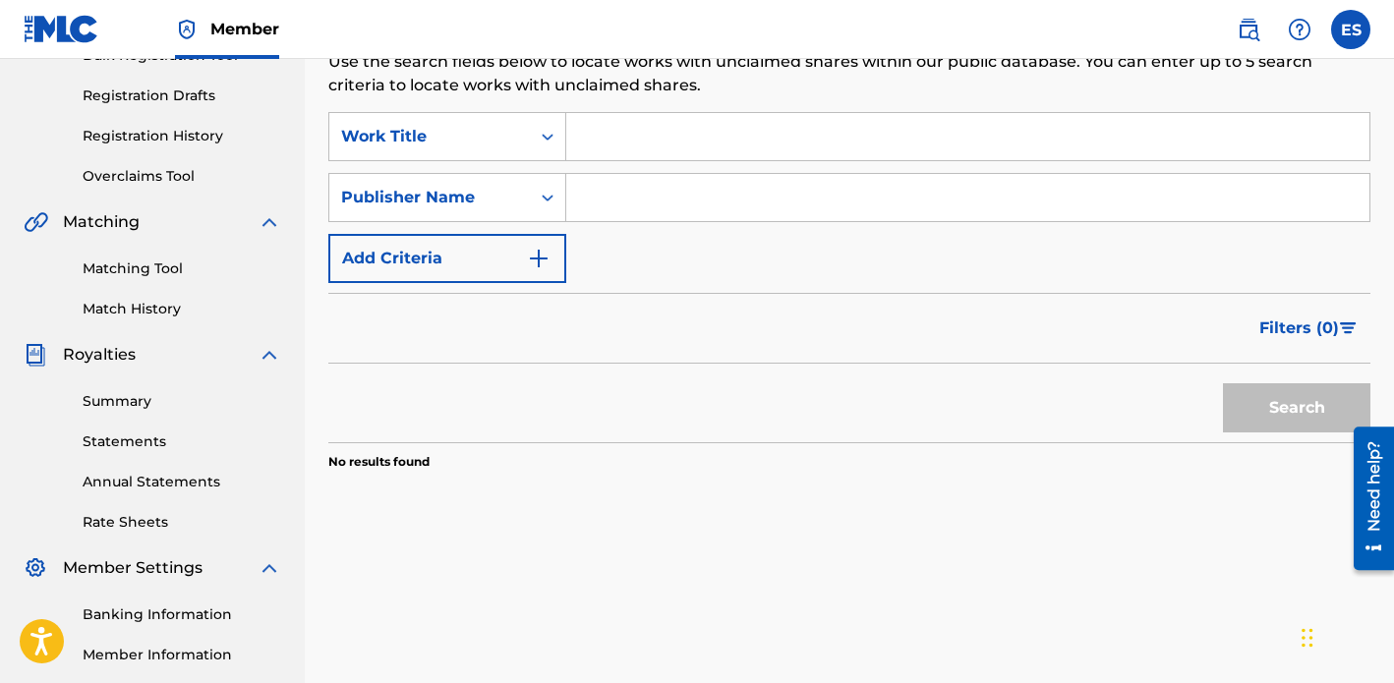
click at [742, 196] on input "Search Form" at bounding box center [967, 197] width 803 height 47
type input "MAFIA BOY MUSIC"
click at [1285, 414] on button "Search" at bounding box center [1296, 407] width 147 height 49
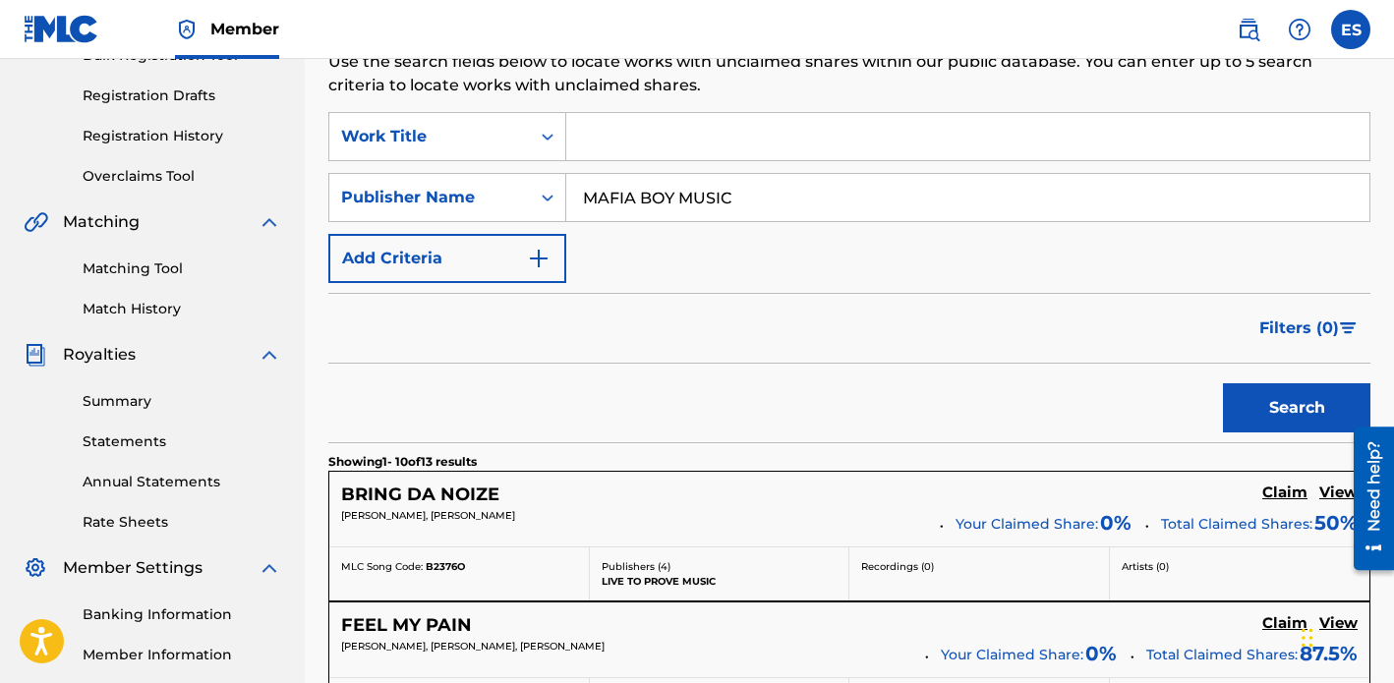
click at [1106, 362] on div "Filters ( 0 )" at bounding box center [849, 328] width 1042 height 71
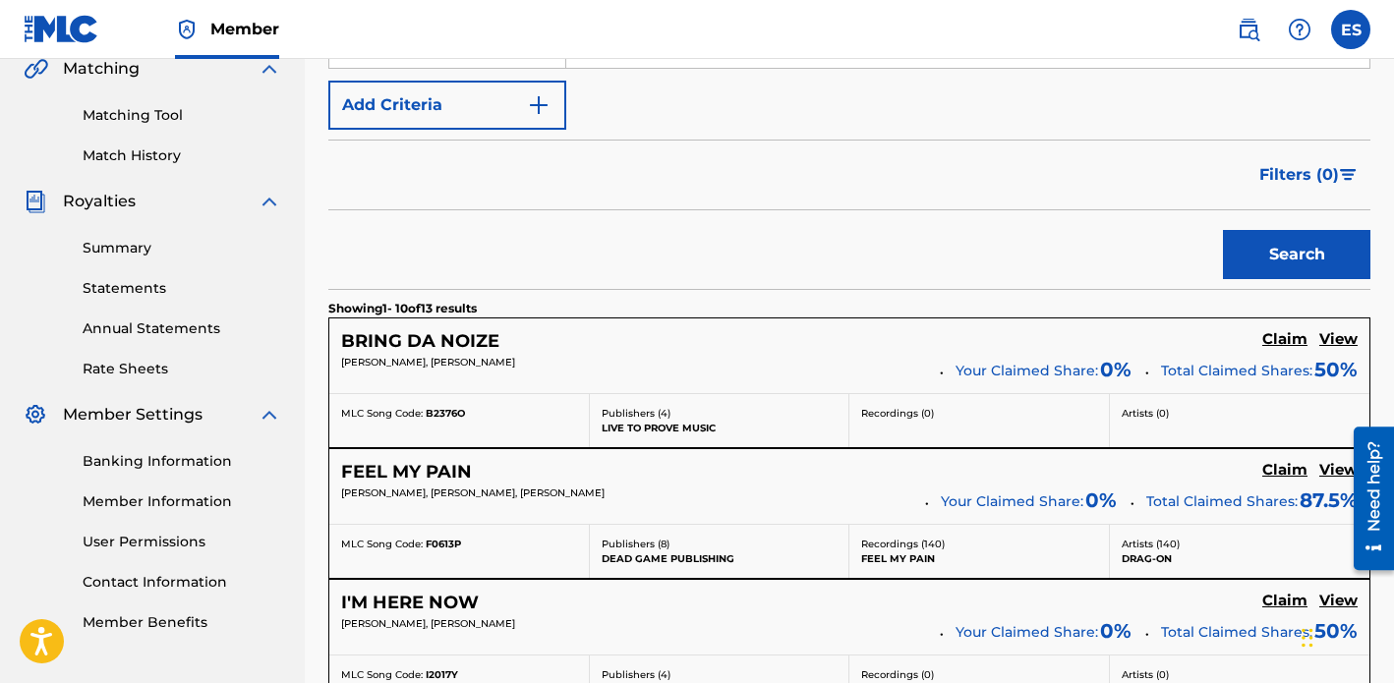
scroll to position [445, 0]
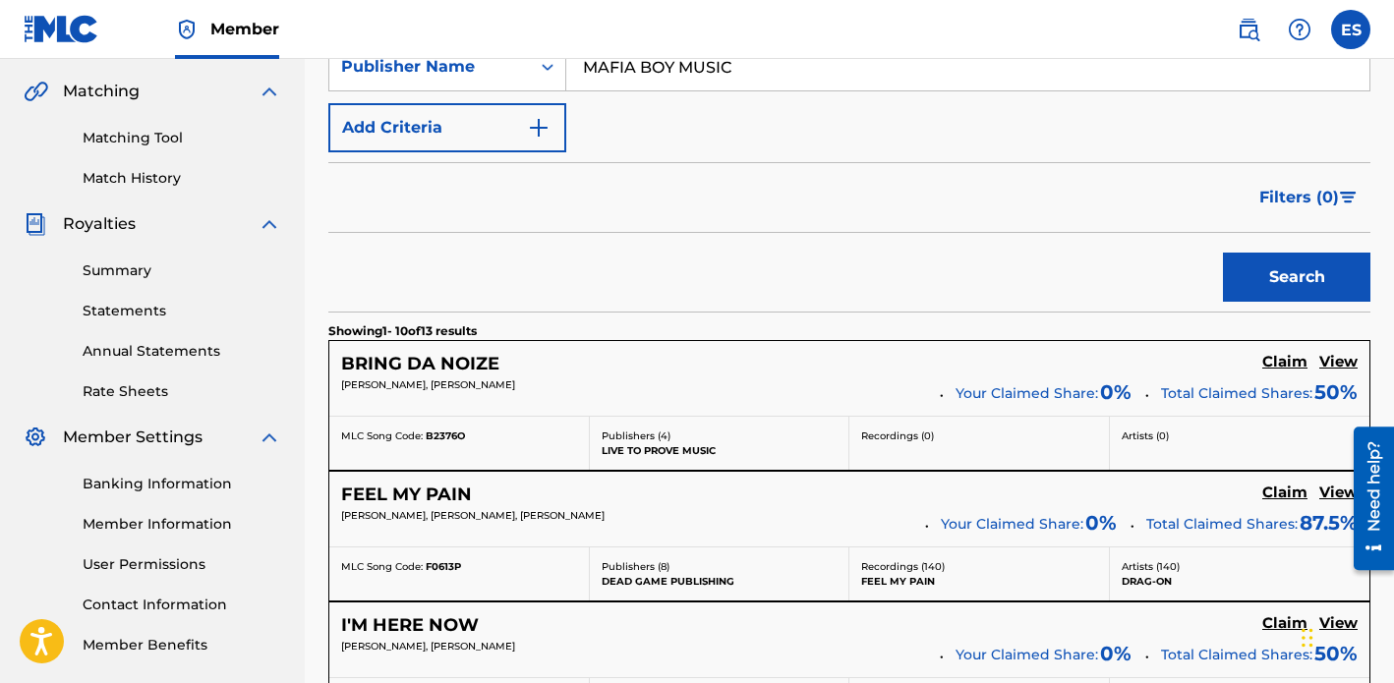
click at [1335, 365] on h5 "View" at bounding box center [1338, 362] width 38 height 19
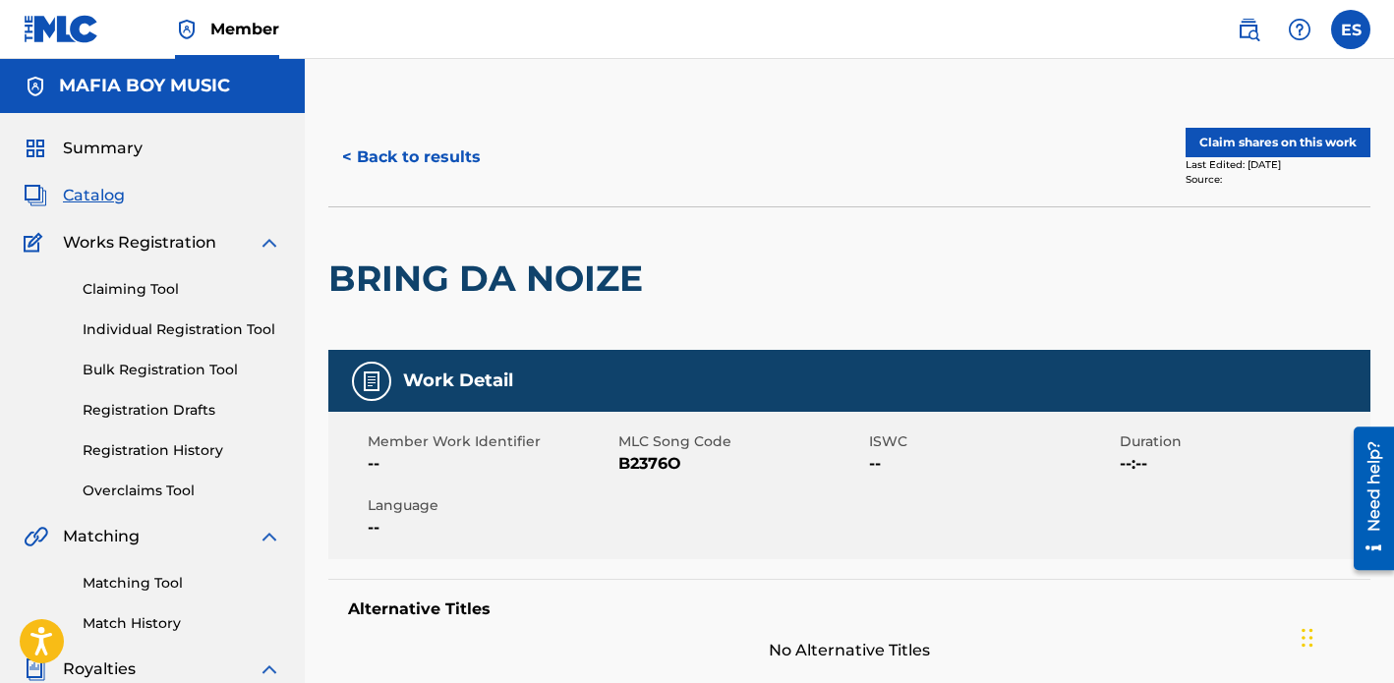
click at [1151, 563] on div "Work Detail Member Work Identifier -- MLC Song Code B2376O ISWC -- Duration --:…" at bounding box center [849, 506] width 1042 height 313
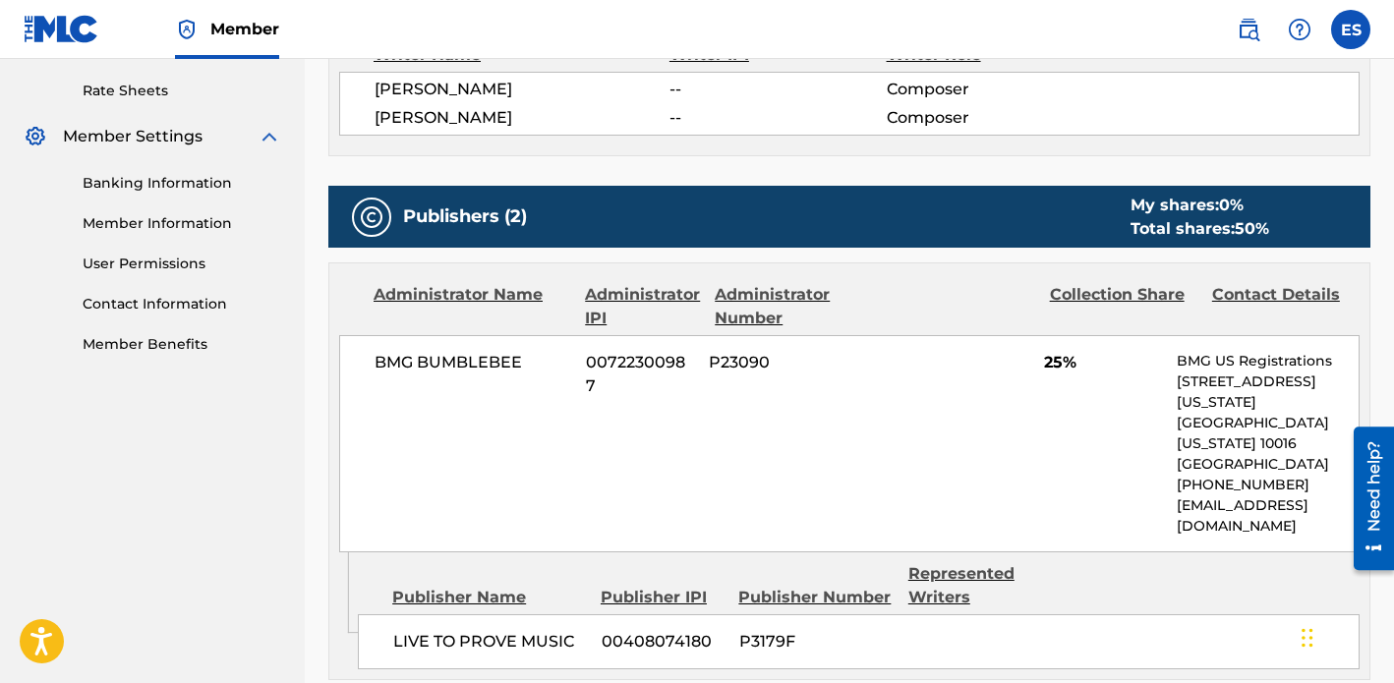
scroll to position [747, 0]
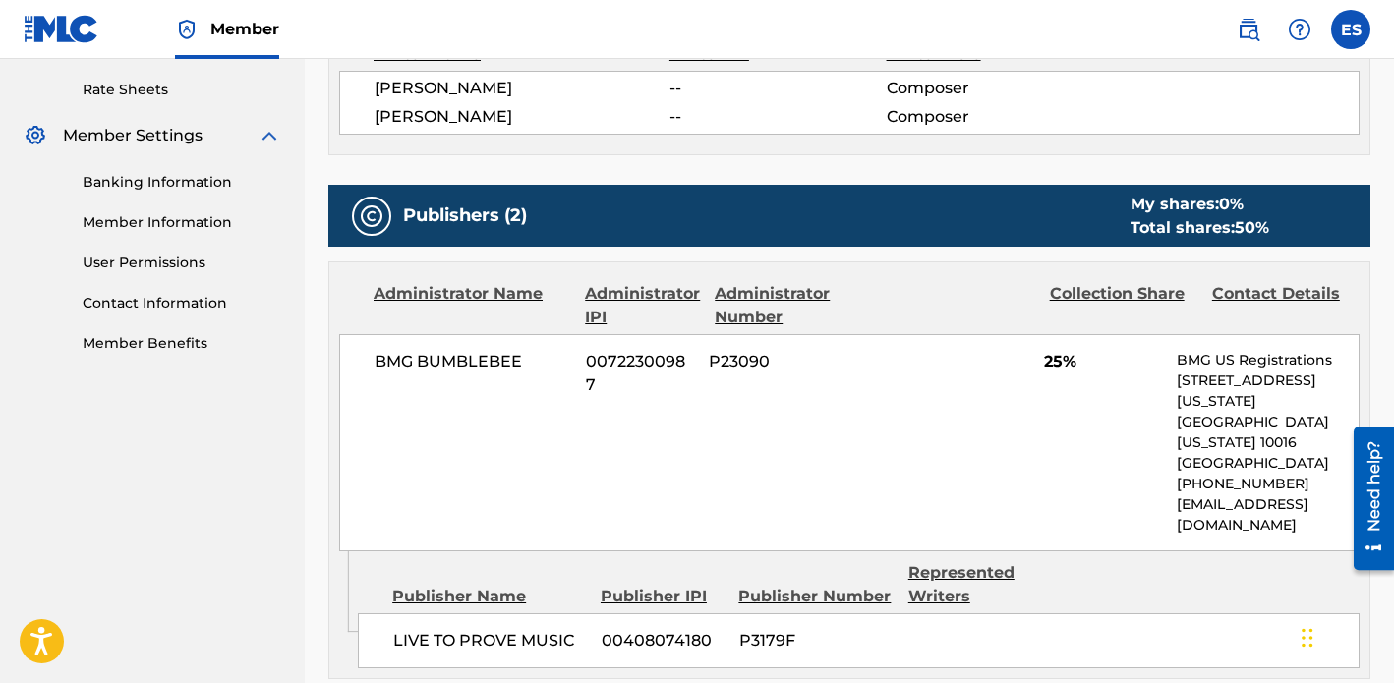
click at [1122, 478] on div "BMG BUMBLEBEE 00722300987 P23090 25% BMG US Registrations [STREET_ADDRESS][US_S…" at bounding box center [849, 442] width 1020 height 217
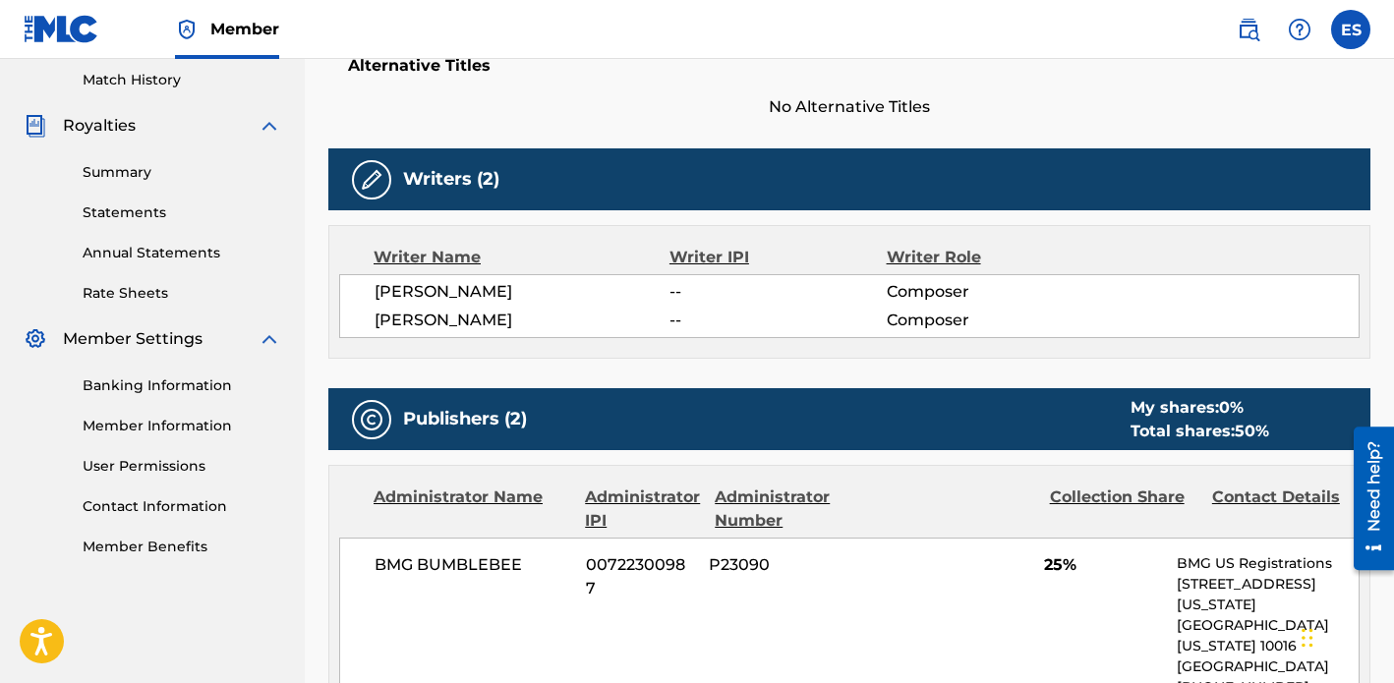
scroll to position [629, 0]
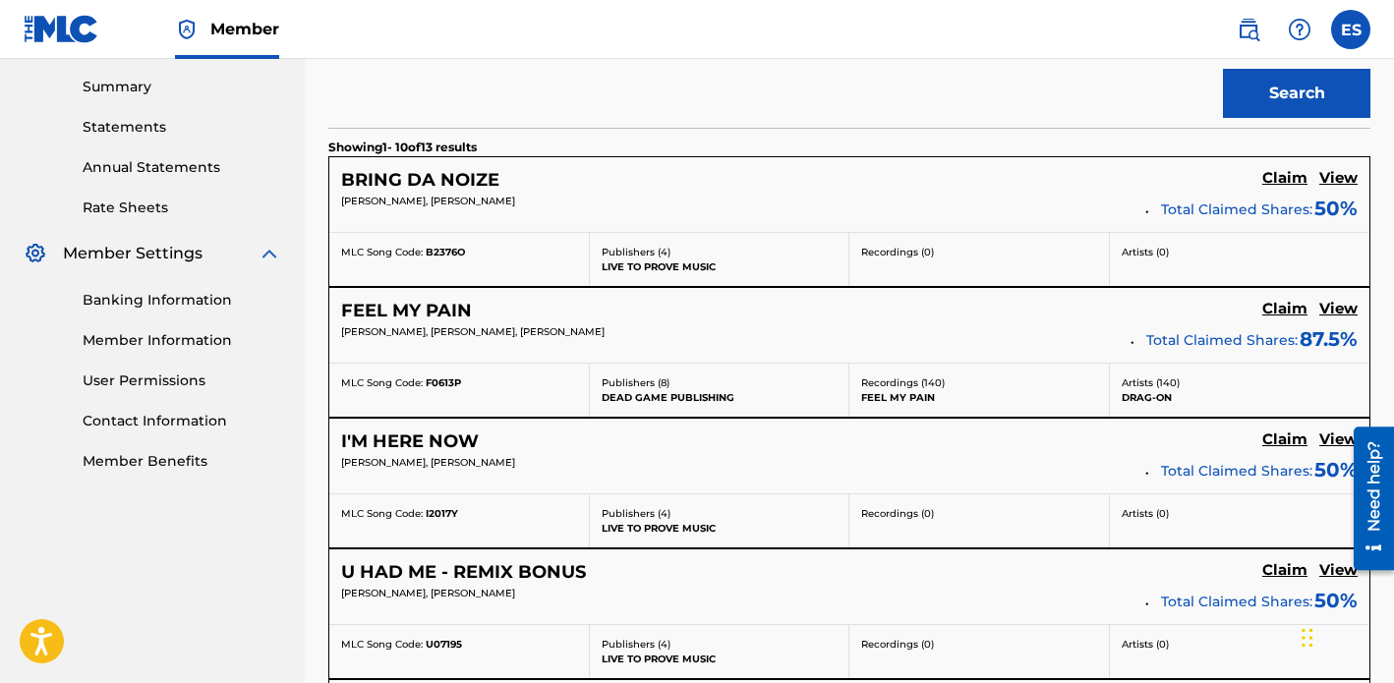
scroll to position [445, 0]
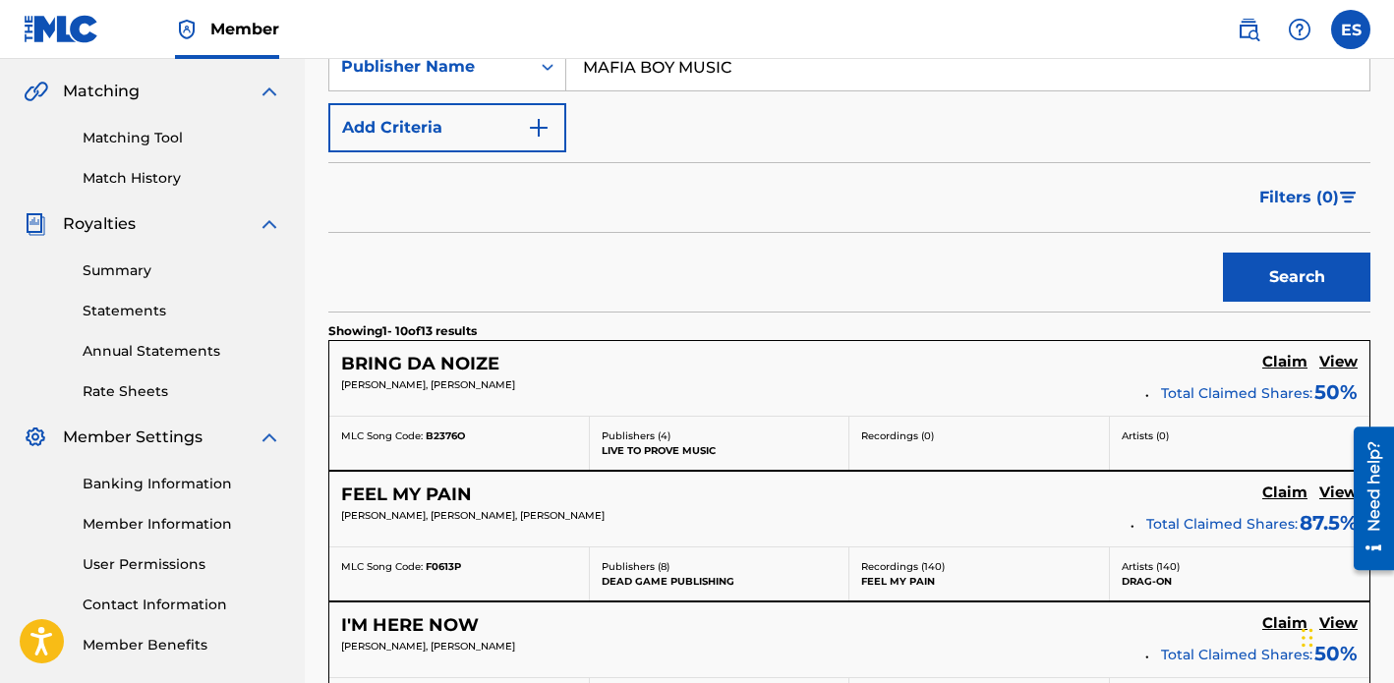
click at [1330, 492] on h5 "View" at bounding box center [1338, 493] width 38 height 19
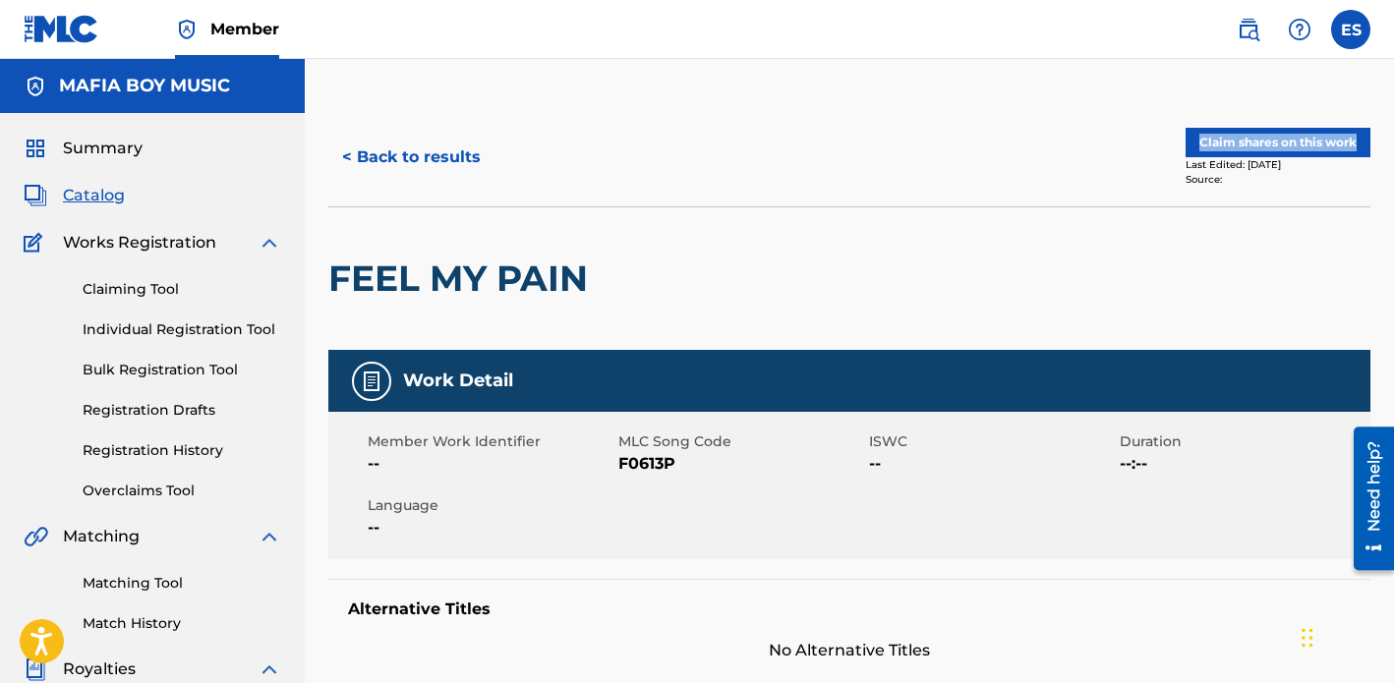
click at [1092, 150] on div "Claim shares on this work Last Edited: [DATE] Source:" at bounding box center [1109, 157] width 521 height 59
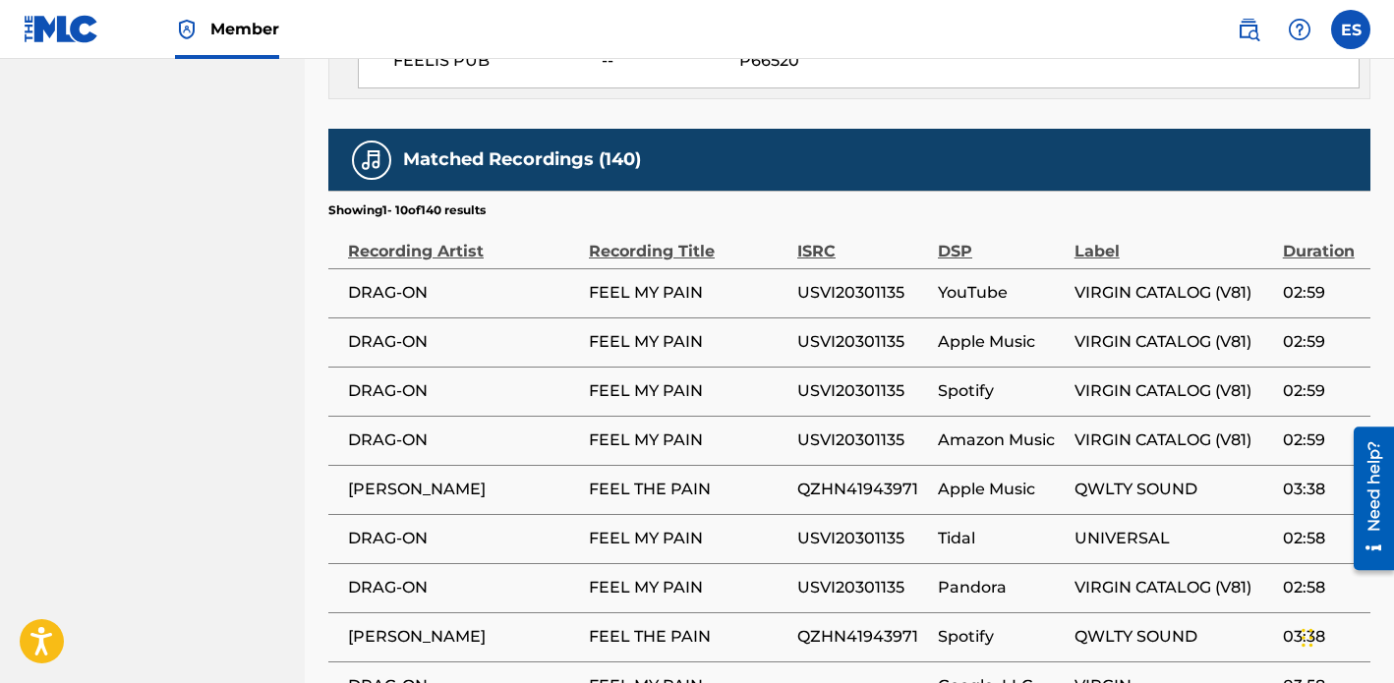
scroll to position [2710, 0]
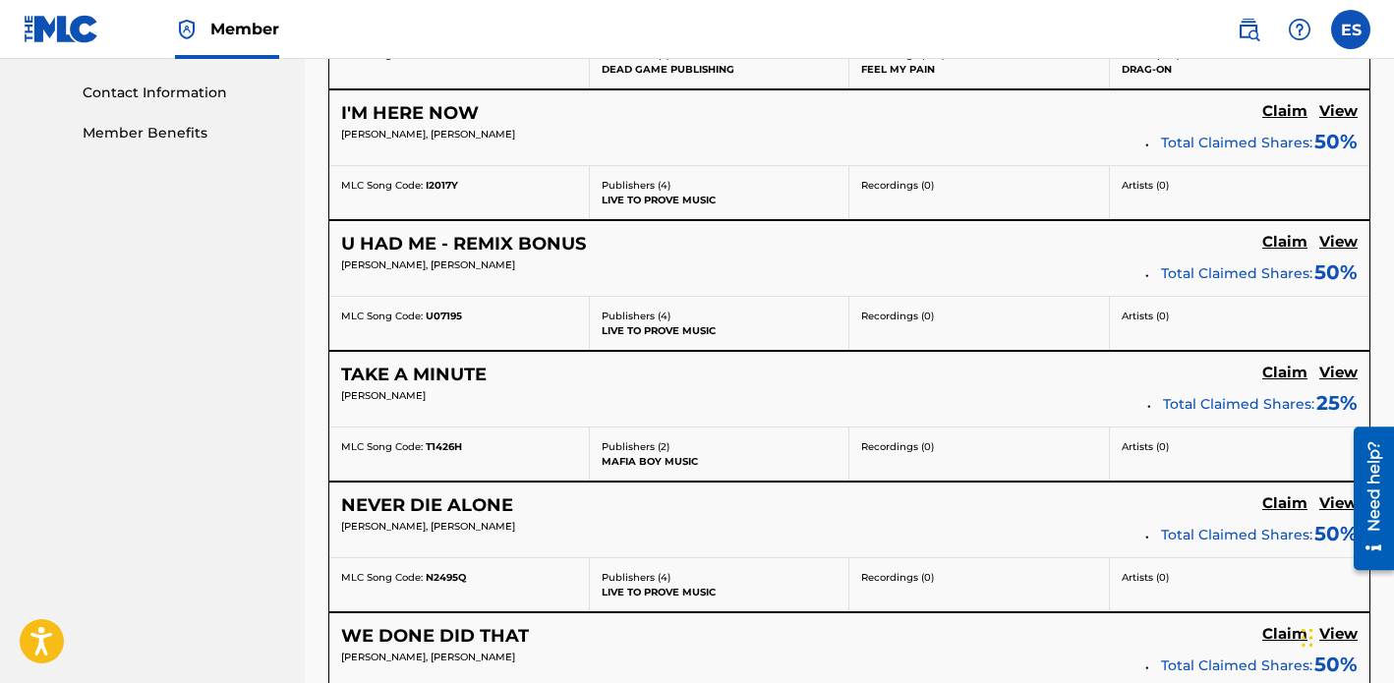
scroll to position [996, 0]
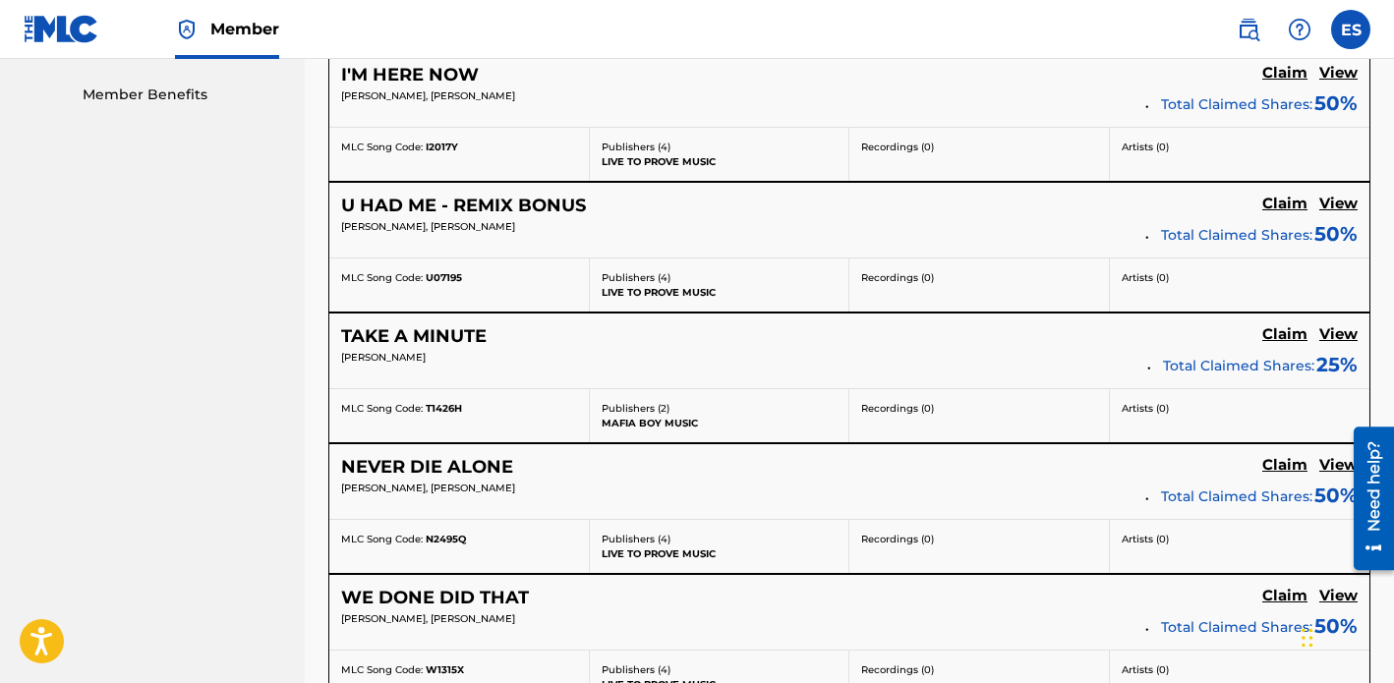
click at [1344, 204] on h5 "View" at bounding box center [1338, 204] width 38 height 19
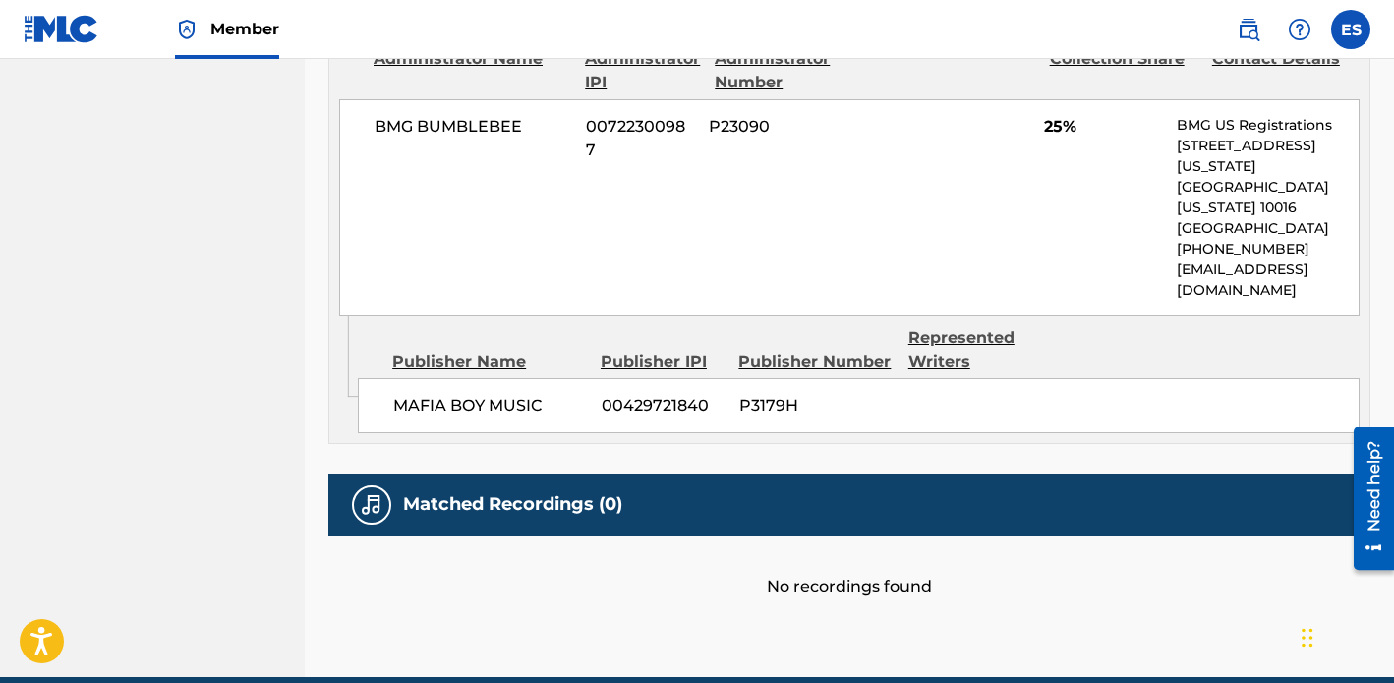
scroll to position [1415, 0]
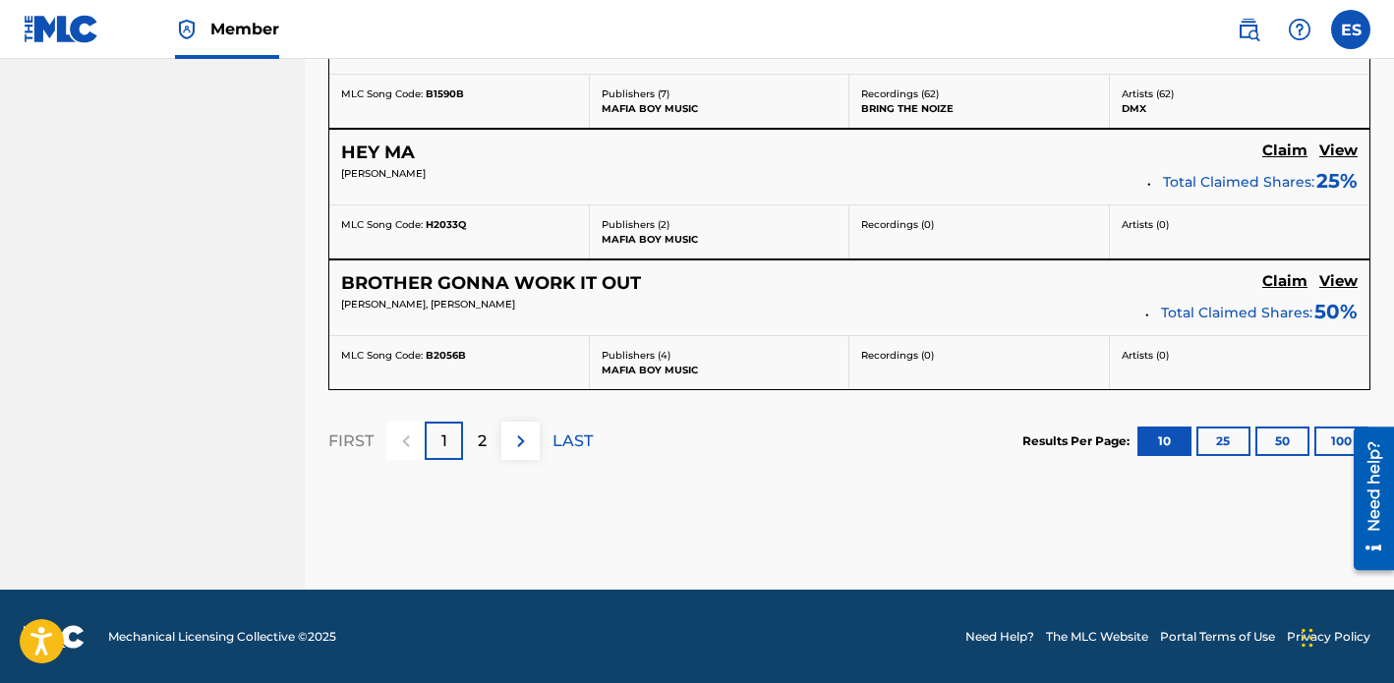
scroll to position [1703, 0]
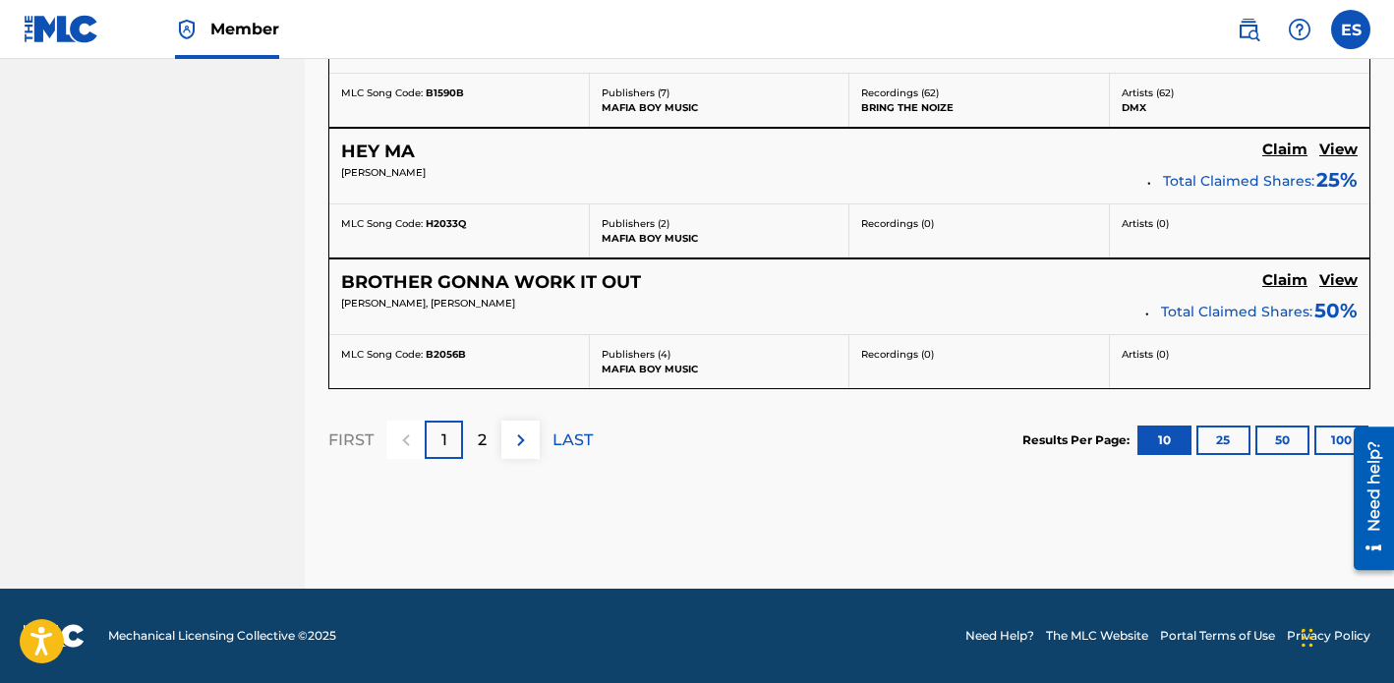
click at [1336, 277] on h5 "View" at bounding box center [1338, 280] width 38 height 19
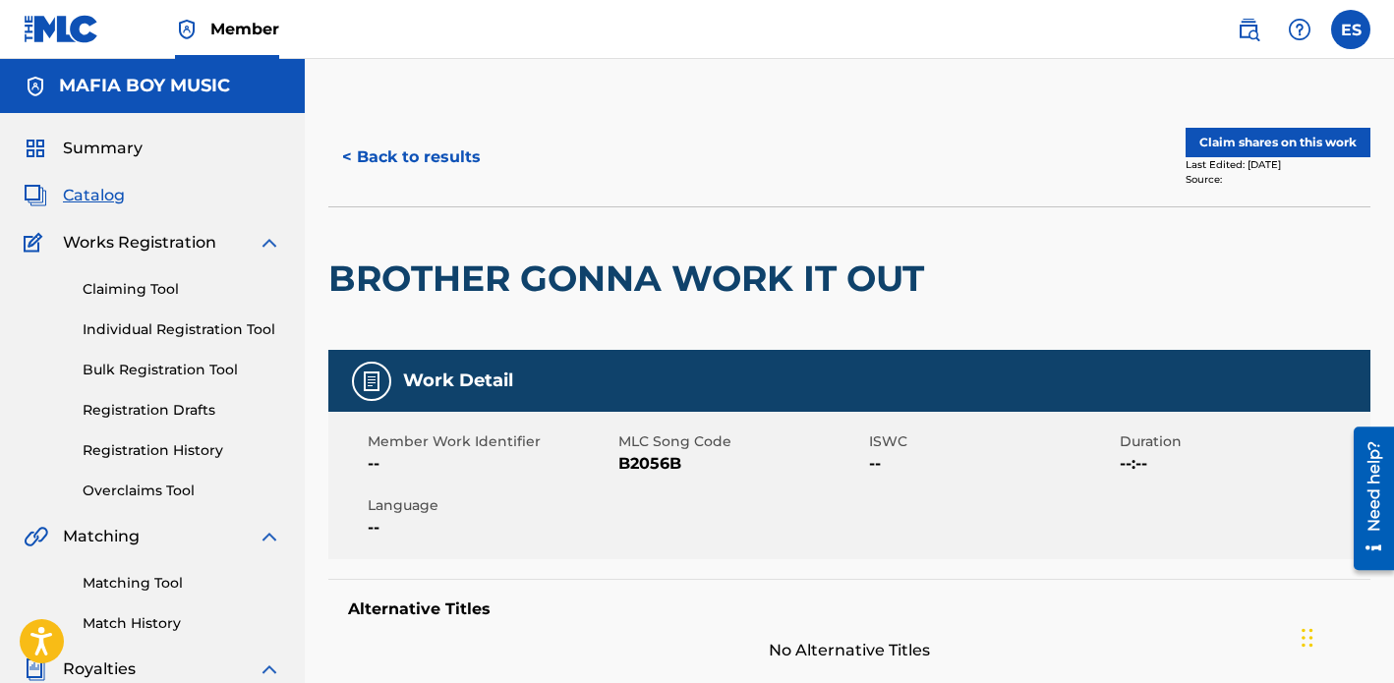
click at [1187, 236] on div "BROTHER GONNA WORK IT OUT" at bounding box center [849, 277] width 1042 height 143
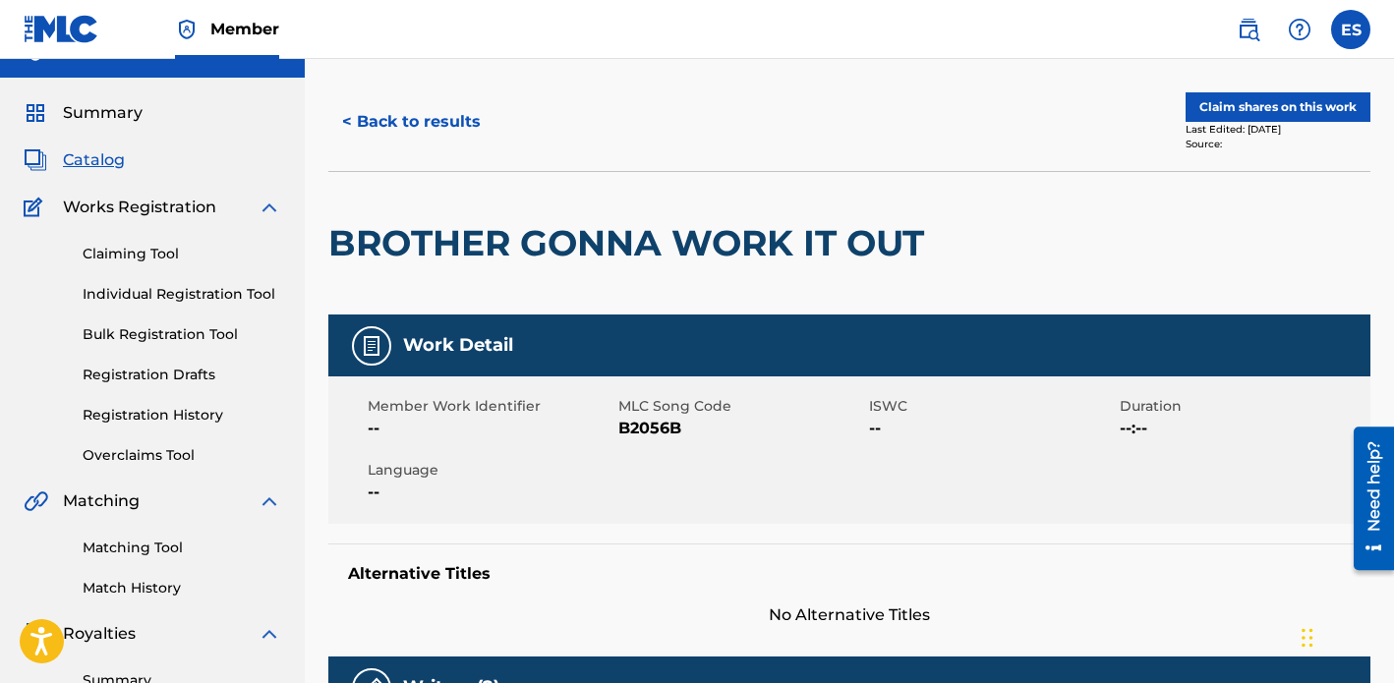
scroll to position [39, 0]
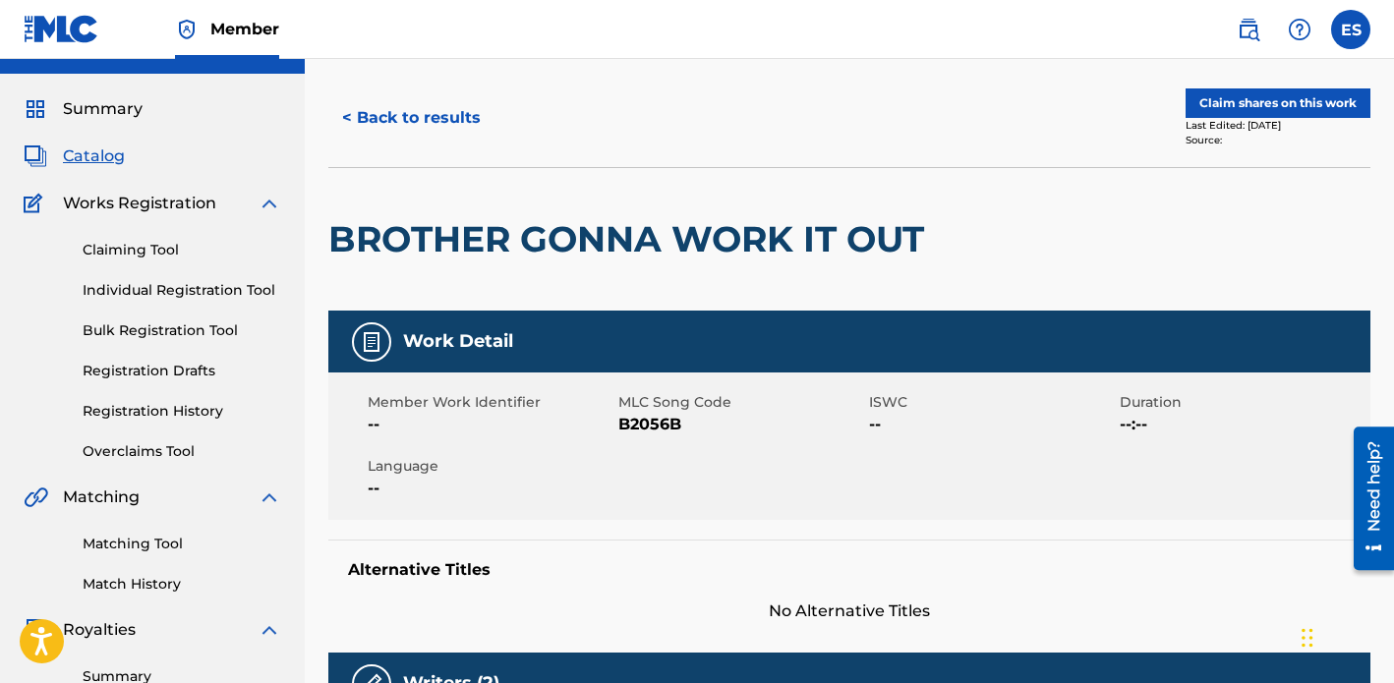
click at [1183, 273] on div "BROTHER GONNA WORK IT OUT" at bounding box center [849, 238] width 1042 height 143
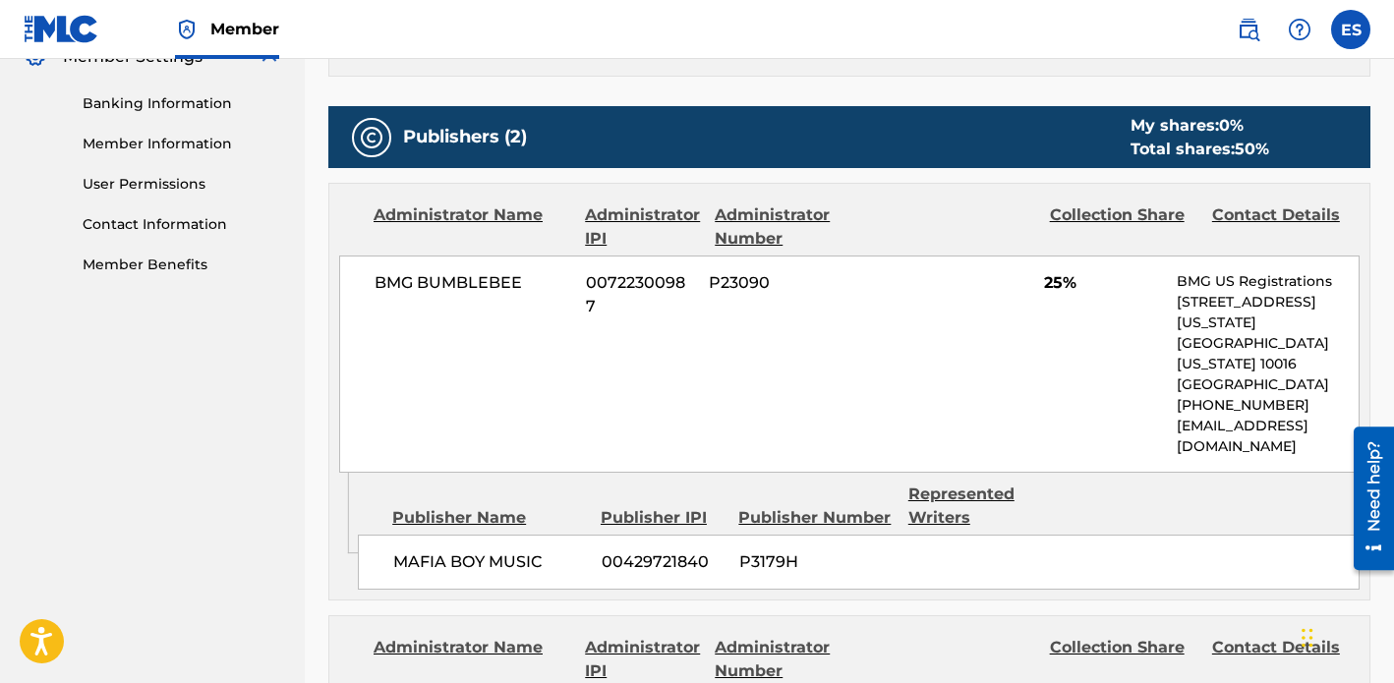
scroll to position [786, 0]
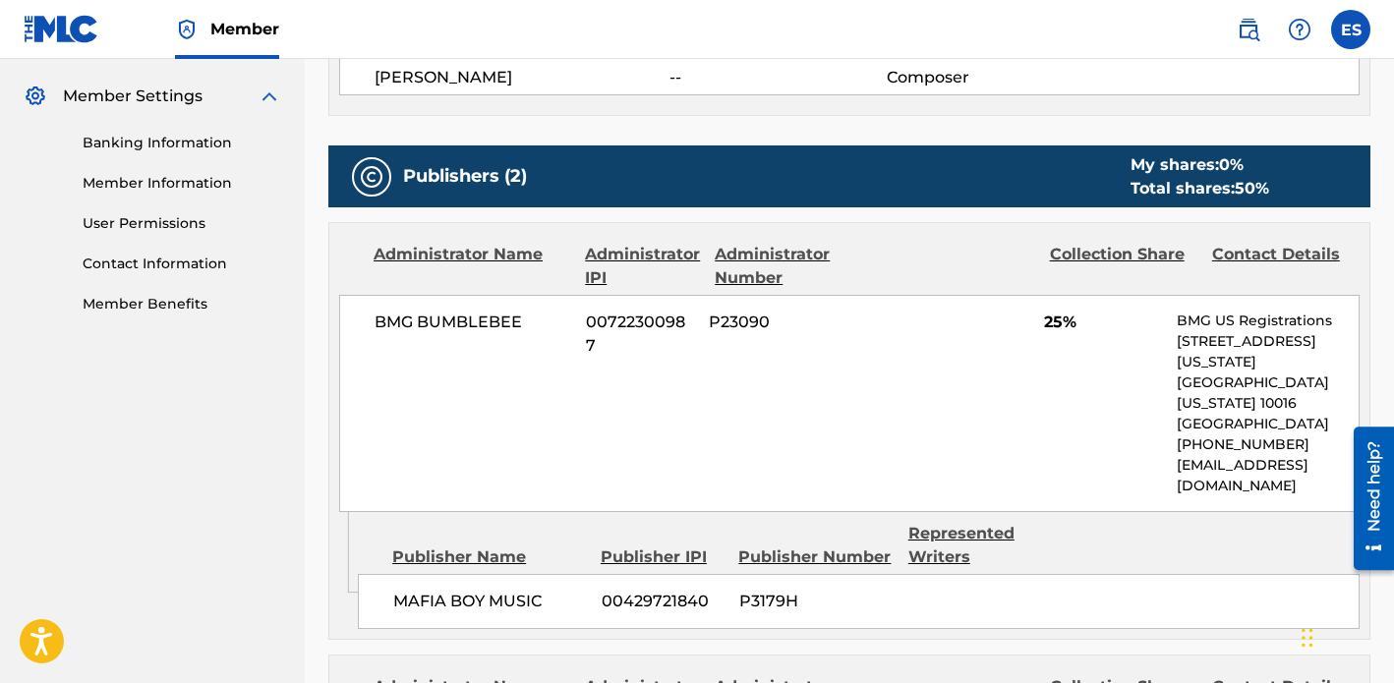
click at [455, 590] on span "MAFIA BOY MUSIC" at bounding box center [489, 602] width 193 height 24
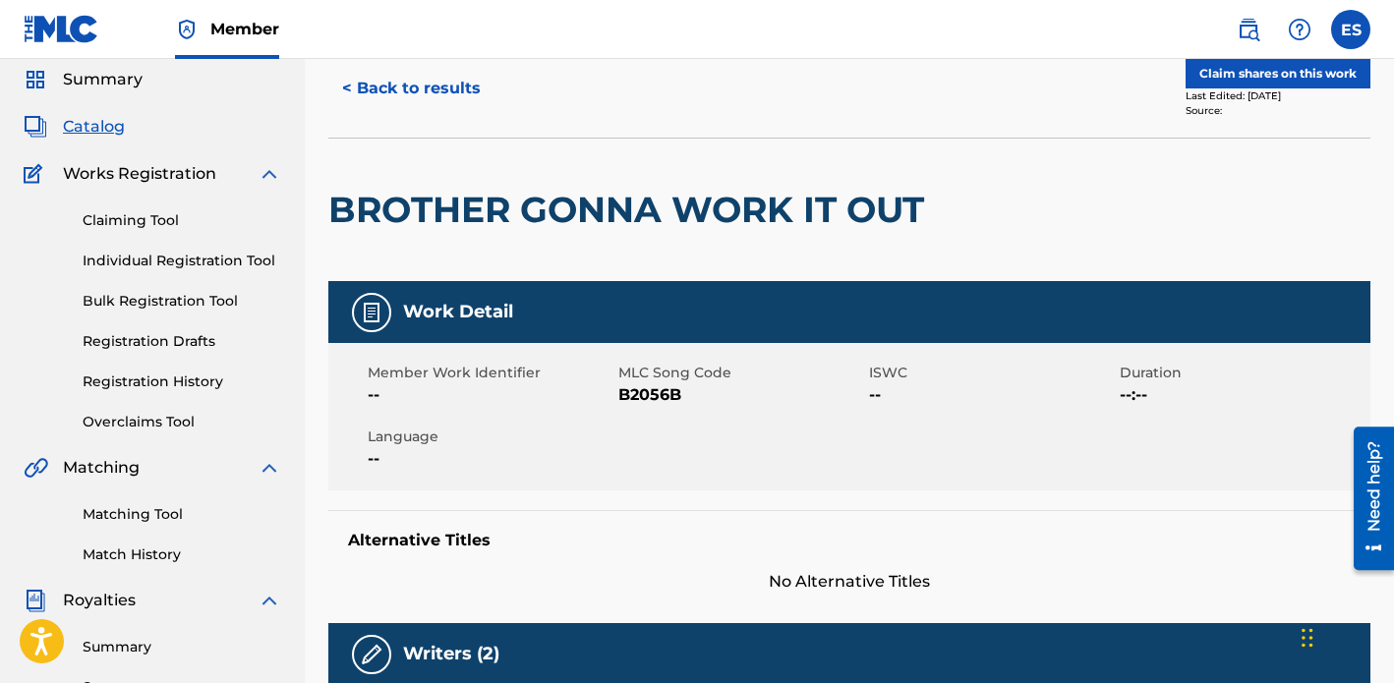
scroll to position [0, 0]
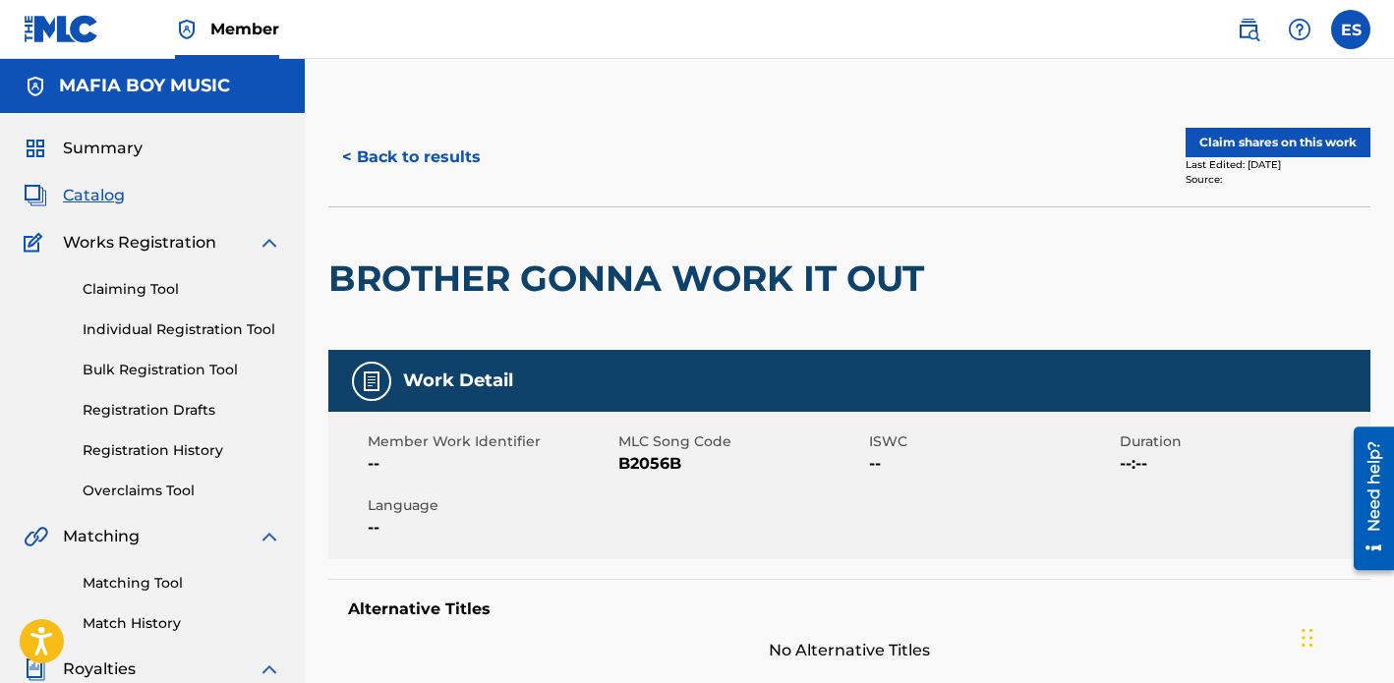
click at [125, 283] on link "Claiming Tool" at bounding box center [182, 289] width 199 height 21
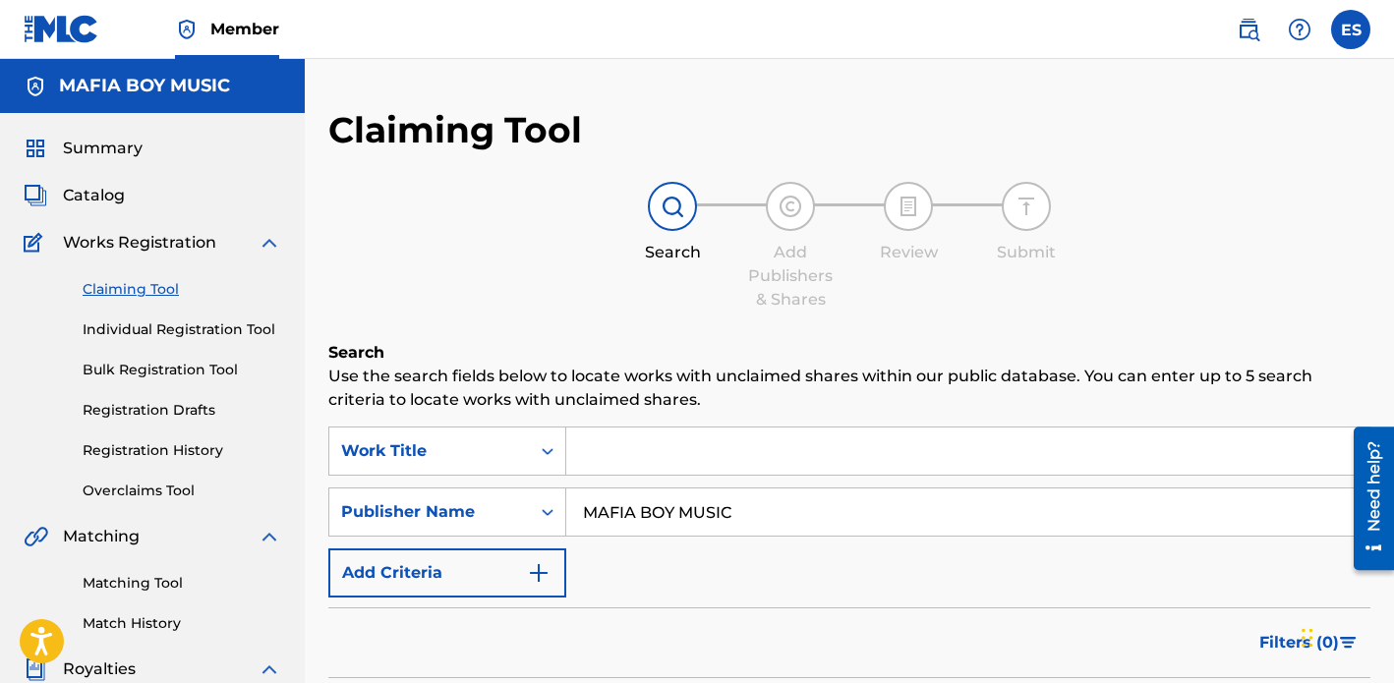
click at [814, 516] on input "MAFIA BOY MUSIC" at bounding box center [967, 511] width 803 height 47
type input "M"
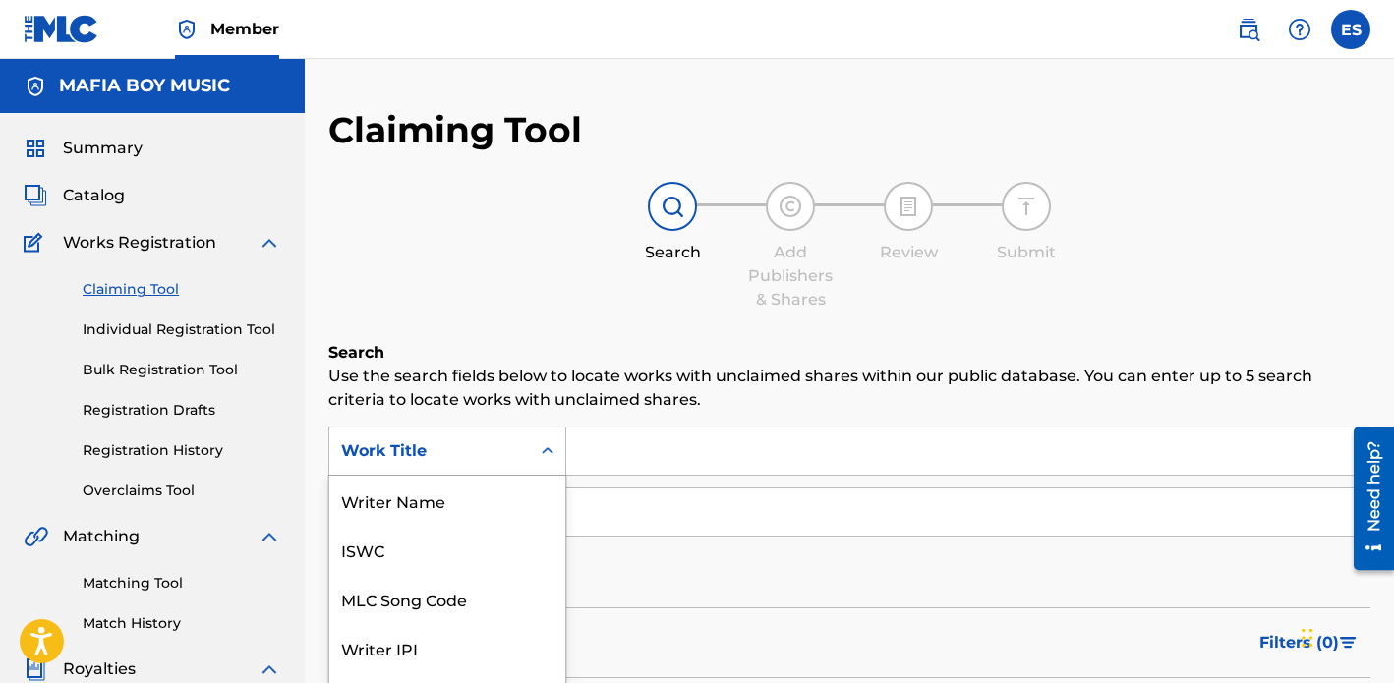
scroll to position [81, 0]
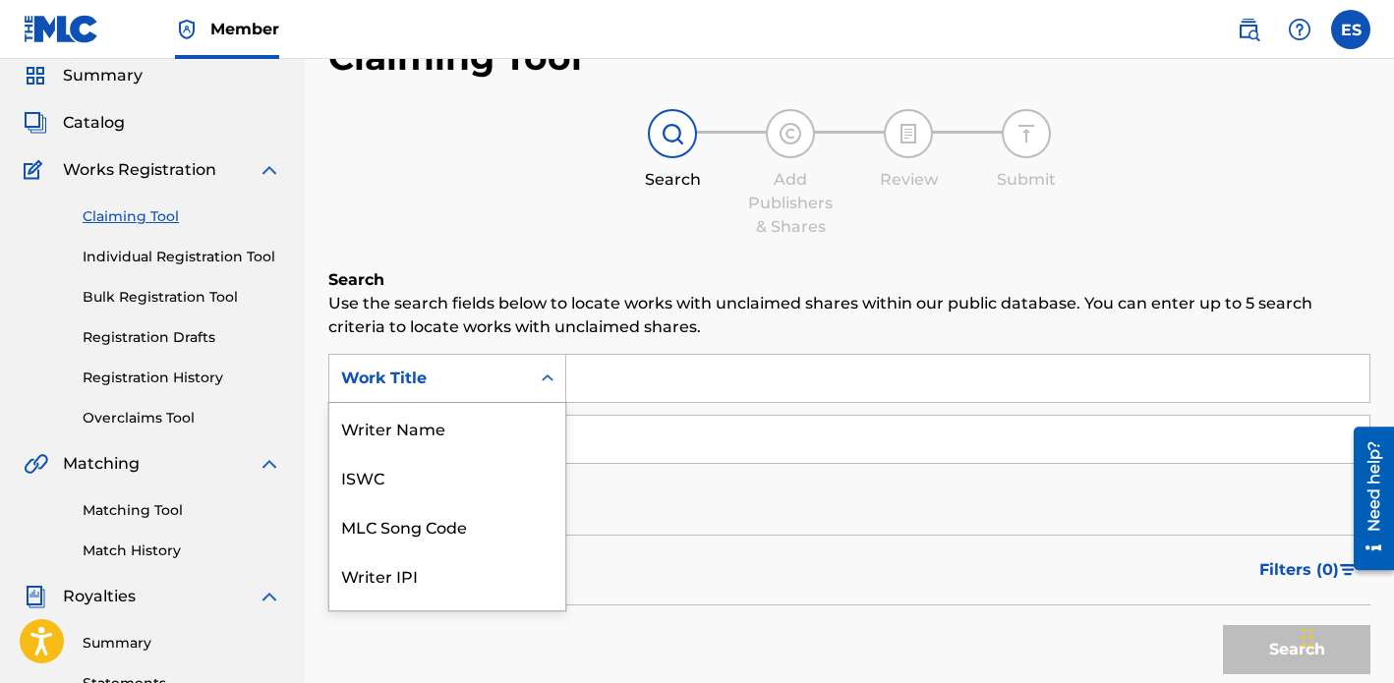
click at [539, 403] on div "Work Title selected, 7 of 7. 7 results available. Use Up and Down to choose opt…" at bounding box center [447, 378] width 238 height 49
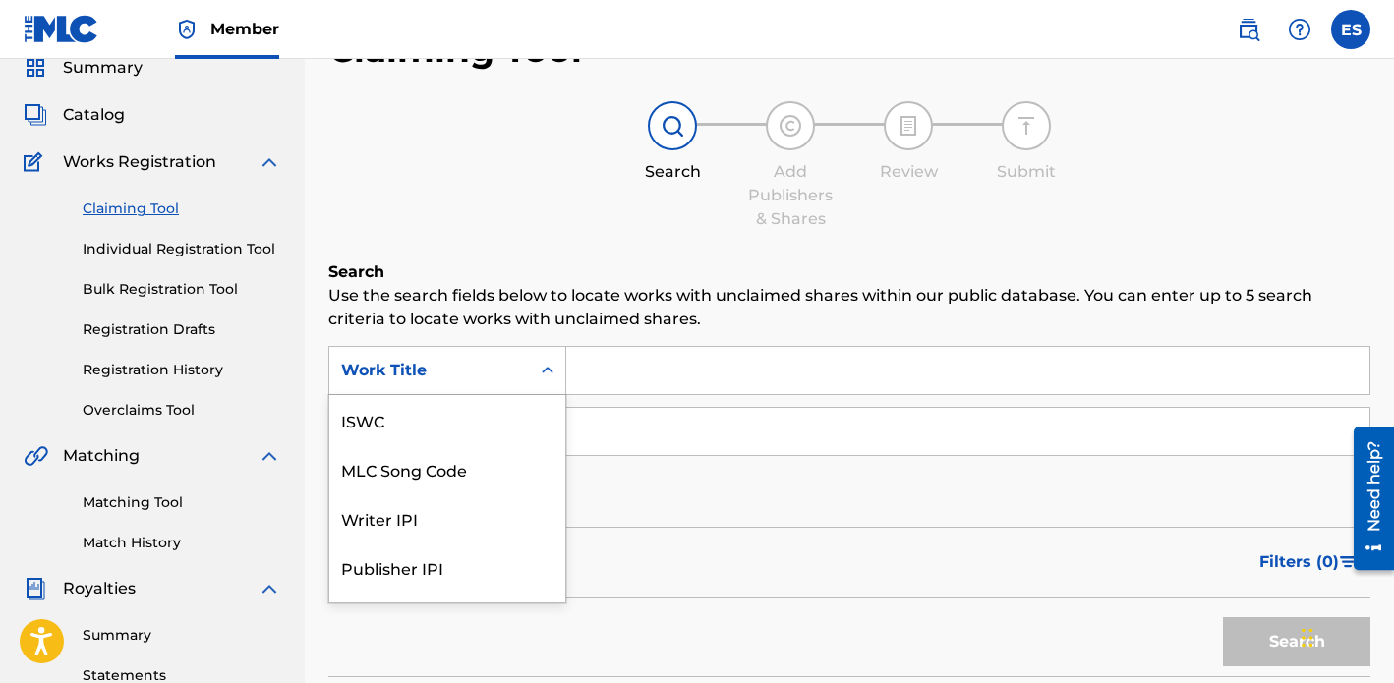
scroll to position [88, 0]
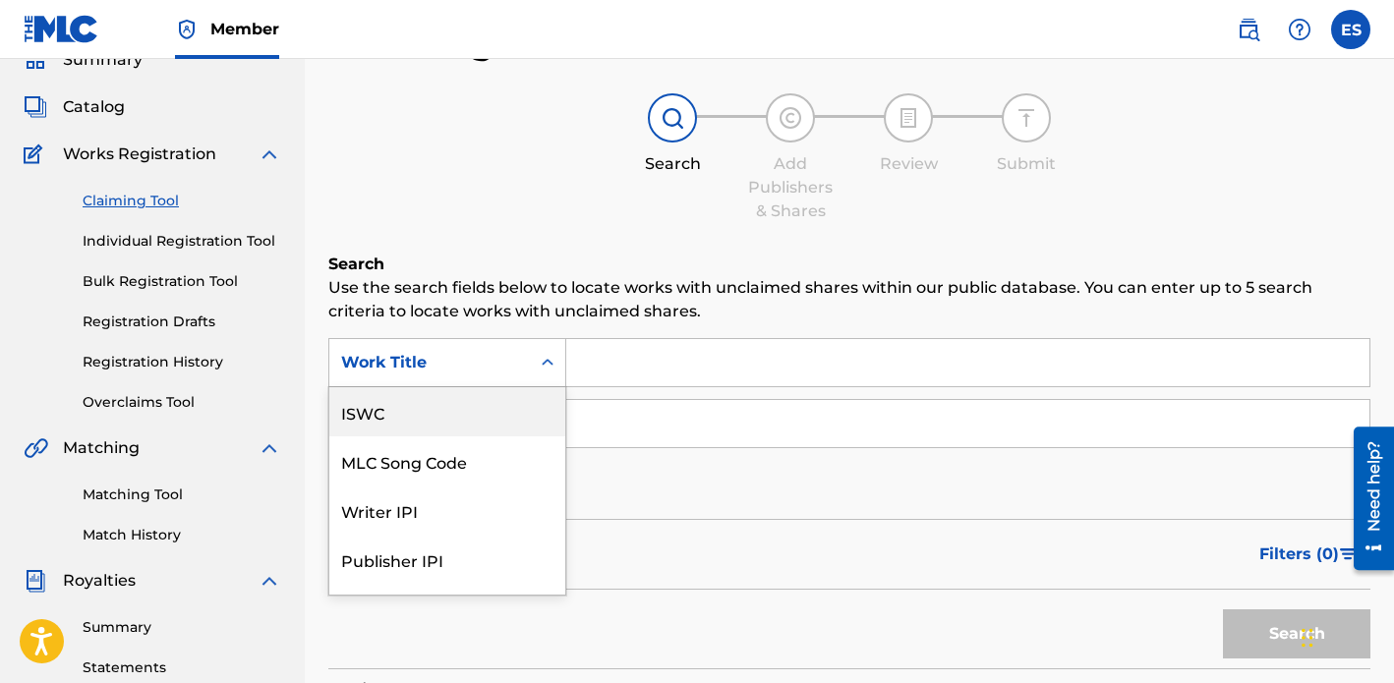
click at [663, 414] on input "Search Form" at bounding box center [967, 423] width 803 height 47
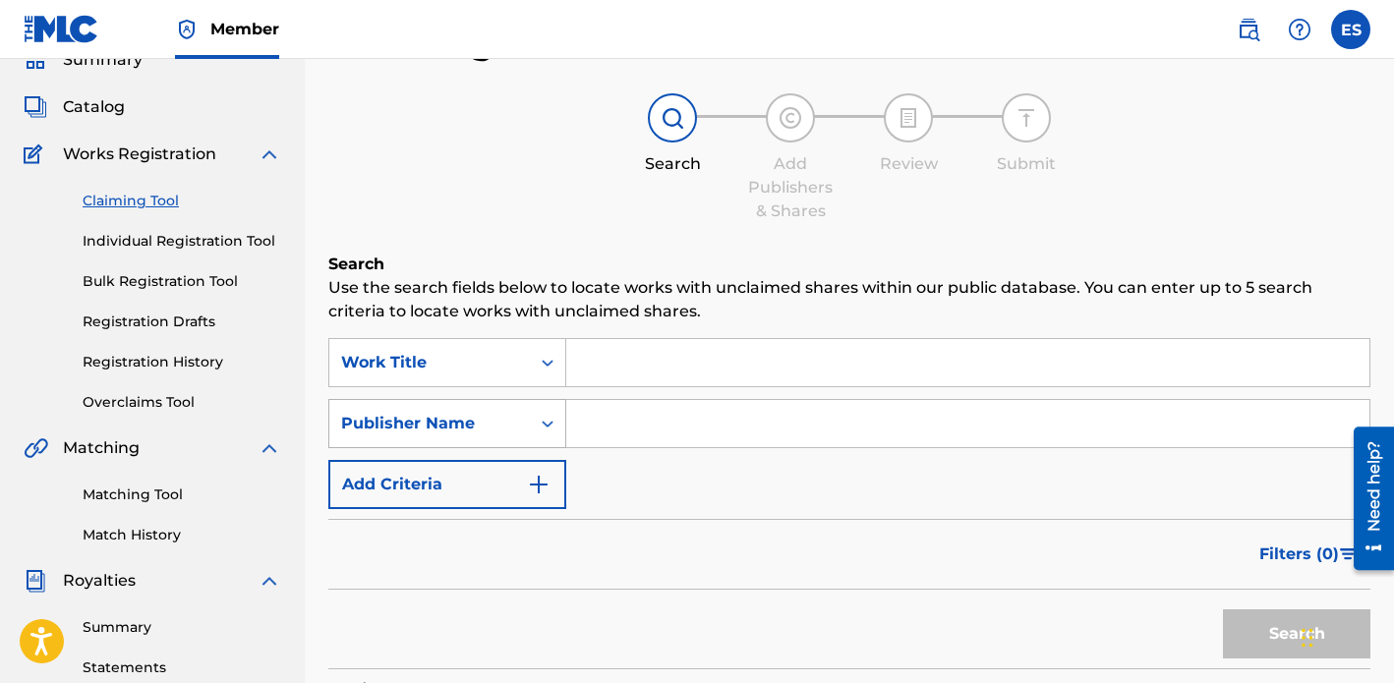
click at [538, 419] on div "Publisher Name" at bounding box center [447, 423] width 238 height 49
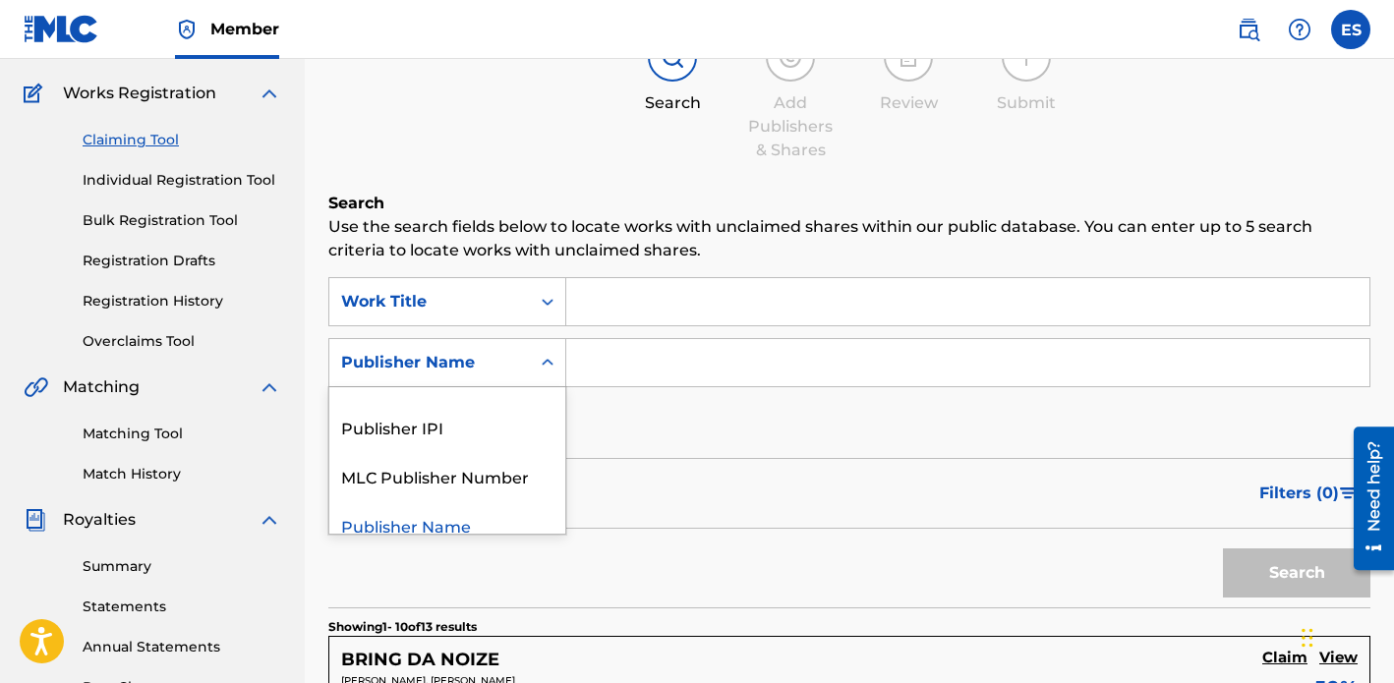
scroll to position [198, 0]
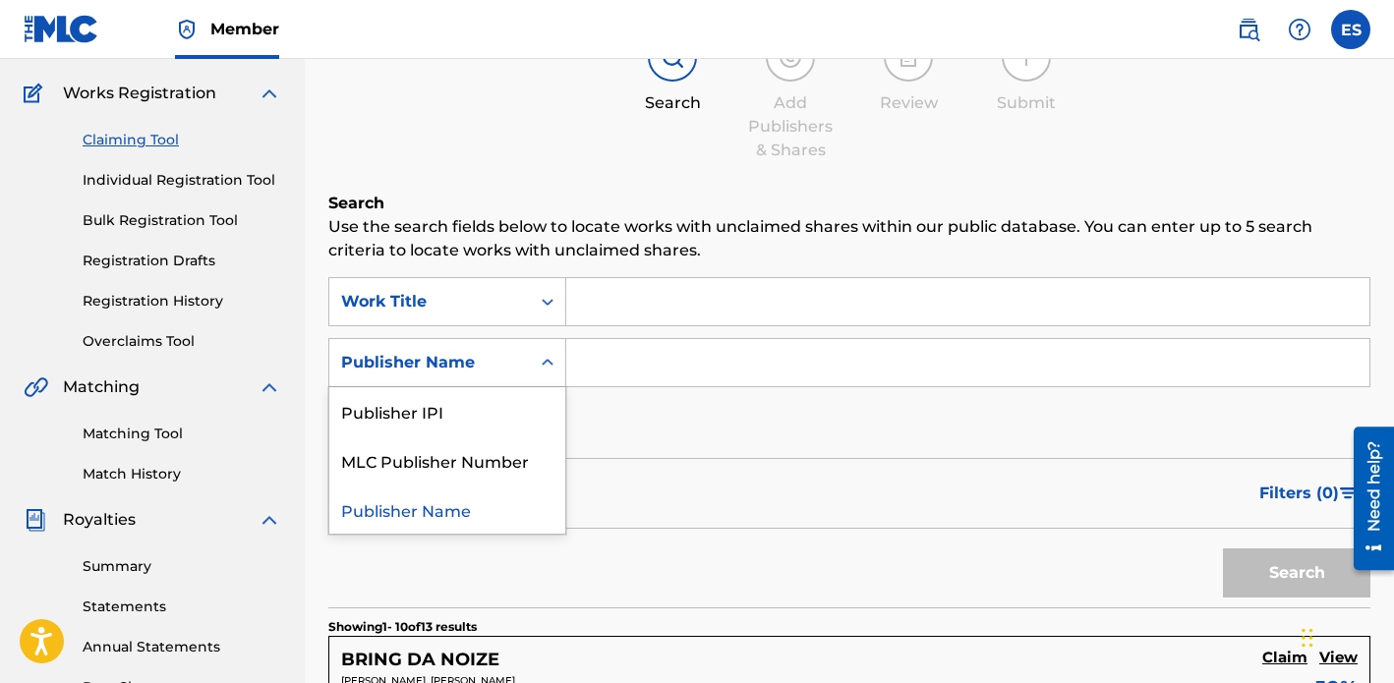
click at [450, 511] on div "Publisher Name" at bounding box center [447, 509] width 236 height 49
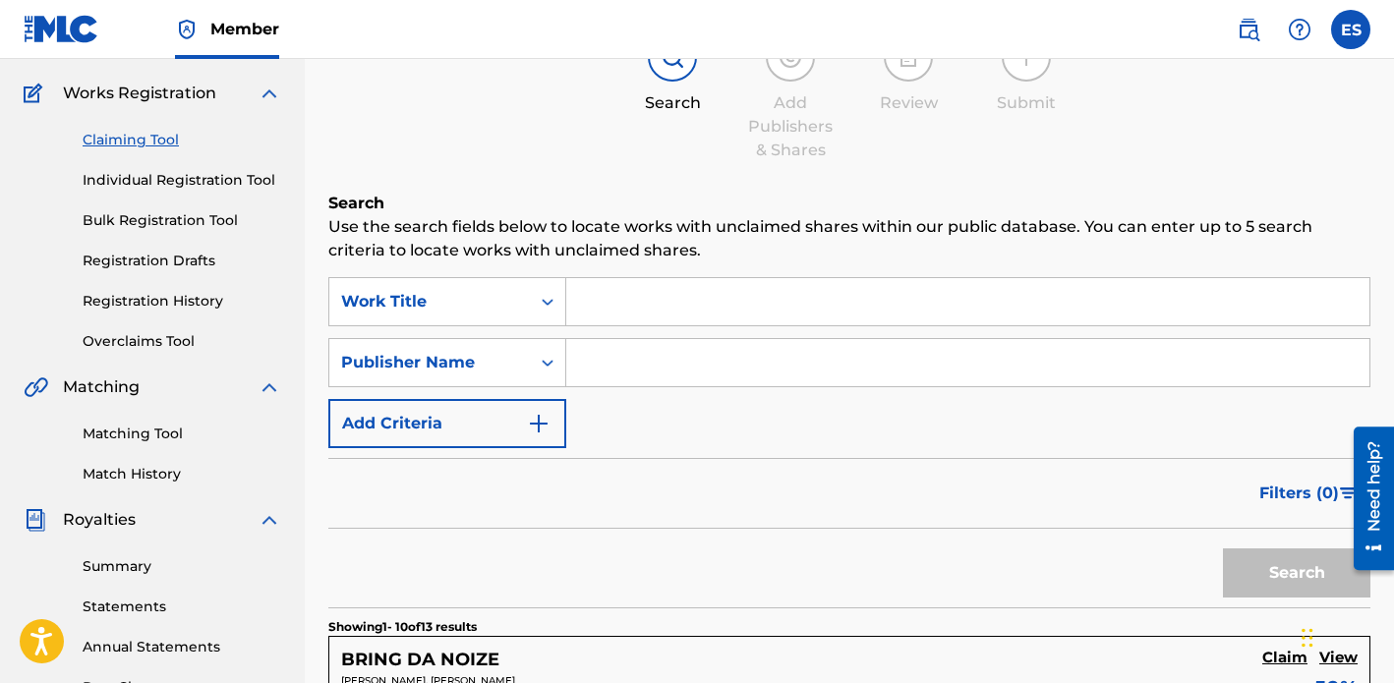
click at [630, 369] on input "Search Form" at bounding box center [967, 362] width 803 height 47
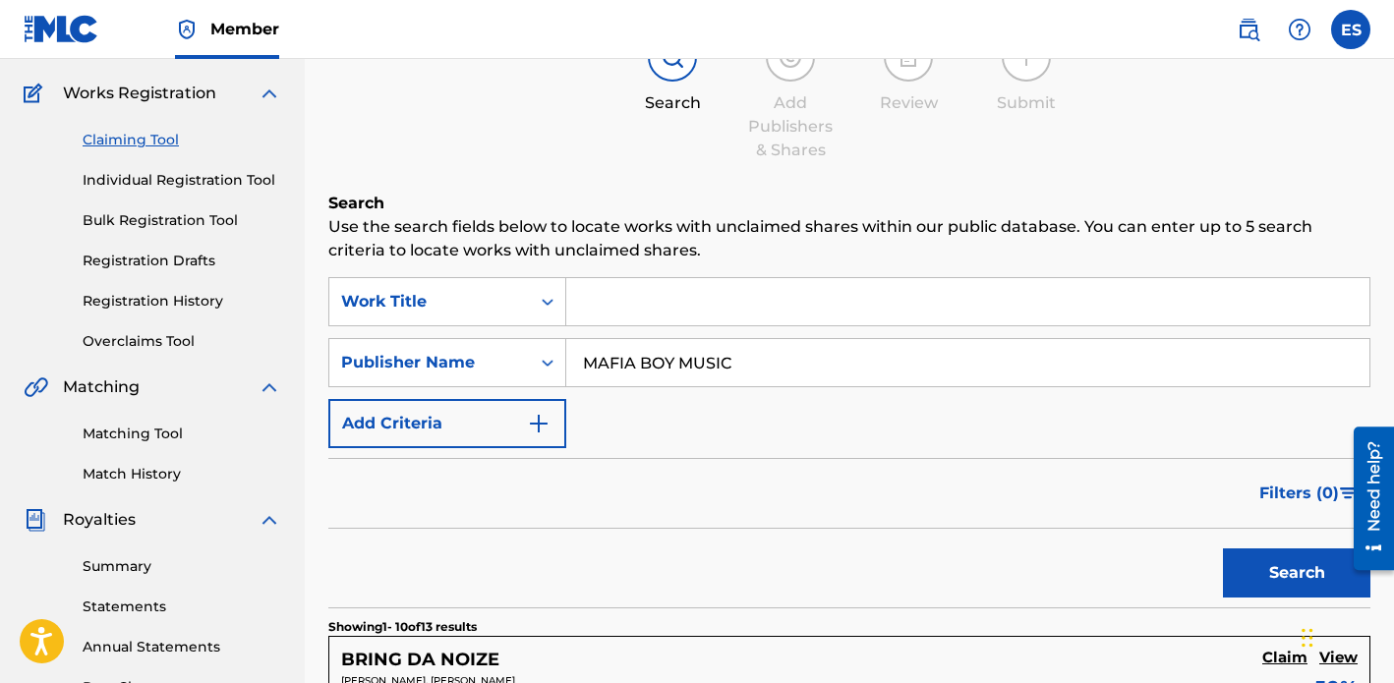
type input "MAFIA BOY MUSIC"
click at [1275, 588] on button "Search" at bounding box center [1296, 572] width 147 height 49
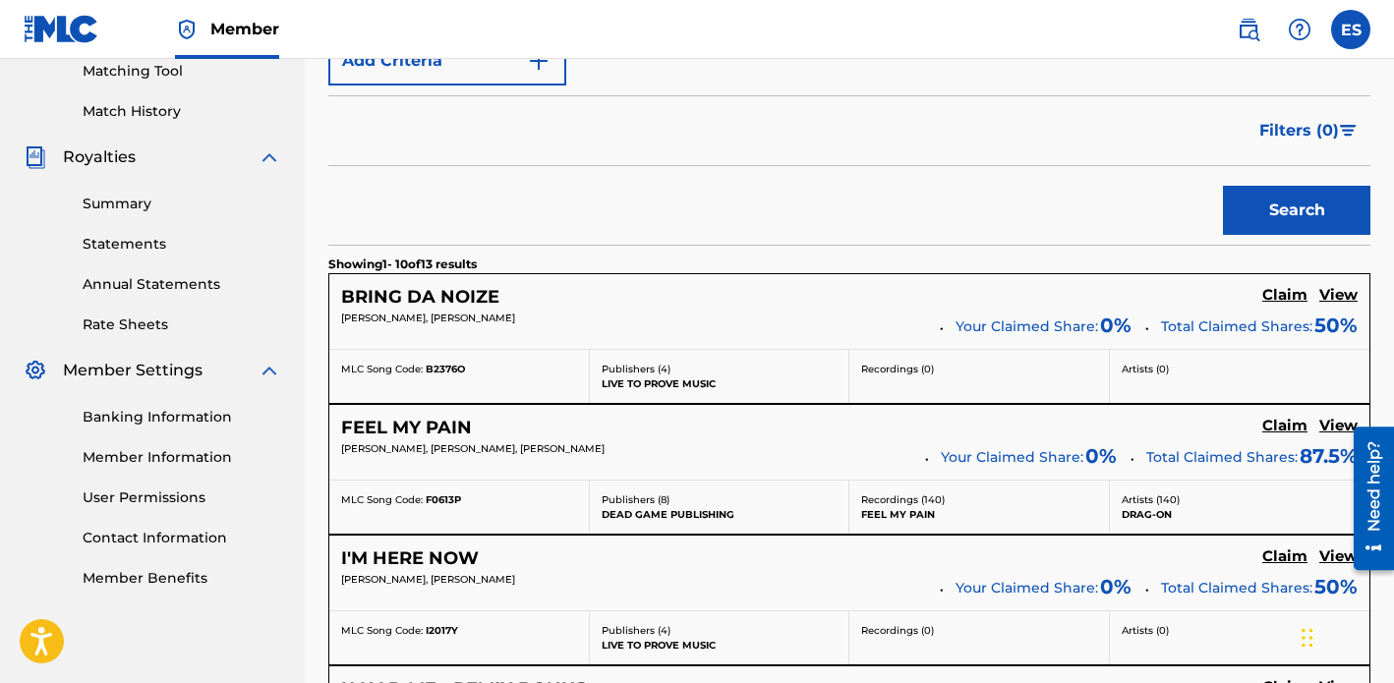
scroll to position [543, 0]
